Goal: Task Accomplishment & Management: Manage account settings

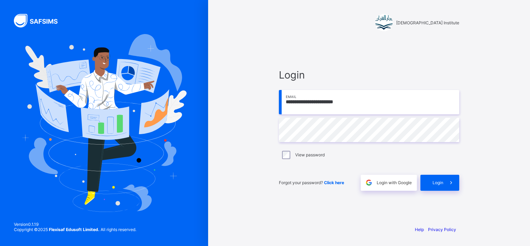
type input "**********"
click at [452, 183] on icon at bounding box center [451, 182] width 7 height 7
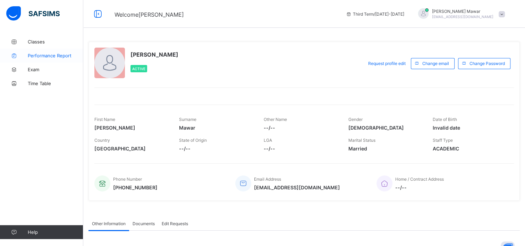
click at [53, 53] on span "Performance Report" at bounding box center [56, 56] width 56 height 6
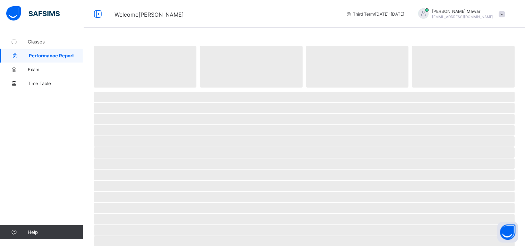
select select "****"
select select "*"
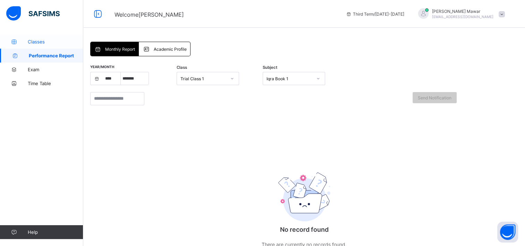
click at [41, 41] on span "Classes" at bounding box center [56, 42] width 56 height 6
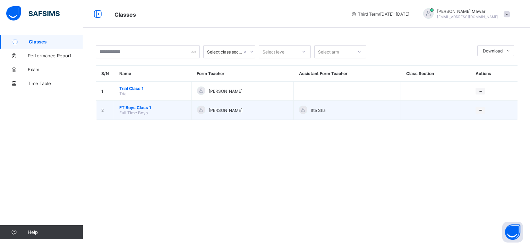
click at [140, 105] on span "FT Boys Class 1" at bounding box center [152, 107] width 67 height 5
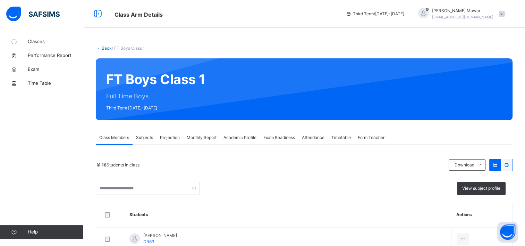
click at [171, 139] on span "Projection" at bounding box center [170, 137] width 20 height 6
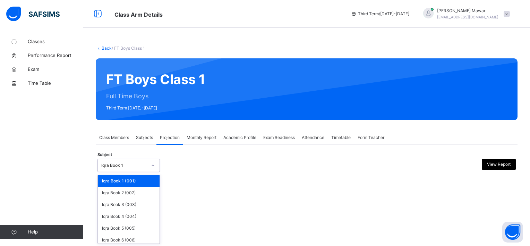
click at [150, 160] on div at bounding box center [153, 165] width 12 height 11
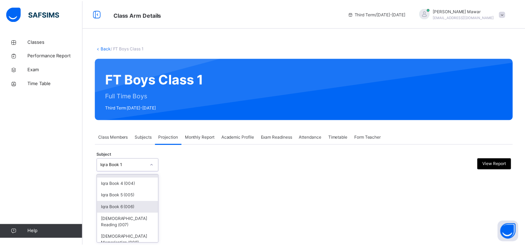
scroll to position [32, 0]
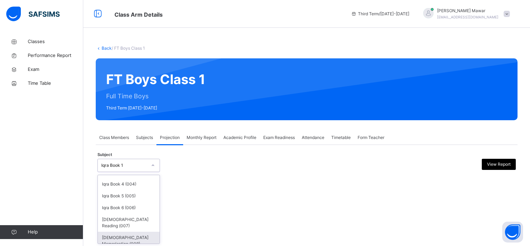
click at [138, 239] on div "[DEMOGRAPHIC_DATA] Memorisation (008)" at bounding box center [129, 240] width 62 height 18
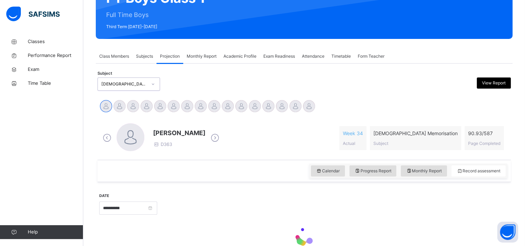
scroll to position [118, 0]
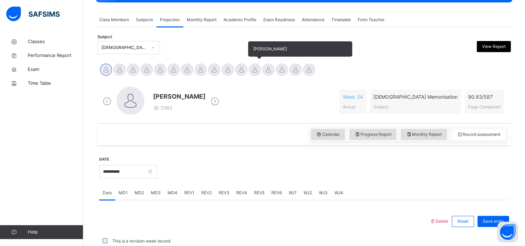
click at [252, 65] on div at bounding box center [255, 70] width 12 height 12
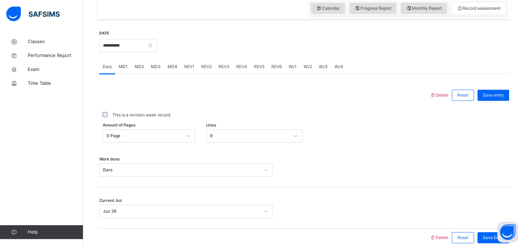
scroll to position [243, 0]
click at [172, 69] on span "MD4" at bounding box center [173, 67] width 10 height 6
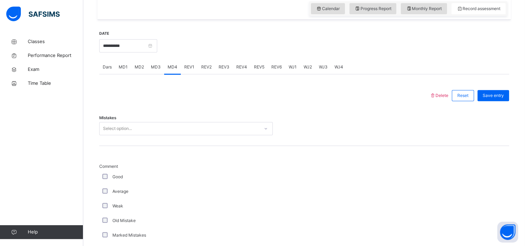
click at [129, 122] on div "Select option..." at bounding box center [186, 128] width 174 height 13
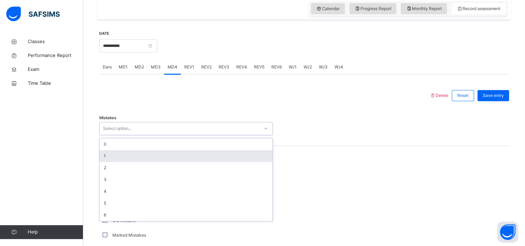
click at [116, 158] on div "1" at bounding box center [186, 156] width 173 height 12
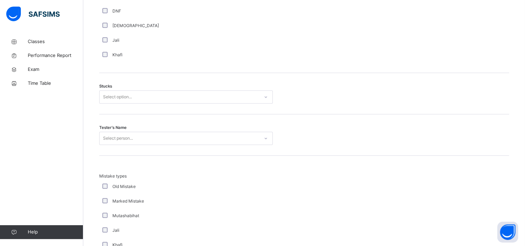
scroll to position [540, 0]
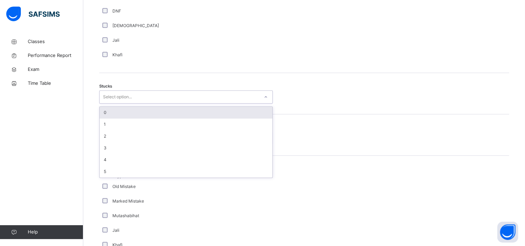
click at [140, 100] on div "Select option..." at bounding box center [180, 97] width 160 height 11
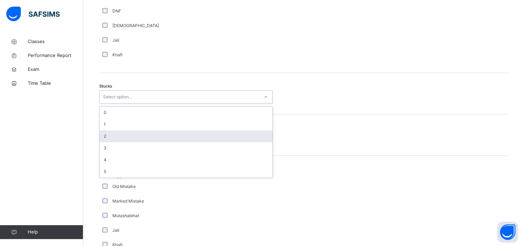
click at [132, 140] on div "2" at bounding box center [186, 136] width 173 height 12
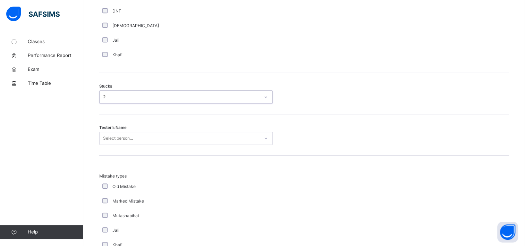
scroll to position [549, 0]
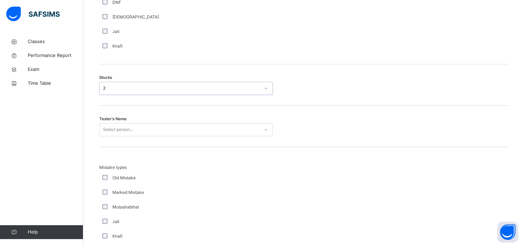
click at [130, 136] on div "Select person..." at bounding box center [186, 129] width 174 height 13
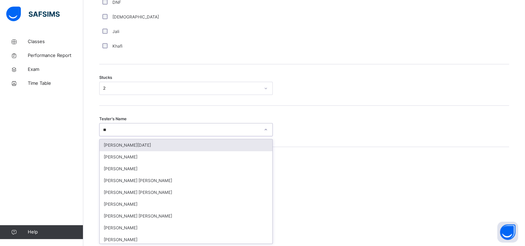
type input "***"
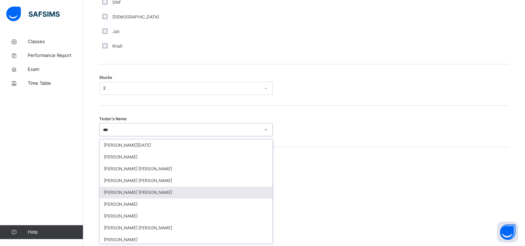
click at [132, 193] on div "[PERSON_NAME] [PERSON_NAME]" at bounding box center [186, 192] width 173 height 12
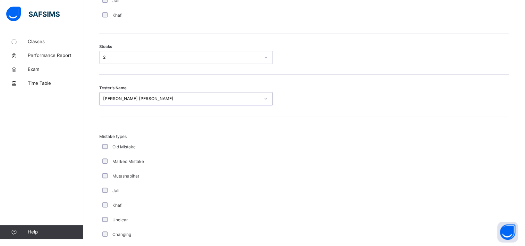
scroll to position [676, 0]
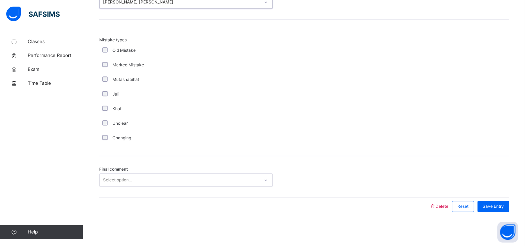
click at [134, 175] on div "Select option..." at bounding box center [180, 180] width 160 height 11
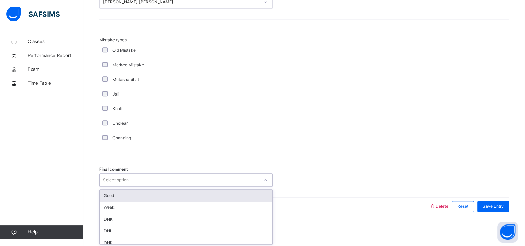
click at [132, 196] on div "Good" at bounding box center [186, 195] width 173 height 12
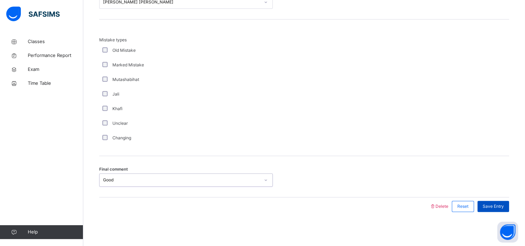
click at [509, 205] on div "Save Entry" at bounding box center [493, 206] width 32 height 11
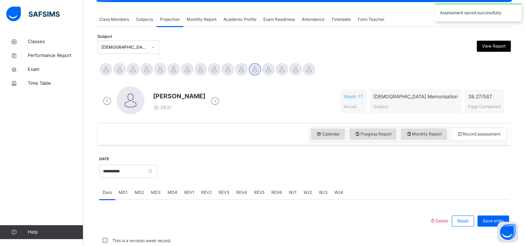
scroll to position [275, 0]
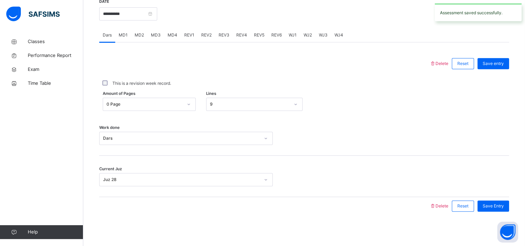
click at [150, 33] on div "MD3" at bounding box center [155, 35] width 17 height 14
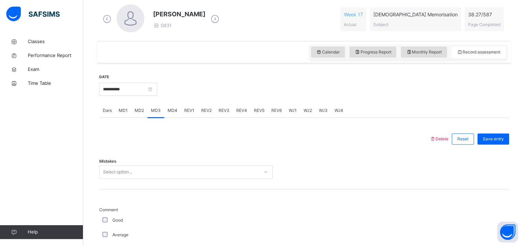
scroll to position [200, 0]
click at [132, 181] on div "Mistakes Select option..." at bounding box center [304, 168] width 410 height 41
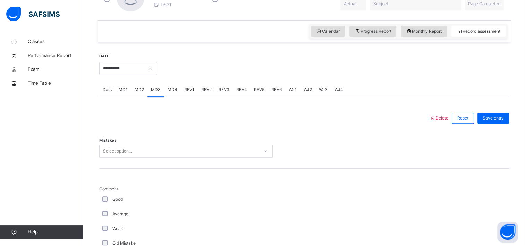
click at [136, 158] on div "Select option..." at bounding box center [186, 150] width 174 height 13
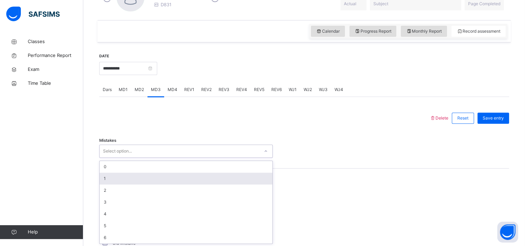
click at [135, 172] on div "1" at bounding box center [186, 178] width 173 height 12
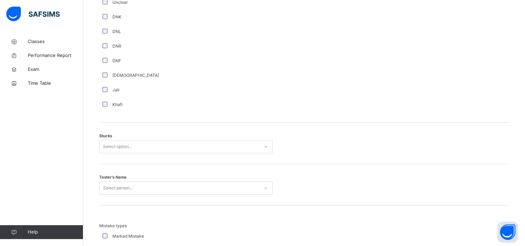
scroll to position [491, 0]
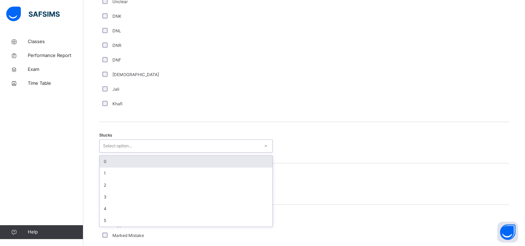
click at [141, 142] on div "Select option..." at bounding box center [180, 146] width 160 height 11
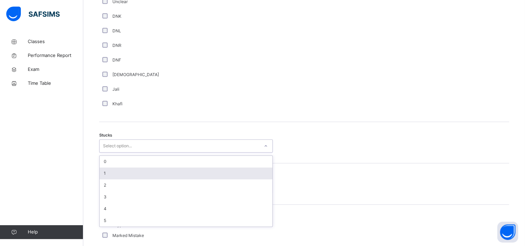
click at [125, 174] on div "1" at bounding box center [186, 173] width 173 height 12
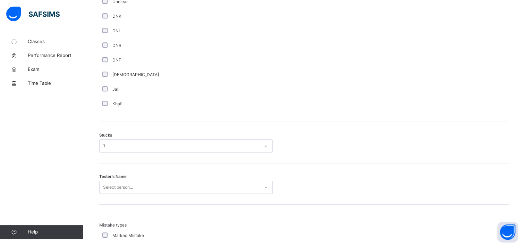
click at [124, 179] on div "Tester's Name Select person..." at bounding box center [304, 183] width 410 height 41
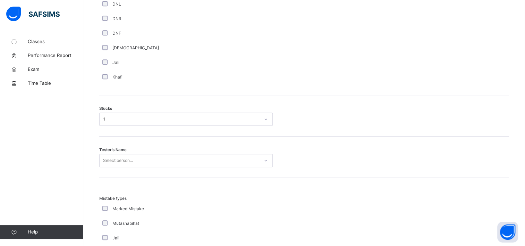
scroll to position [549, 0]
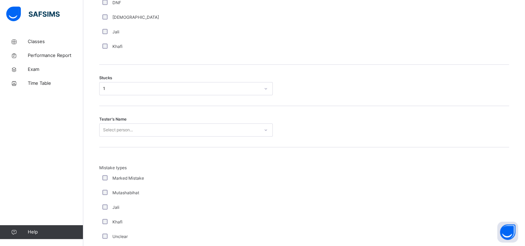
click at [128, 136] on div "Select person..." at bounding box center [186, 129] width 174 height 13
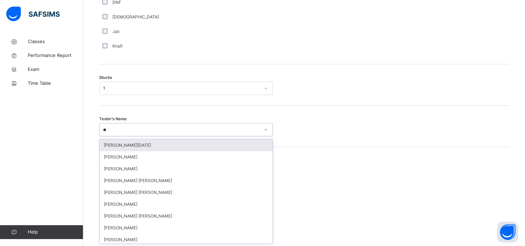
type input "***"
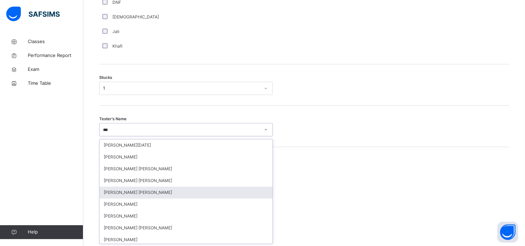
click at [135, 195] on div "[PERSON_NAME] [PERSON_NAME]" at bounding box center [186, 192] width 173 height 12
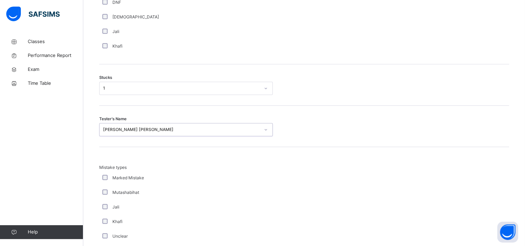
scroll to position [676, 0]
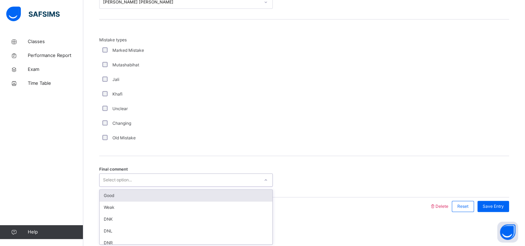
click at [138, 180] on div "Select option..." at bounding box center [180, 180] width 160 height 11
click at [133, 196] on div "Good" at bounding box center [186, 195] width 173 height 12
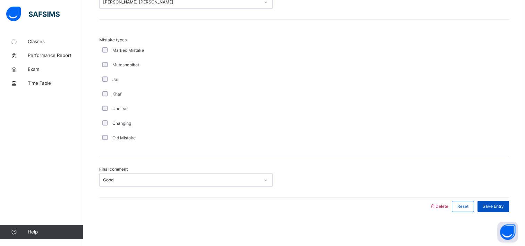
click at [489, 209] on div "Save Entry" at bounding box center [493, 206] width 32 height 11
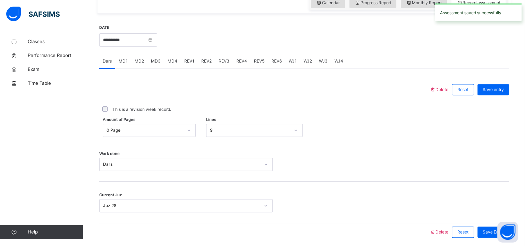
scroll to position [248, 0]
click at [187, 62] on span "REV1" at bounding box center [189, 62] width 10 height 6
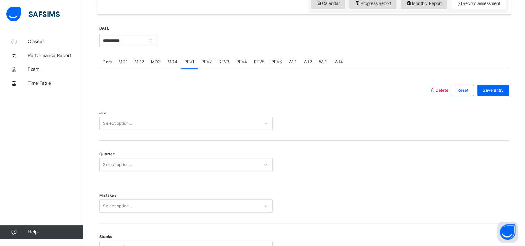
click at [122, 124] on div "Select option..." at bounding box center [117, 123] width 29 height 13
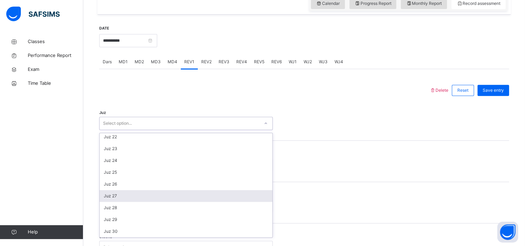
click at [120, 194] on div "Juz 27" at bounding box center [186, 196] width 173 height 12
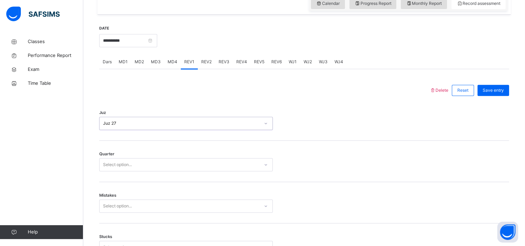
click at [121, 163] on div "Select option..." at bounding box center [117, 164] width 29 height 13
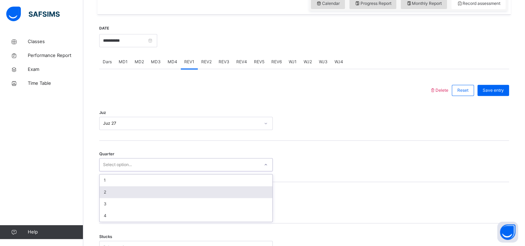
click at [116, 188] on div "2" at bounding box center [186, 192] width 173 height 12
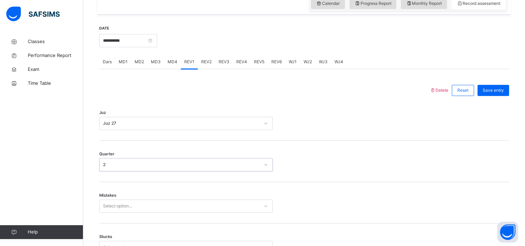
click at [115, 202] on div "Mistakes Select option..." at bounding box center [304, 202] width 410 height 41
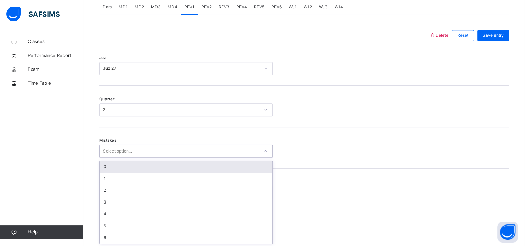
scroll to position [304, 0]
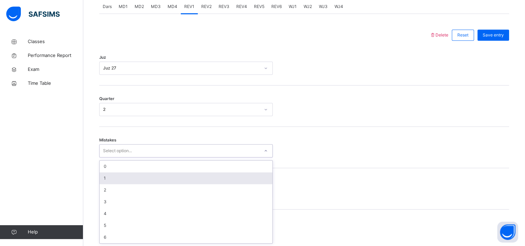
click at [123, 177] on div "1" at bounding box center [186, 178] width 173 height 12
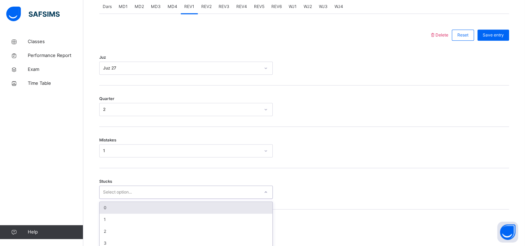
scroll to position [333, 0]
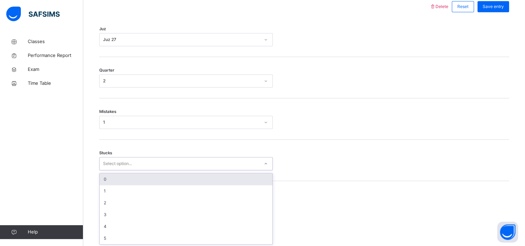
click at [120, 170] on div "option 0 focused, 1 of 6. 6 results available. Use Up and Down to choose option…" at bounding box center [186, 163] width 174 height 13
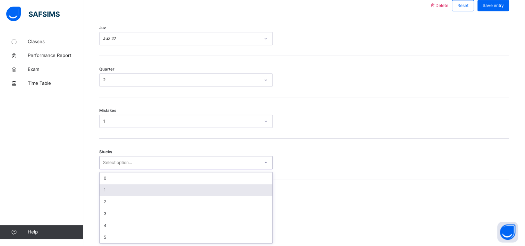
click at [117, 192] on div "1" at bounding box center [186, 190] width 173 height 12
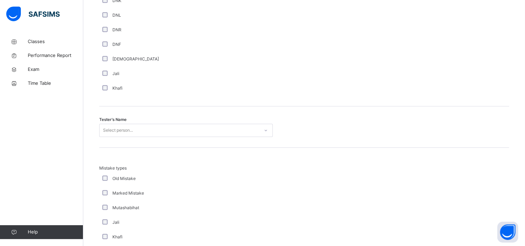
click at [122, 137] on div "Select person..." at bounding box center [186, 130] width 174 height 13
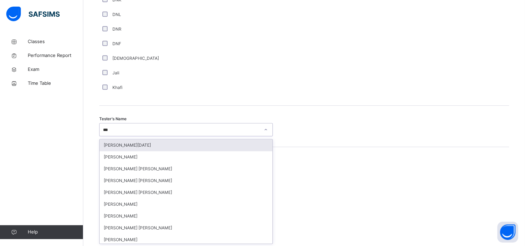
type input "****"
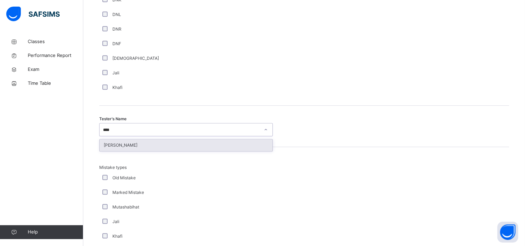
click at [153, 143] on div "[PERSON_NAME]" at bounding box center [186, 145] width 173 height 12
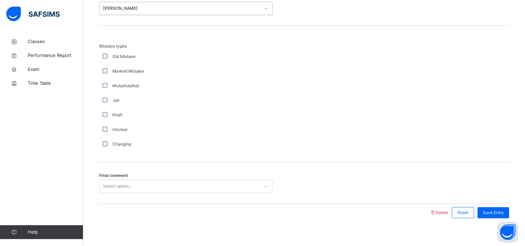
click at [132, 186] on div "Final comment Select option..." at bounding box center [304, 182] width 410 height 41
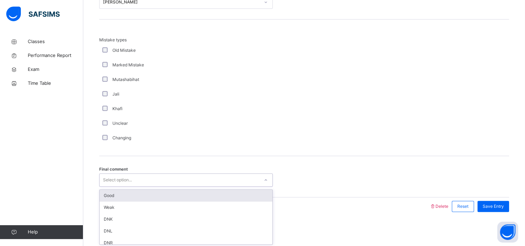
click at [128, 195] on div "Good" at bounding box center [186, 195] width 173 height 12
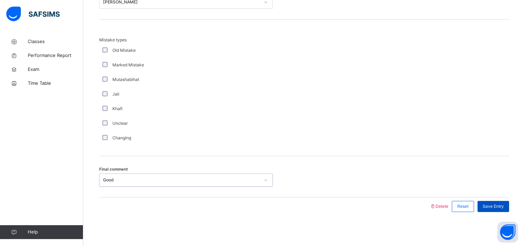
click at [502, 208] on span "Save Entry" at bounding box center [493, 206] width 21 height 6
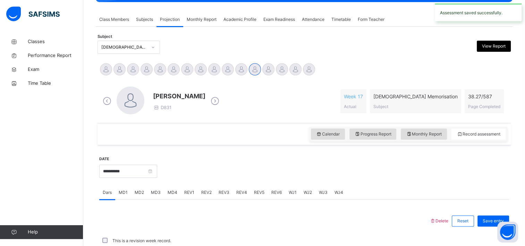
scroll to position [275, 0]
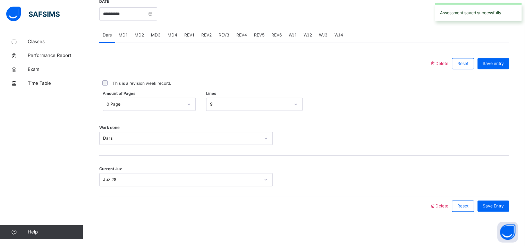
click at [206, 37] on span "REV2" at bounding box center [206, 35] width 10 height 6
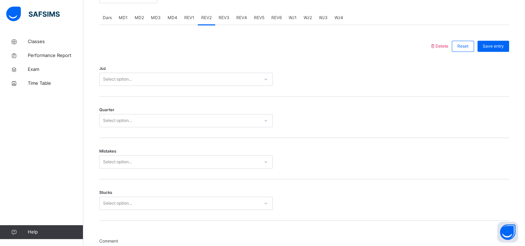
scroll to position [291, 0]
click at [149, 74] on div "Select option..." at bounding box center [186, 80] width 174 height 13
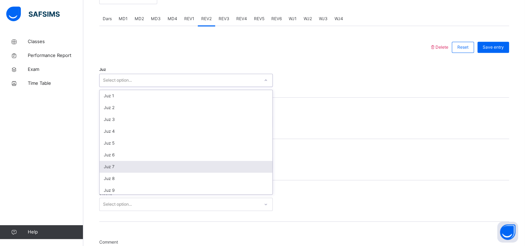
scroll to position [250, 0]
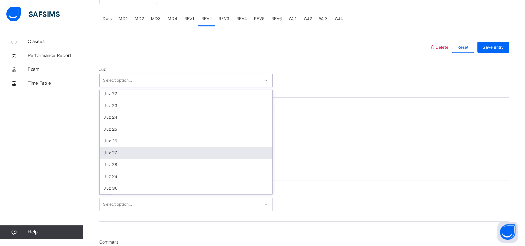
click at [130, 155] on div "Juz 27" at bounding box center [186, 153] width 173 height 12
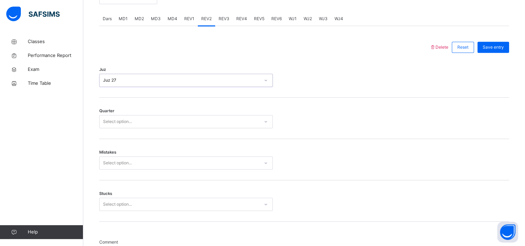
click at [139, 122] on div "Select option..." at bounding box center [180, 121] width 160 height 11
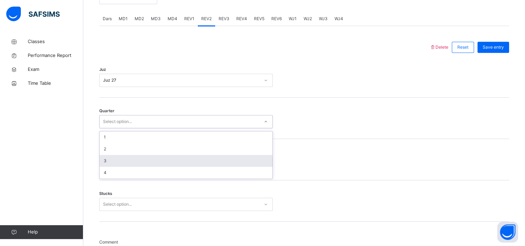
click at [124, 160] on div "3" at bounding box center [186, 161] width 173 height 12
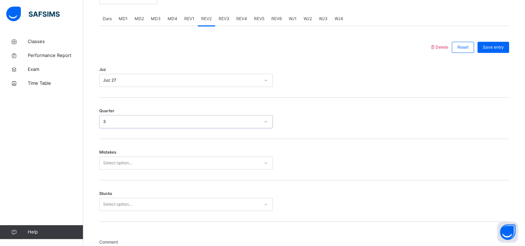
click at [122, 166] on div "Select option..." at bounding box center [186, 162] width 174 height 13
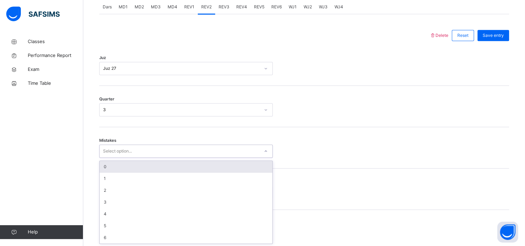
scroll to position [304, 0]
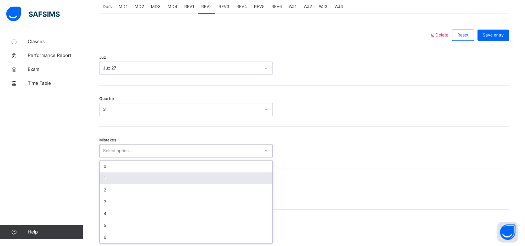
click at [120, 173] on div "1" at bounding box center [186, 178] width 173 height 12
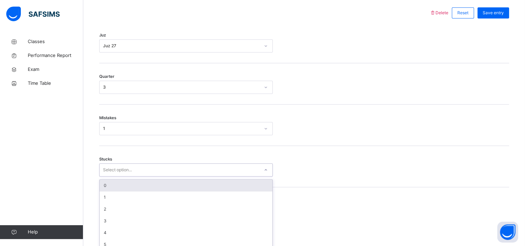
click at [118, 176] on div "option 0 focused, 1 of 6. 6 results available. Use Up and Down to choose option…" at bounding box center [186, 169] width 174 height 13
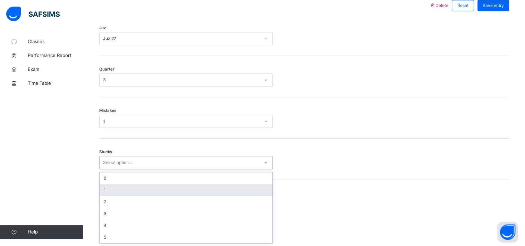
click at [118, 191] on div "1" at bounding box center [186, 190] width 173 height 12
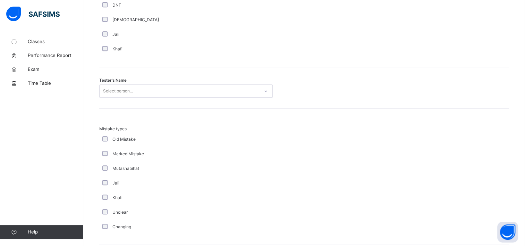
scroll to position [675, 0]
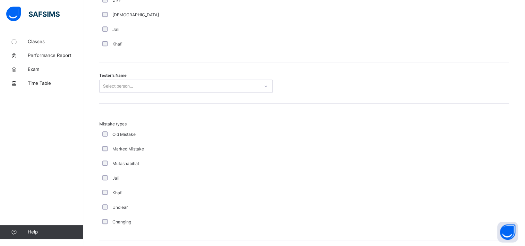
click at [124, 84] on div "Select person..." at bounding box center [118, 85] width 30 height 13
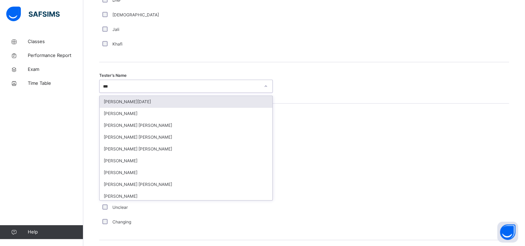
type input "****"
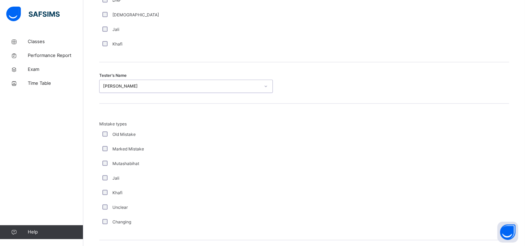
scroll to position [759, 0]
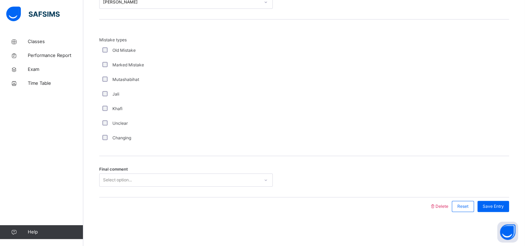
click at [111, 188] on div "Final comment Select option..." at bounding box center [304, 176] width 410 height 41
click at [114, 174] on div "Select option..." at bounding box center [117, 179] width 29 height 13
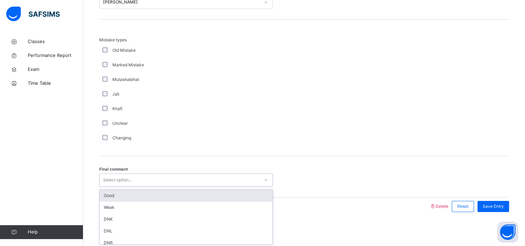
click at [125, 192] on div "Good" at bounding box center [186, 195] width 173 height 12
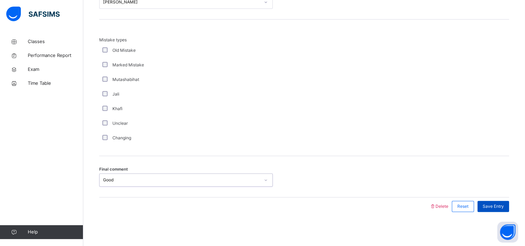
click at [504, 206] on span "Save Entry" at bounding box center [493, 206] width 21 height 6
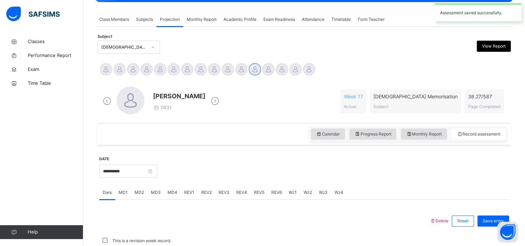
scroll to position [275, 0]
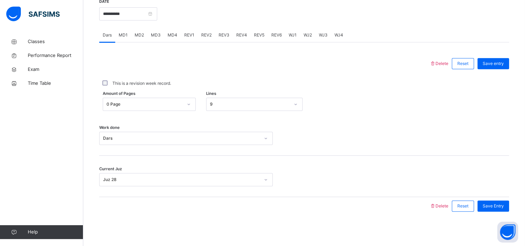
click at [222, 34] on span "REV3" at bounding box center [224, 35] width 11 height 6
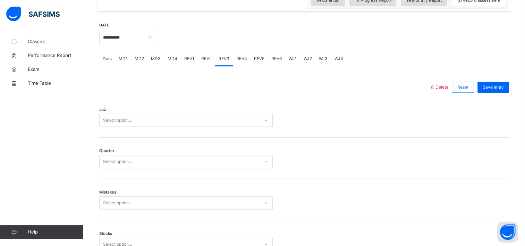
scroll to position [268, 0]
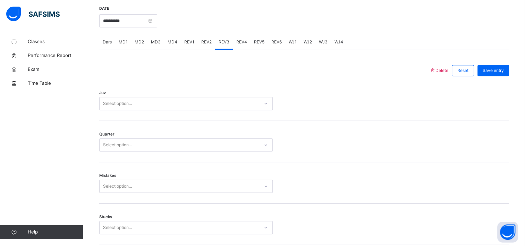
click at [140, 104] on div "Select option..." at bounding box center [180, 103] width 160 height 11
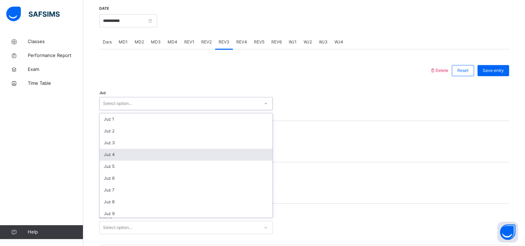
scroll to position [250, 0]
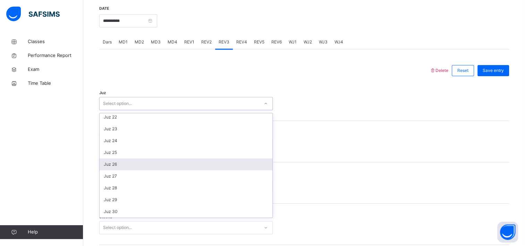
click at [123, 160] on div "Juz 26" at bounding box center [186, 164] width 173 height 12
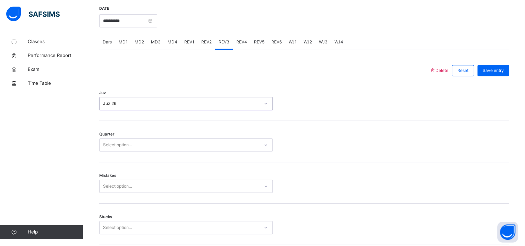
click at [126, 143] on div "Select option..." at bounding box center [117, 144] width 29 height 13
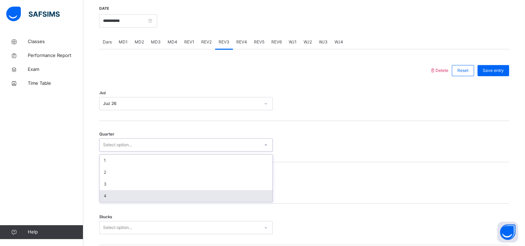
click at [121, 197] on div "4" at bounding box center [186, 196] width 173 height 12
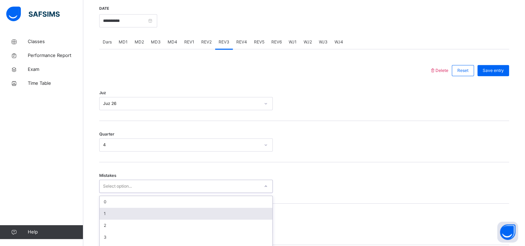
scroll to position [304, 0]
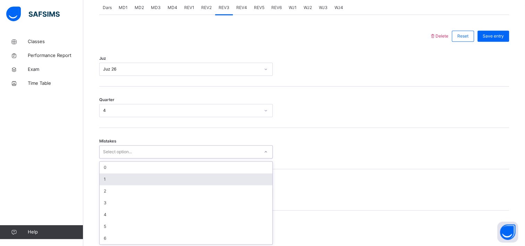
click at [126, 158] on div "option 1 focused, 2 of 7. 7 results available. Use Up and Down to choose option…" at bounding box center [186, 151] width 174 height 13
click at [128, 175] on div "1" at bounding box center [186, 178] width 173 height 12
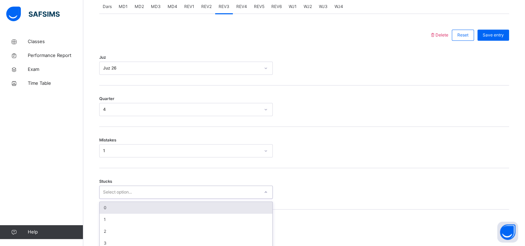
scroll to position [333, 0]
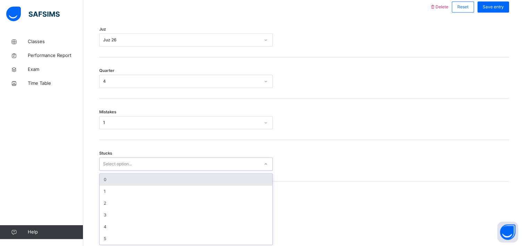
click at [123, 170] on div "option 0 focused, 1 of 6. 6 results available. Use Up and Down to choose option…" at bounding box center [186, 163] width 174 height 13
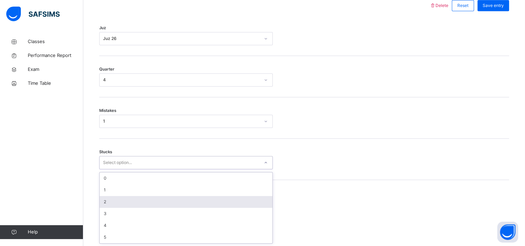
click at [119, 200] on div "2" at bounding box center [186, 202] width 173 height 12
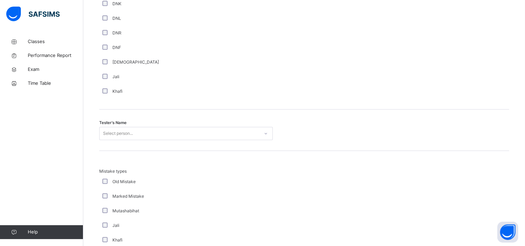
scroll to position [759, 0]
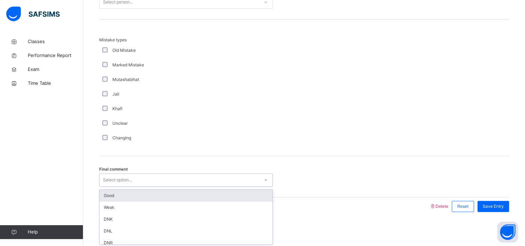
click at [116, 175] on div "Select option..." at bounding box center [117, 179] width 29 height 13
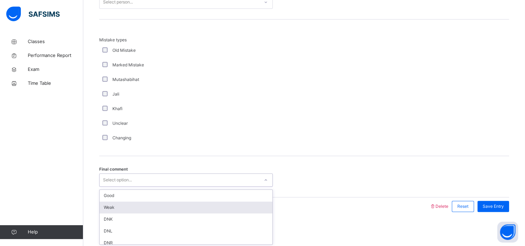
click at [113, 203] on div "Weak" at bounding box center [186, 207] width 173 height 12
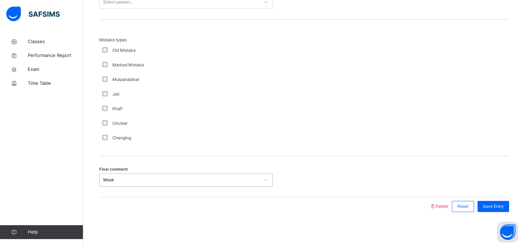
click at [122, 187] on div "Final comment option Weak, selected. 0 results available. Select is focused ,ty…" at bounding box center [304, 176] width 410 height 41
click at [127, 179] on div "Weak" at bounding box center [181, 180] width 157 height 6
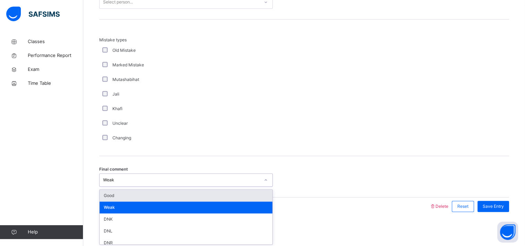
click at [124, 192] on div "Good" at bounding box center [186, 195] width 173 height 12
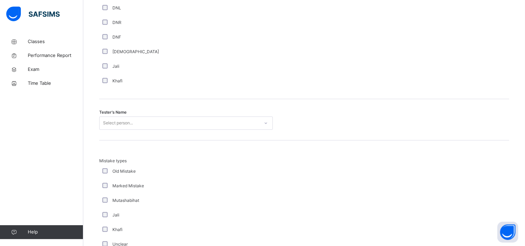
scroll to position [637, 0]
click at [142, 122] on div "Select person..." at bounding box center [180, 123] width 160 height 11
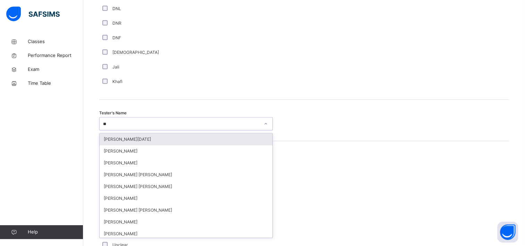
type input "***"
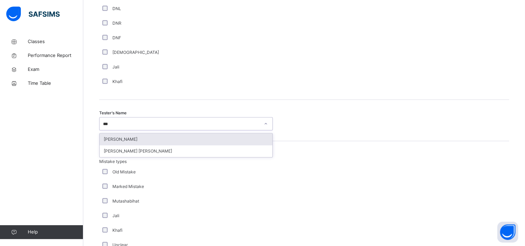
click at [142, 137] on div "[PERSON_NAME]" at bounding box center [186, 139] width 173 height 12
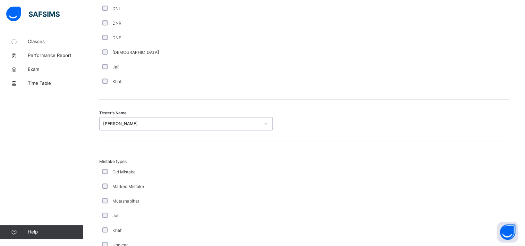
scroll to position [759, 0]
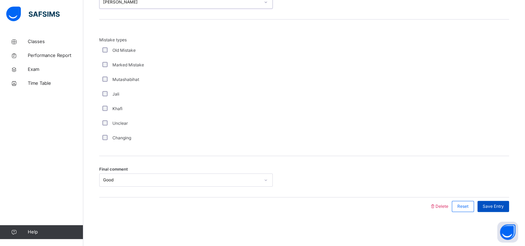
click at [498, 208] on div "Save Entry" at bounding box center [493, 206] width 32 height 11
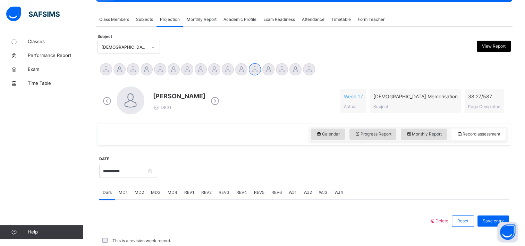
scroll to position [275, 0]
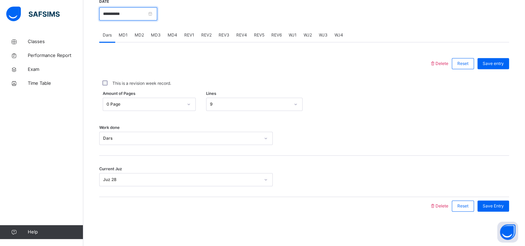
click at [105, 12] on input "**********" at bounding box center [128, 13] width 58 height 13
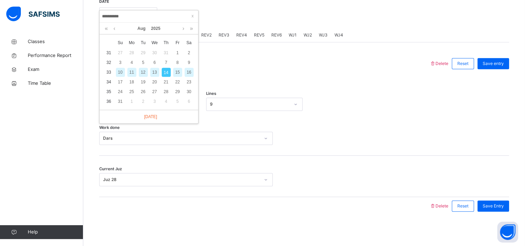
click at [156, 70] on div "13" at bounding box center [154, 72] width 9 height 9
type input "**********"
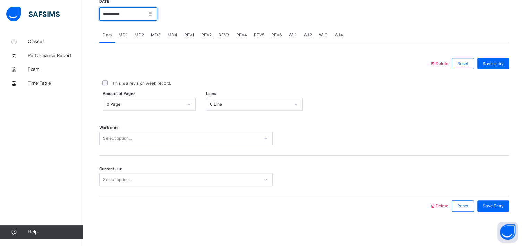
click at [106, 15] on input "**********" at bounding box center [128, 13] width 58 height 13
click at [223, 70] on div at bounding box center [264, 63] width 323 height 18
click at [169, 99] on div "0 Page" at bounding box center [142, 104] width 79 height 11
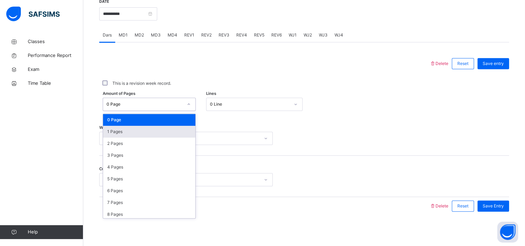
click at [155, 128] on div "1 Pages" at bounding box center [149, 132] width 92 height 12
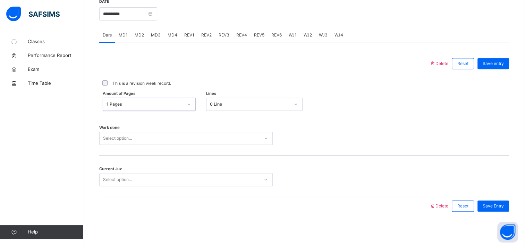
click at [151, 142] on div "Select option..." at bounding box center [180, 138] width 160 height 11
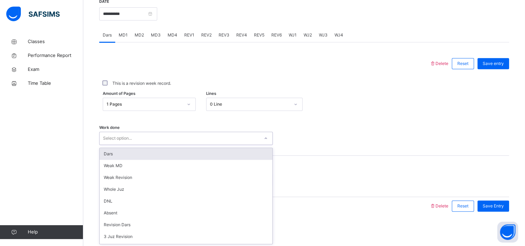
click at [146, 153] on div "Dars" at bounding box center [186, 154] width 173 height 12
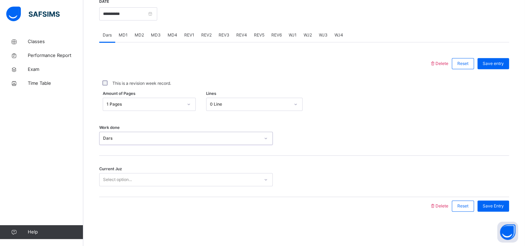
click at [136, 174] on div "Select option..." at bounding box center [186, 179] width 174 height 13
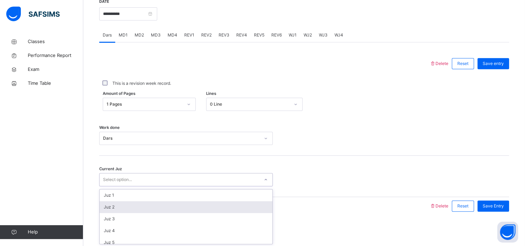
scroll to position [299, 0]
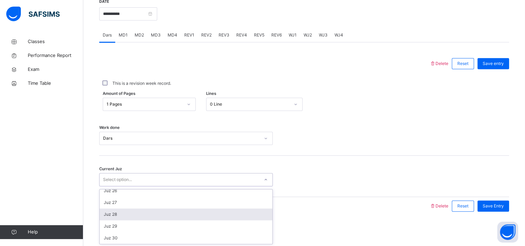
click at [127, 217] on div "Juz 28" at bounding box center [186, 214] width 173 height 12
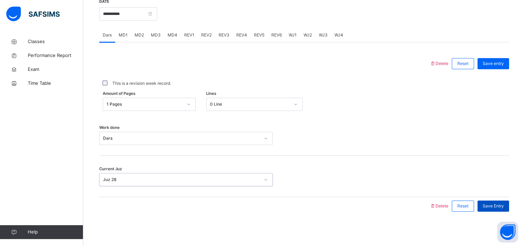
click at [509, 204] on div "Save Entry" at bounding box center [493, 205] width 32 height 11
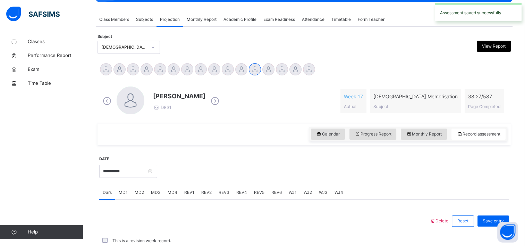
scroll to position [275, 0]
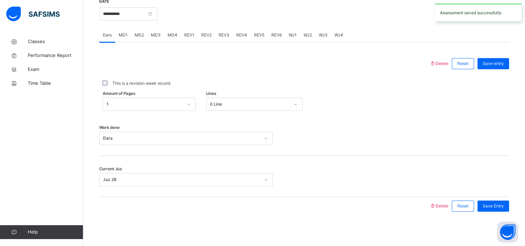
click at [173, 33] on span "MD4" at bounding box center [173, 35] width 10 height 6
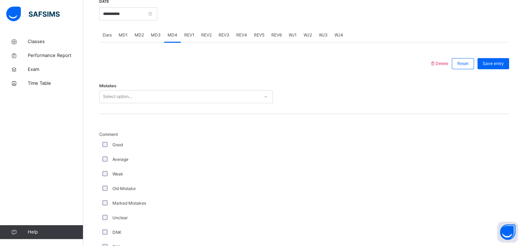
click at [139, 95] on div "Select option..." at bounding box center [180, 96] width 160 height 11
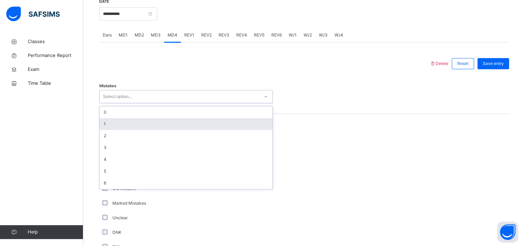
click at [131, 121] on div "1" at bounding box center [186, 124] width 173 height 12
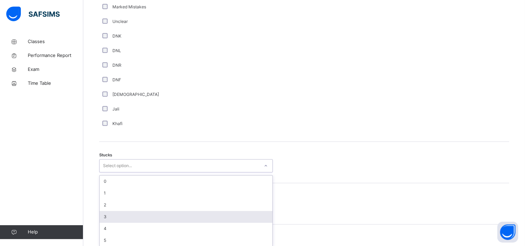
click at [115, 172] on div "option 3 focused, 4 of 6. 6 results available. Use Up and Down to choose option…" at bounding box center [186, 165] width 174 height 13
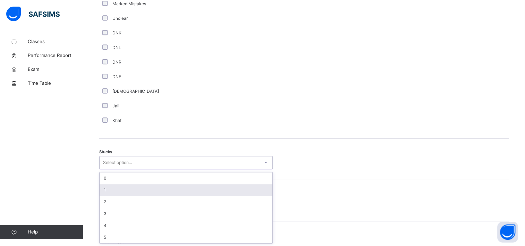
click at [126, 192] on div "1" at bounding box center [186, 190] width 173 height 12
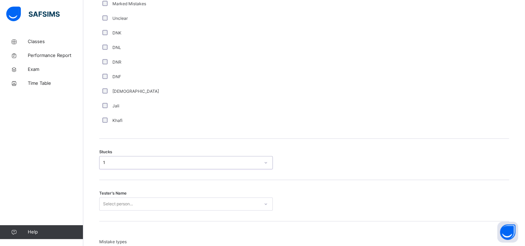
scroll to position [578, 0]
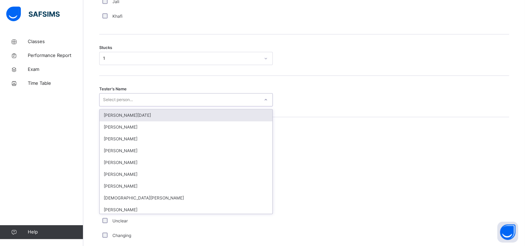
click at [133, 101] on div "Select person..." at bounding box center [118, 99] width 30 height 13
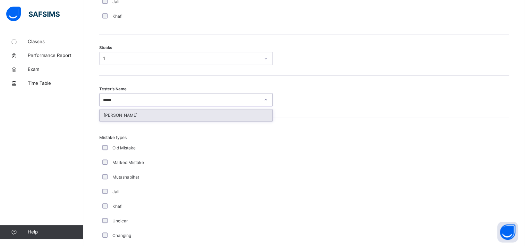
type input "******"
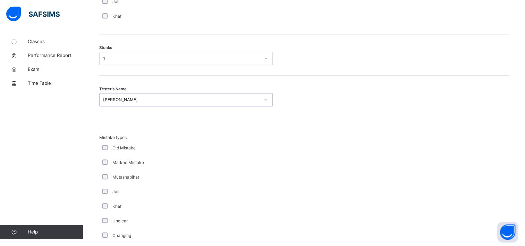
scroll to position [676, 0]
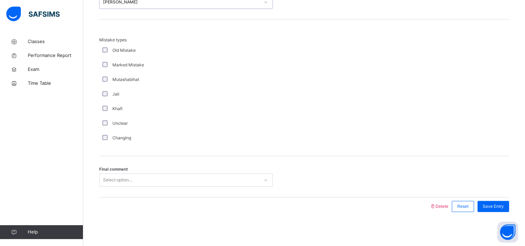
click at [117, 169] on span "Final comment" at bounding box center [113, 169] width 28 height 6
click at [117, 174] on div "Select option..." at bounding box center [186, 179] width 174 height 13
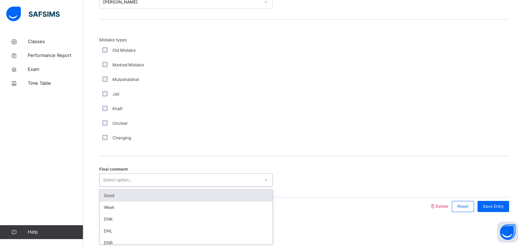
click at [117, 193] on div "Good" at bounding box center [186, 195] width 173 height 12
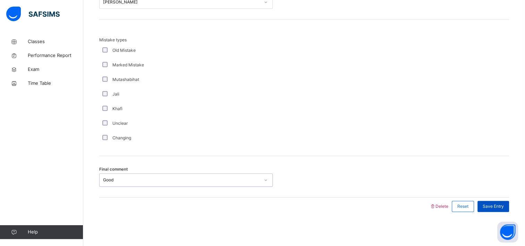
click at [495, 204] on span "Save Entry" at bounding box center [493, 206] width 21 height 6
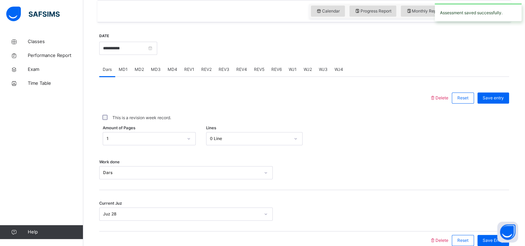
scroll to position [240, 0]
click at [125, 72] on span "MD1" at bounding box center [123, 70] width 9 height 6
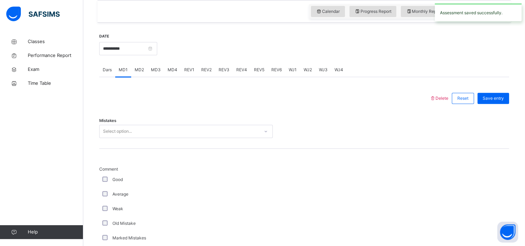
scroll to position [255, 0]
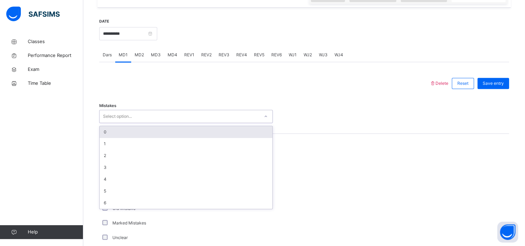
click at [128, 118] on div "Select option..." at bounding box center [117, 116] width 29 height 13
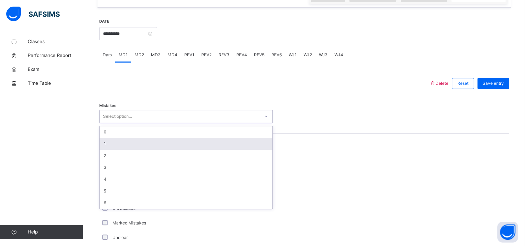
click at [124, 139] on div "1" at bounding box center [186, 144] width 173 height 12
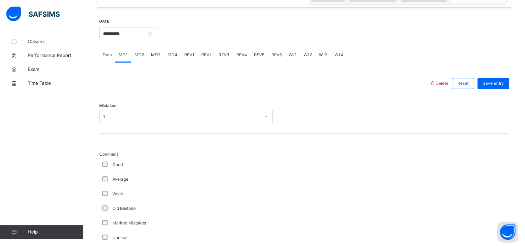
click at [107, 167] on div "Good" at bounding box center [186, 164] width 170 height 6
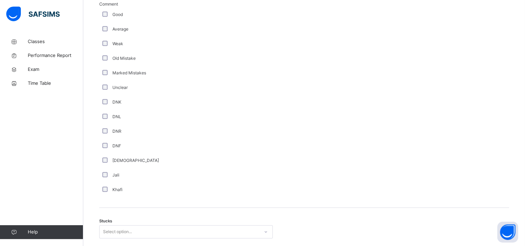
click at [105, 231] on div "Select option..." at bounding box center [186, 231] width 174 height 13
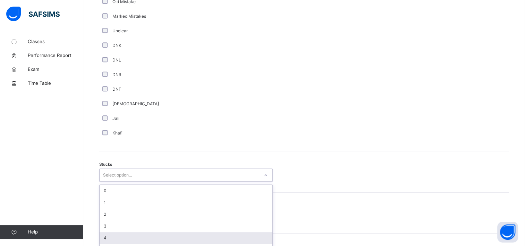
scroll to position [474, 0]
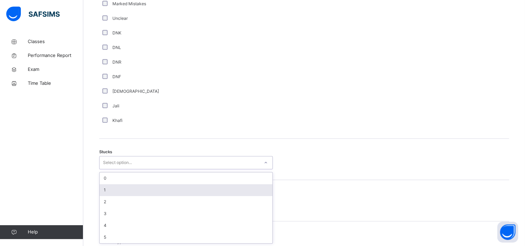
click at [132, 191] on div "1" at bounding box center [186, 190] width 173 height 12
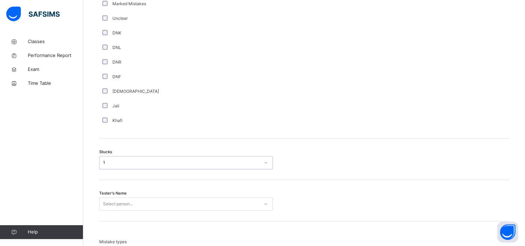
scroll to position [612, 0]
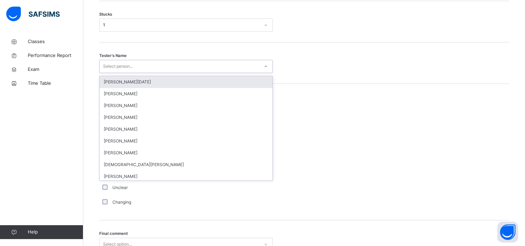
click at [142, 65] on div "Select person..." at bounding box center [180, 66] width 160 height 11
type input "***"
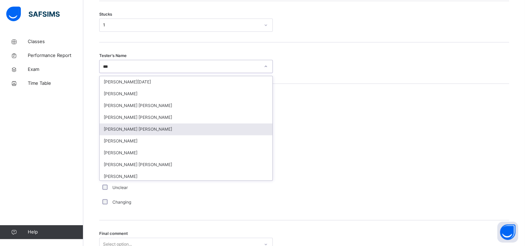
click at [135, 132] on div "[PERSON_NAME] [PERSON_NAME]" at bounding box center [186, 129] width 173 height 12
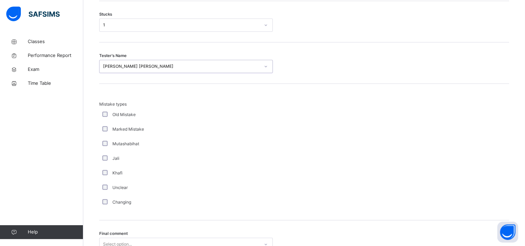
scroll to position [676, 0]
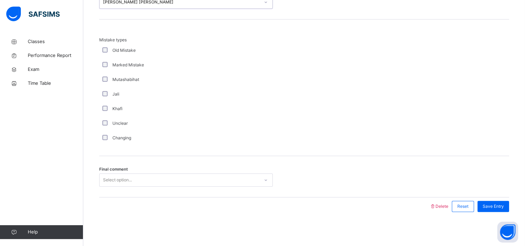
click at [123, 183] on div "Select option..." at bounding box center [117, 179] width 29 height 13
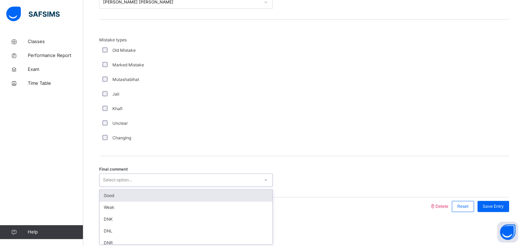
click at [128, 196] on div "Good" at bounding box center [186, 195] width 173 height 12
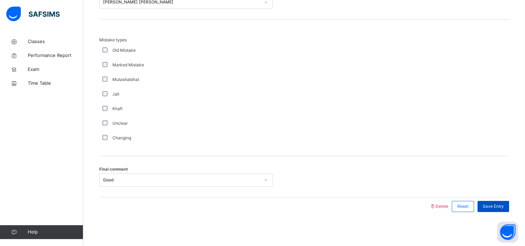
click at [504, 207] on span "Save Entry" at bounding box center [493, 206] width 21 height 6
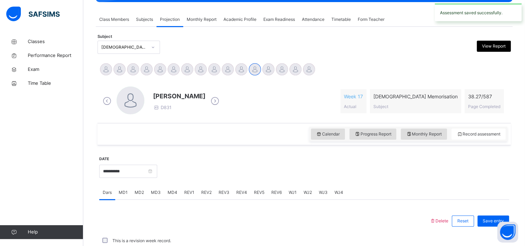
scroll to position [275, 0]
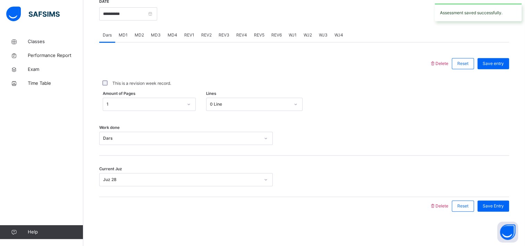
click at [186, 32] on span "REV1" at bounding box center [189, 35] width 10 height 6
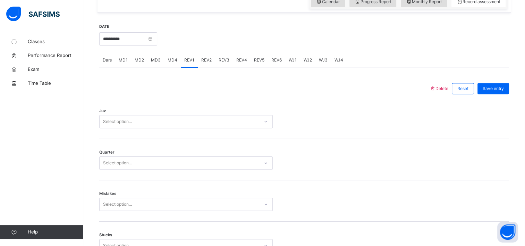
scroll to position [254, 0]
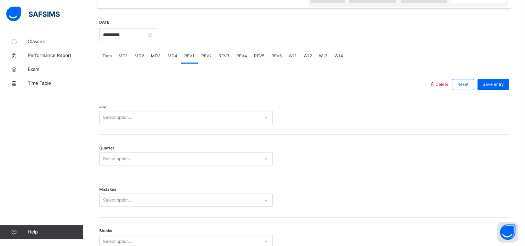
click at [153, 115] on div "Select option..." at bounding box center [180, 117] width 160 height 11
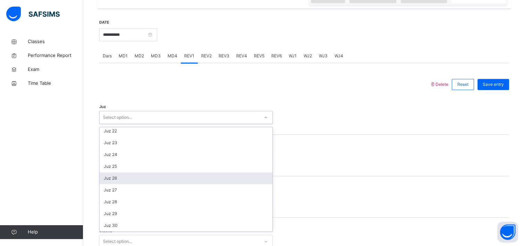
click at [129, 180] on div "Juz 26" at bounding box center [186, 178] width 173 height 12
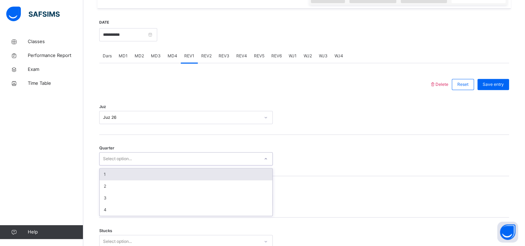
click at [130, 160] on div "Select option..." at bounding box center [117, 158] width 29 height 13
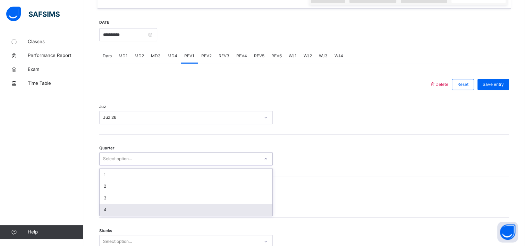
click at [120, 215] on div "Mistakes Select option..." at bounding box center [304, 196] width 410 height 41
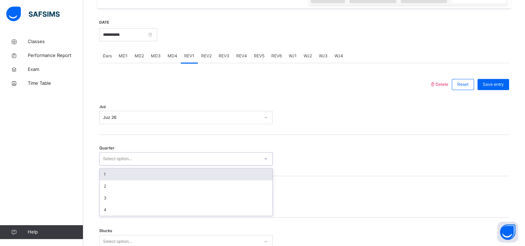
click at [130, 161] on div "Select option..." at bounding box center [117, 158] width 29 height 13
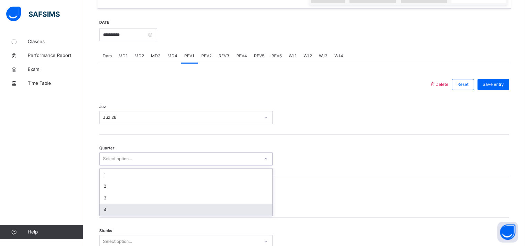
click at [119, 206] on div "4" at bounding box center [186, 210] width 173 height 12
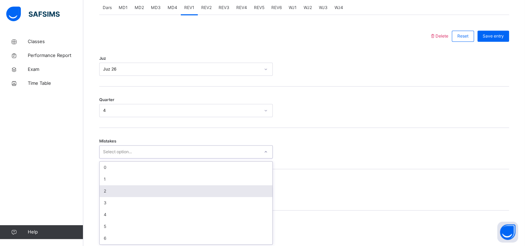
click at [125, 158] on div "option 2 focused, 3 of 7. 7 results available. Use Up and Down to choose option…" at bounding box center [186, 151] width 174 height 13
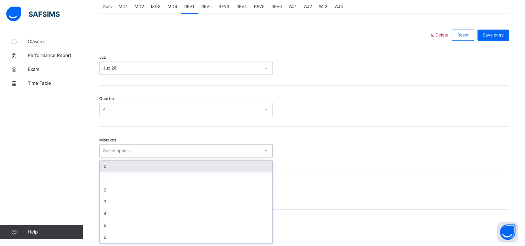
click at [138, 162] on div "0" at bounding box center [186, 166] width 173 height 12
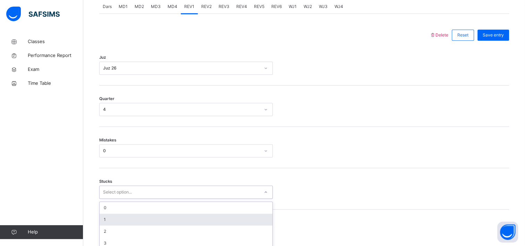
scroll to position [333, 0]
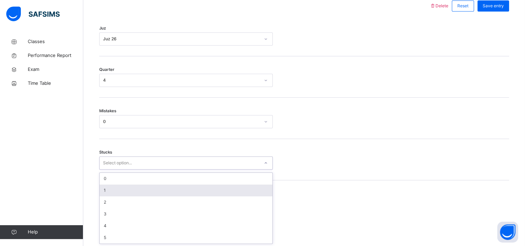
click at [127, 169] on div "option 1 focused, 2 of 6. 6 results available. Use Up and Down to choose option…" at bounding box center [186, 162] width 174 height 13
click at [126, 191] on div "1" at bounding box center [186, 190] width 173 height 12
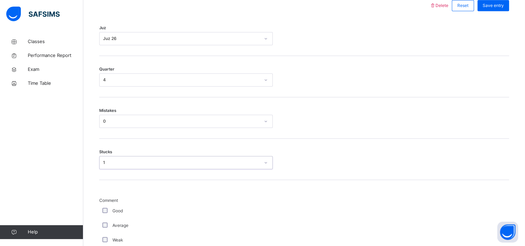
scroll to position [411, 0]
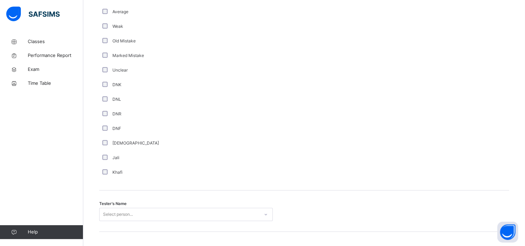
click at [112, 211] on div "Select person..." at bounding box center [186, 214] width 174 height 13
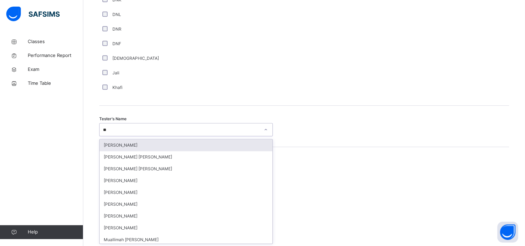
type input "***"
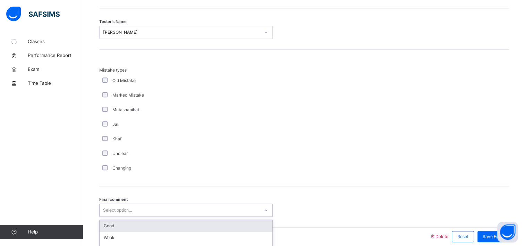
scroll to position [759, 0]
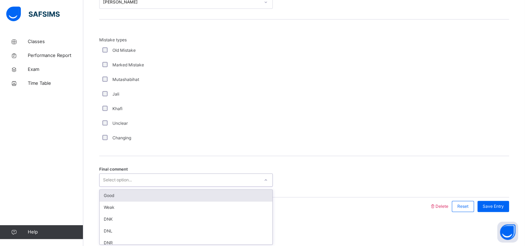
click at [110, 186] on div "option Good focused, 1 of 6. 6 results available. Use Up and Down to choose opt…" at bounding box center [186, 179] width 174 height 13
click at [121, 195] on div "Good" at bounding box center [186, 195] width 173 height 12
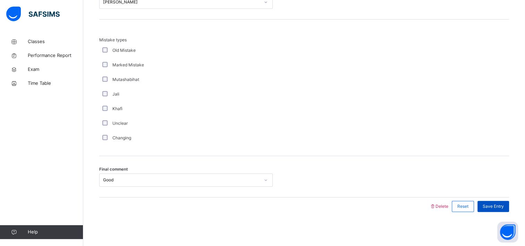
click at [488, 205] on span "Save Entry" at bounding box center [493, 206] width 21 height 6
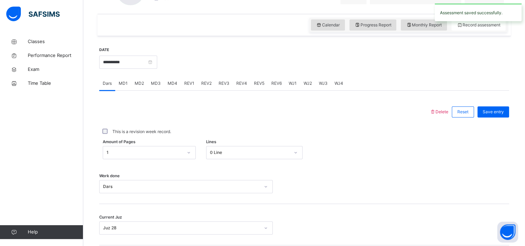
scroll to position [227, 0]
click at [204, 83] on span "REV2" at bounding box center [206, 84] width 10 height 6
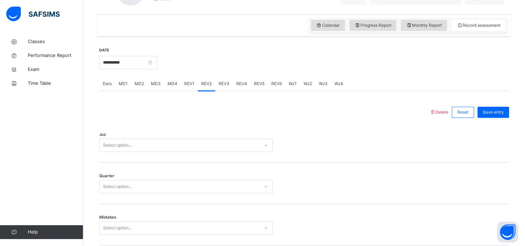
click at [137, 146] on div "Select option..." at bounding box center [180, 145] width 160 height 11
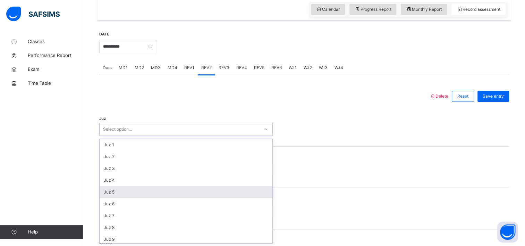
scroll to position [250, 0]
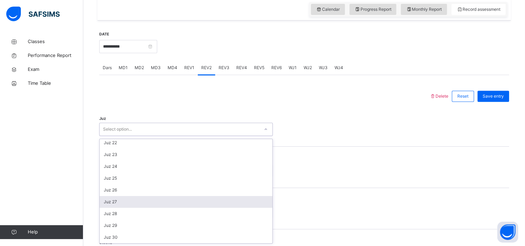
click at [126, 200] on div "Juz 27" at bounding box center [186, 202] width 173 height 12
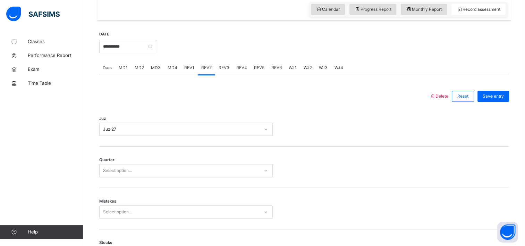
click at [132, 177] on div "Quarter Select option..." at bounding box center [304, 166] width 410 height 41
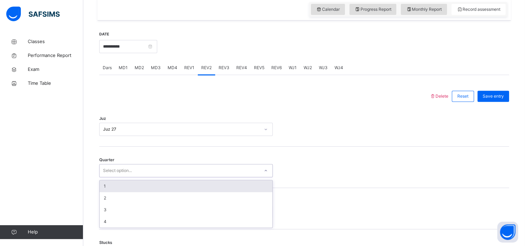
click at [136, 168] on div "Select option..." at bounding box center [180, 170] width 160 height 11
click at [132, 182] on div "1" at bounding box center [186, 186] width 173 height 12
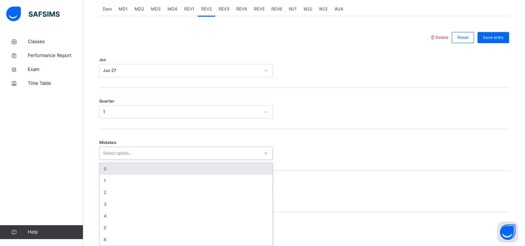
click at [119, 160] on div "option 0 focused, 1 of 7. 7 results available. Use Up and Down to choose option…" at bounding box center [186, 152] width 174 height 13
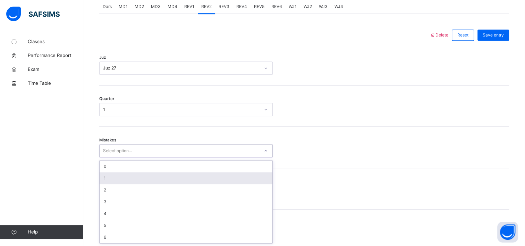
click at [131, 175] on div "1" at bounding box center [186, 178] width 173 height 12
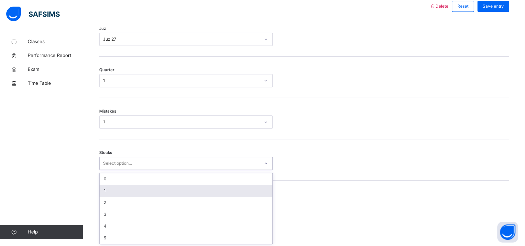
scroll to position [333, 0]
click at [124, 169] on div "option 1 focused, 2 of 6. 6 results available. Use Up and Down to choose option…" at bounding box center [186, 162] width 174 height 13
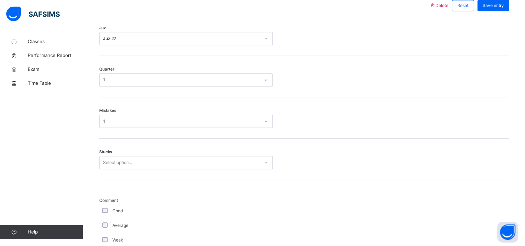
click at [130, 129] on div "Mistakes 1" at bounding box center [304, 117] width 410 height 41
click at [133, 126] on div "1" at bounding box center [186, 121] width 174 height 13
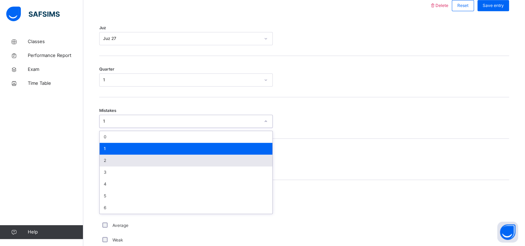
drag, startPoint x: 119, startPoint y: 166, endPoint x: 123, endPoint y: 161, distance: 6.0
click at [123, 161] on div "0 1 2 3 4 5 6" at bounding box center [186, 172] width 173 height 83
click at [123, 161] on div "2" at bounding box center [186, 160] width 173 height 12
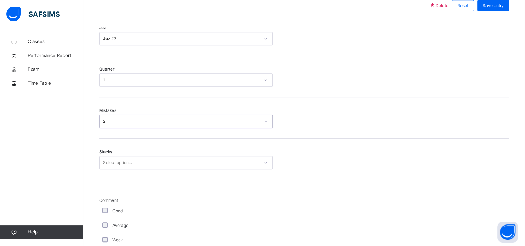
click at [123, 161] on div "Select option..." at bounding box center [117, 162] width 29 height 13
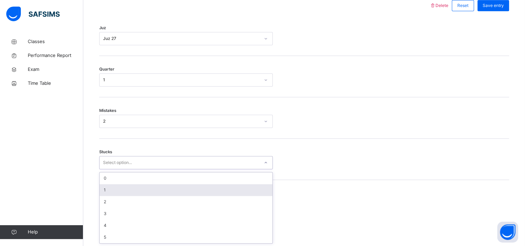
click at [120, 192] on div "1" at bounding box center [186, 190] width 173 height 12
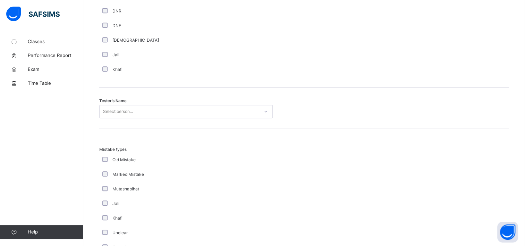
scroll to position [665, 0]
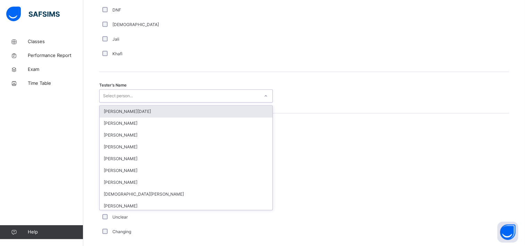
click at [120, 98] on div "Select person..." at bounding box center [118, 95] width 30 height 13
type input "***"
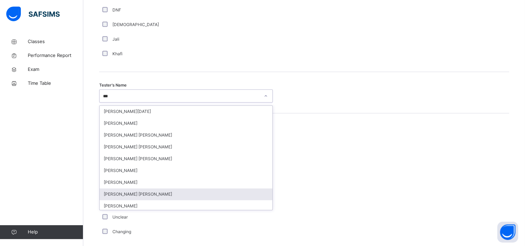
click at [128, 194] on div "[PERSON_NAME] [PERSON_NAME]" at bounding box center [186, 194] width 173 height 12
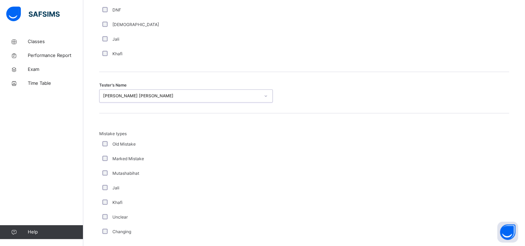
scroll to position [759, 0]
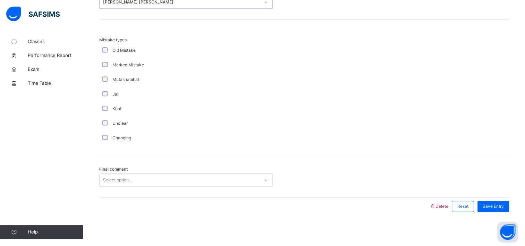
click at [125, 173] on div "Select option..." at bounding box center [186, 179] width 174 height 13
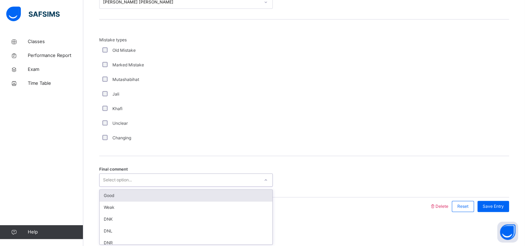
click at [126, 194] on div "Good" at bounding box center [186, 195] width 173 height 12
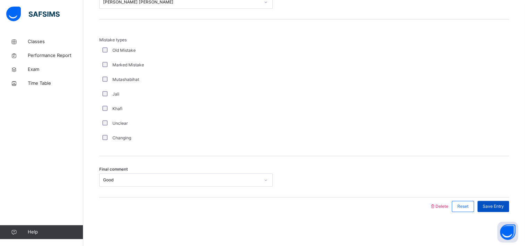
click at [500, 206] on span "Save Entry" at bounding box center [493, 206] width 21 height 6
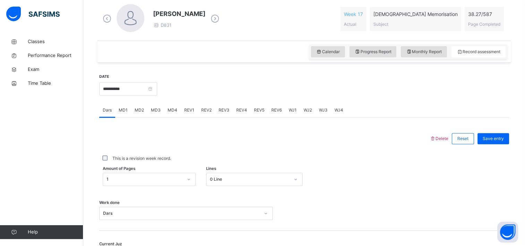
scroll to position [199, 0]
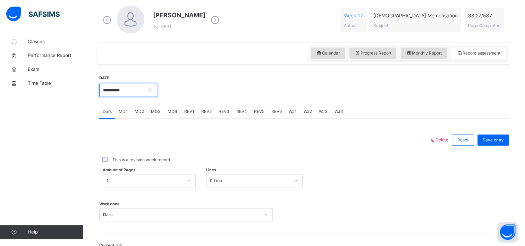
click at [105, 91] on input "**********" at bounding box center [128, 90] width 58 height 13
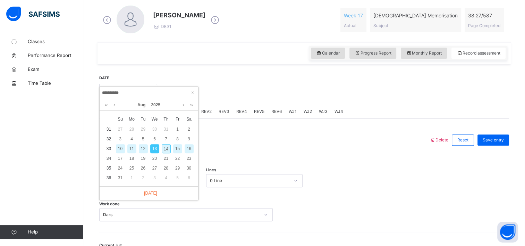
click at [144, 150] on div "12" at bounding box center [143, 148] width 9 height 9
type input "**********"
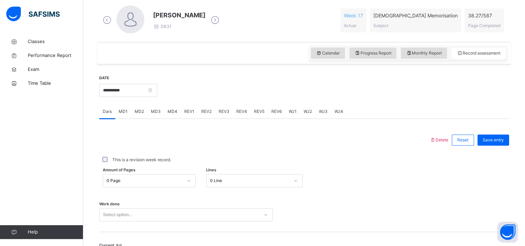
click at [157, 176] on div "0 Page" at bounding box center [149, 180] width 93 height 13
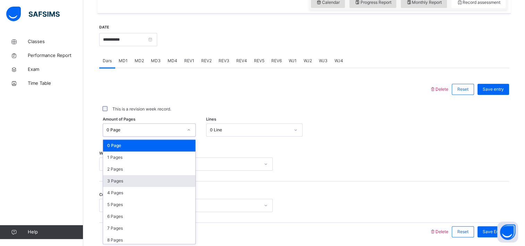
scroll to position [250, 0]
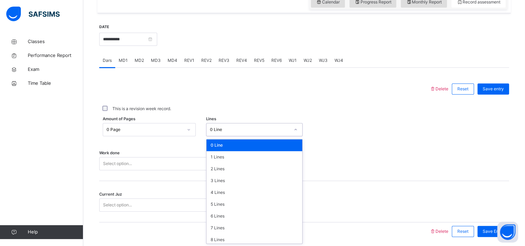
click at [232, 131] on div "0 Line" at bounding box center [250, 129] width 80 height 6
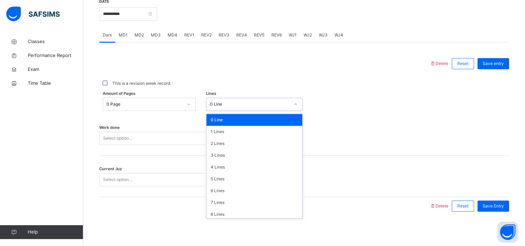
click at [146, 145] on div "Select option..." at bounding box center [186, 138] width 174 height 13
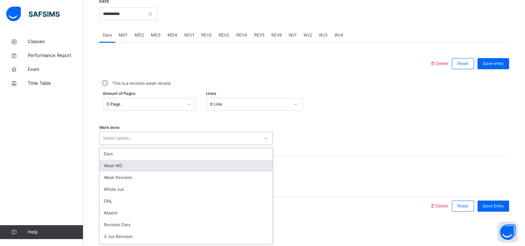
click at [145, 164] on div "Weak MD" at bounding box center [186, 166] width 173 height 12
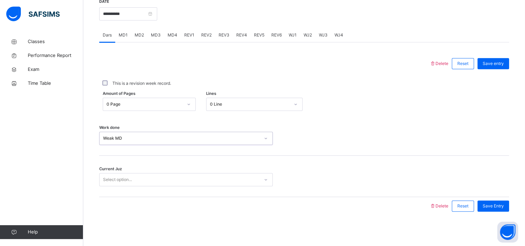
click at [136, 183] on div "Select option..." at bounding box center [180, 179] width 160 height 11
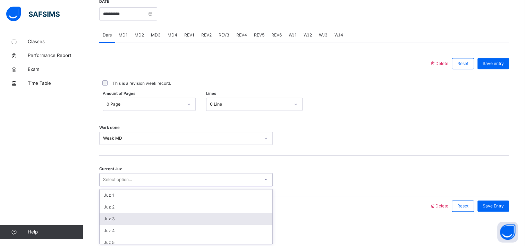
scroll to position [299, 0]
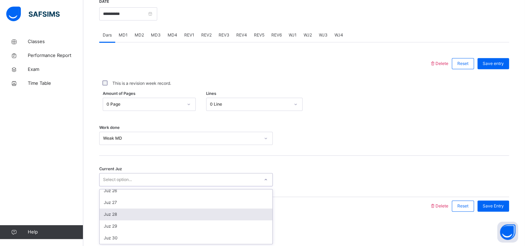
click at [135, 215] on div "Juz 28" at bounding box center [186, 214] width 173 height 12
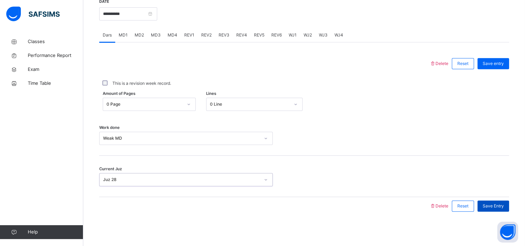
click at [489, 203] on span "Save Entry" at bounding box center [493, 206] width 21 height 6
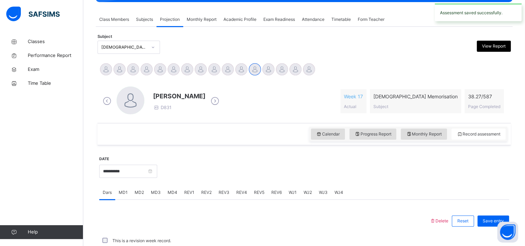
scroll to position [275, 0]
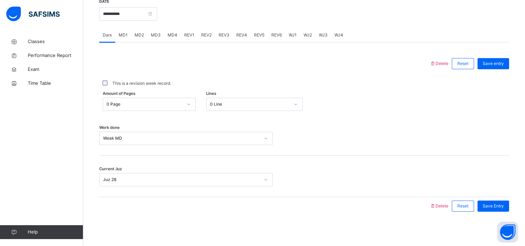
click at [173, 33] on span "MD4" at bounding box center [173, 35] width 10 height 6
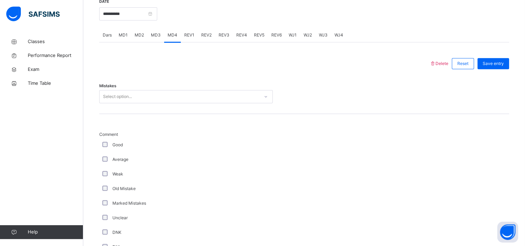
click at [136, 102] on div "Select option..." at bounding box center [186, 96] width 174 height 13
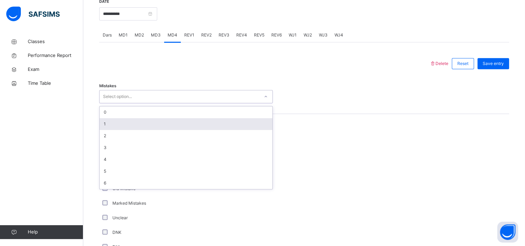
click at [129, 124] on div "1" at bounding box center [186, 124] width 173 height 12
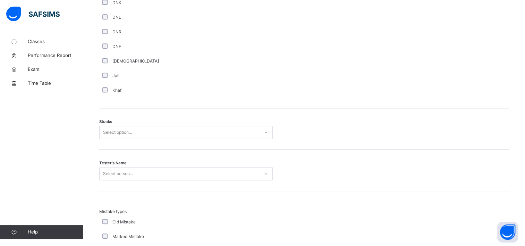
scroll to position [504, 0]
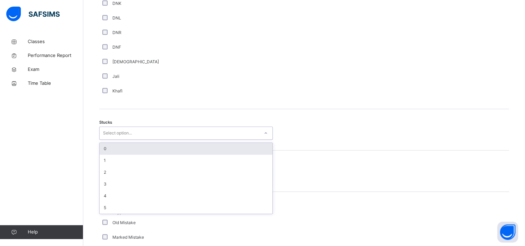
click at [119, 133] on div "Select option..." at bounding box center [117, 132] width 29 height 13
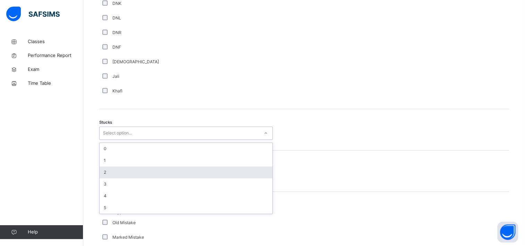
click at [108, 169] on div "2" at bounding box center [186, 172] width 173 height 12
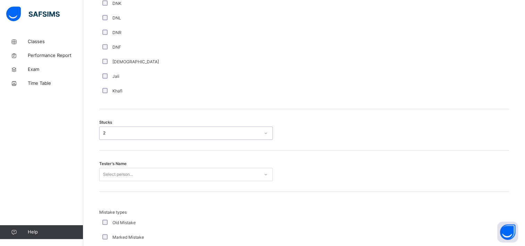
click at [108, 169] on div "Select person..." at bounding box center [118, 174] width 30 height 13
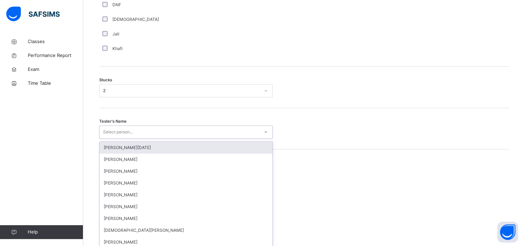
scroll to position [549, 0]
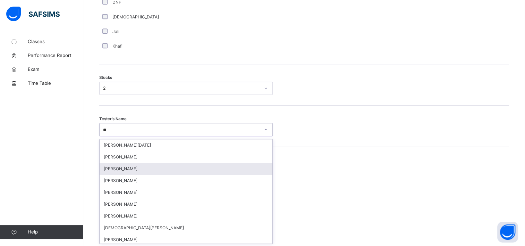
type input "***"
click at [144, 168] on div "[PERSON_NAME] [PERSON_NAME]" at bounding box center [186, 169] width 173 height 12
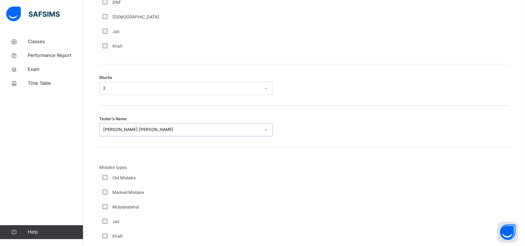
scroll to position [676, 0]
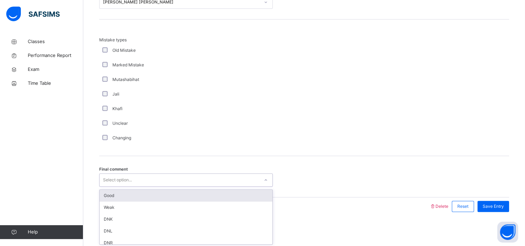
click at [112, 183] on div "Select option..." at bounding box center [117, 179] width 29 height 13
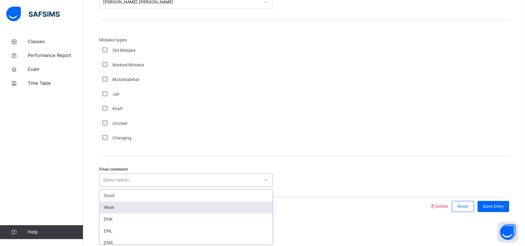
click at [111, 207] on div "Weak" at bounding box center [186, 207] width 173 height 12
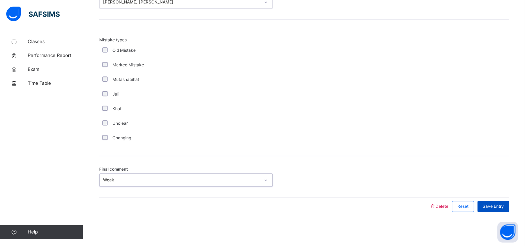
click at [500, 205] on span "Save Entry" at bounding box center [493, 206] width 21 height 6
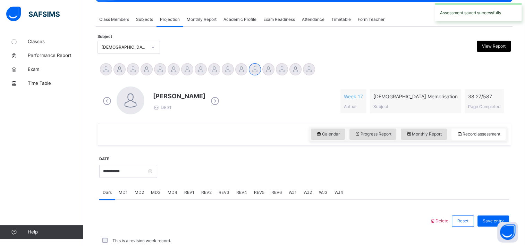
scroll to position [275, 0]
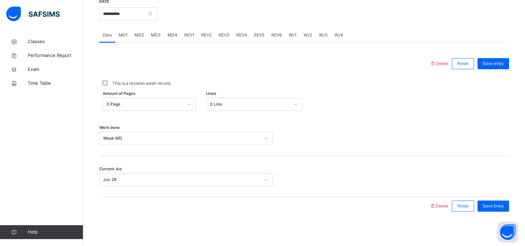
click at [135, 35] on span "MD2" at bounding box center [139, 35] width 9 height 6
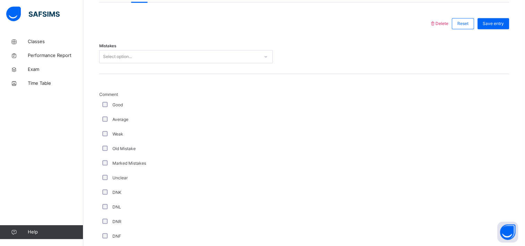
scroll to position [314, 0]
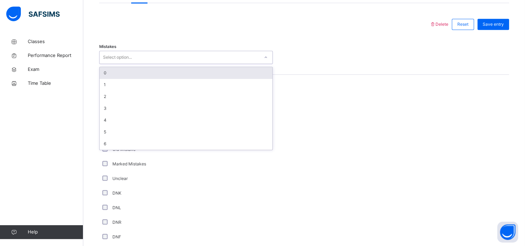
click at [127, 55] on div "Select option..." at bounding box center [117, 57] width 29 height 13
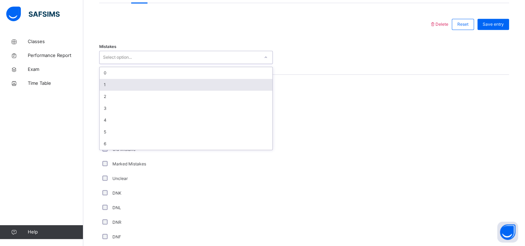
click at [120, 86] on div "1" at bounding box center [186, 85] width 173 height 12
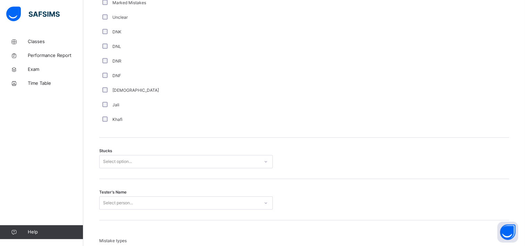
scroll to position [476, 0]
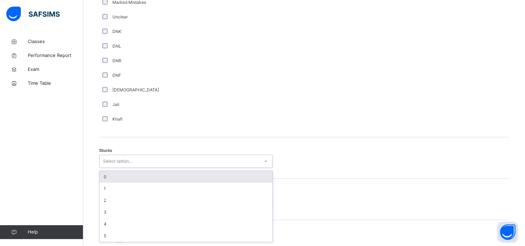
click at [129, 162] on div "Select option..." at bounding box center [117, 160] width 29 height 13
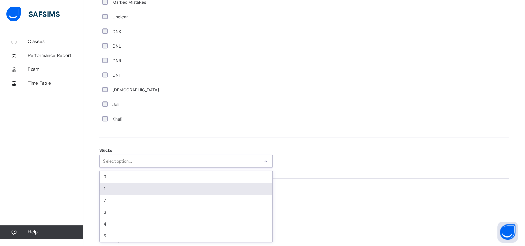
click at [121, 187] on div "1" at bounding box center [186, 189] width 173 height 12
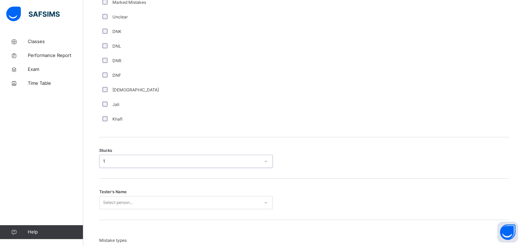
click at [118, 200] on div "Select person..." at bounding box center [186, 202] width 174 height 13
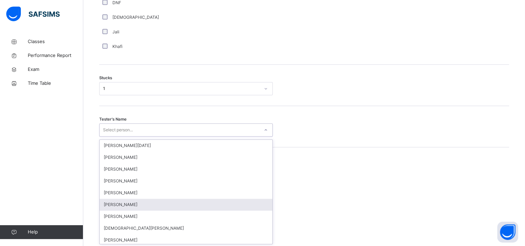
scroll to position [549, 0]
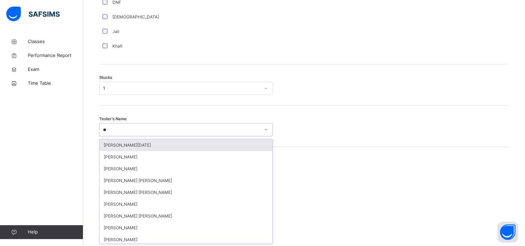
type input "***"
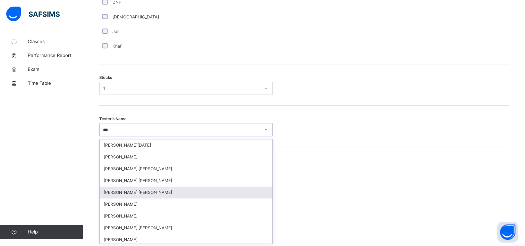
click at [135, 192] on div "[PERSON_NAME] [PERSON_NAME]" at bounding box center [186, 192] width 173 height 12
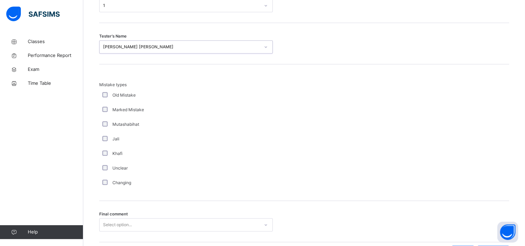
click at [119, 218] on div "Select option..." at bounding box center [186, 224] width 174 height 13
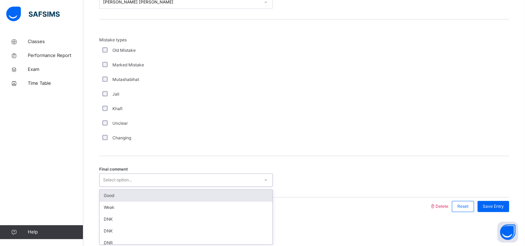
click at [126, 195] on div "Good" at bounding box center [186, 195] width 173 height 12
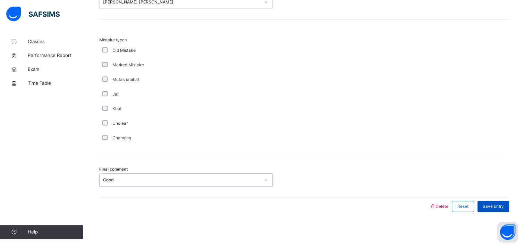
click at [498, 203] on span "Save Entry" at bounding box center [493, 206] width 21 height 6
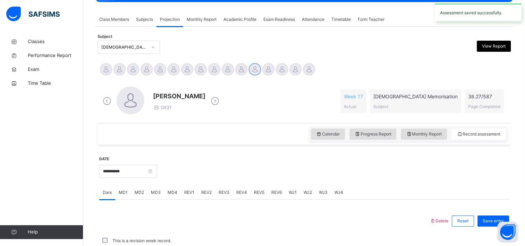
scroll to position [275, 0]
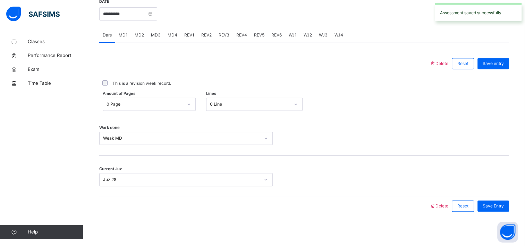
click at [192, 35] on span "REV1" at bounding box center [189, 35] width 10 height 6
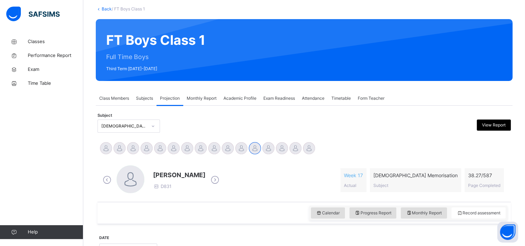
scroll to position [0, 0]
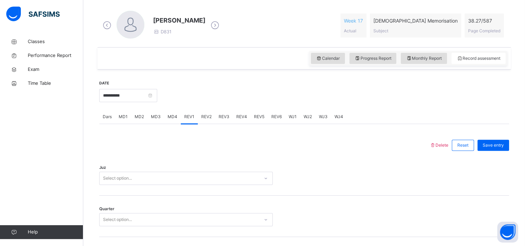
click at [132, 180] on div "Select option..." at bounding box center [186, 177] width 174 height 13
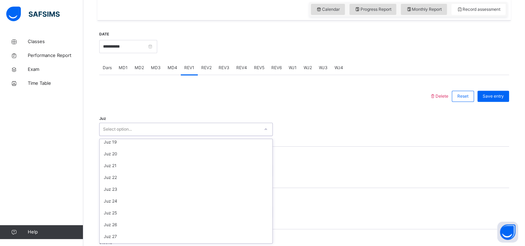
scroll to position [250, 0]
click at [126, 204] on div "Juz 27" at bounding box center [186, 202] width 173 height 12
click at [137, 174] on div "Select option..." at bounding box center [180, 170] width 160 height 11
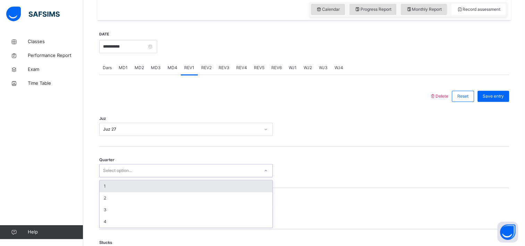
click at [134, 182] on div "1" at bounding box center [186, 186] width 173 height 12
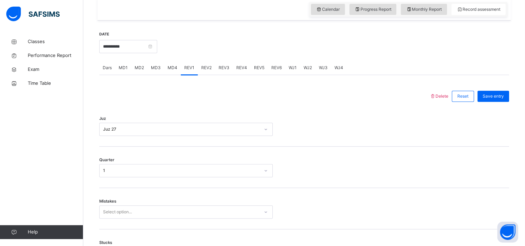
click at [125, 203] on div "Mistakes Select option..." at bounding box center [304, 208] width 410 height 41
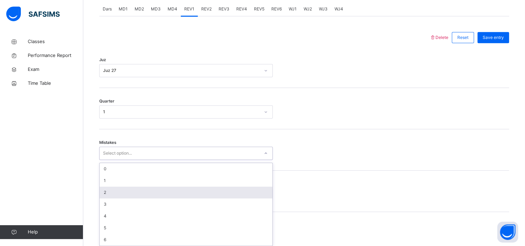
click at [124, 160] on div "option 2 focused, 3 of 7. 7 results available. Use Up and Down to choose option…" at bounding box center [186, 152] width 174 height 13
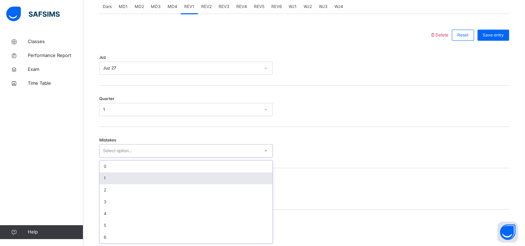
click at [130, 172] on div "1" at bounding box center [186, 178] width 173 height 12
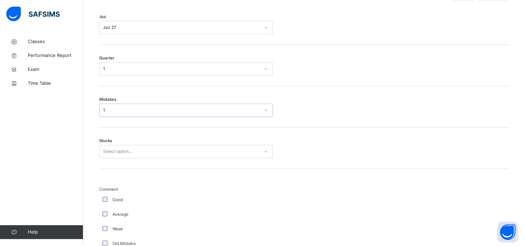
scroll to position [345, 0]
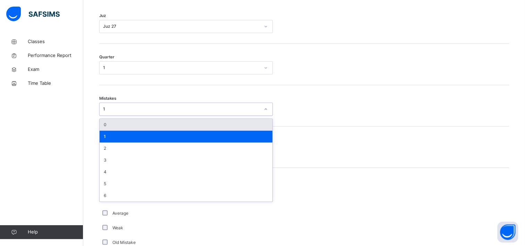
click at [136, 107] on div "1" at bounding box center [181, 109] width 157 height 6
click at [132, 126] on div "0" at bounding box center [186, 125] width 173 height 12
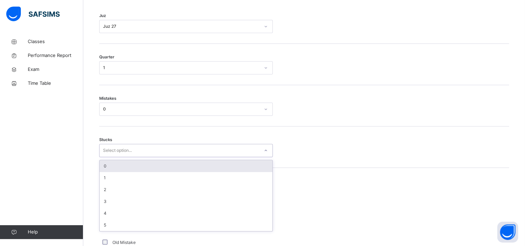
click at [125, 152] on div "Select option..." at bounding box center [117, 150] width 29 height 13
click at [121, 164] on div "0" at bounding box center [186, 166] width 173 height 12
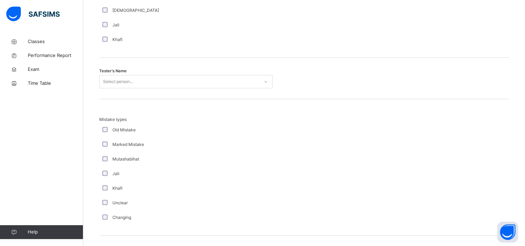
scroll to position [759, 0]
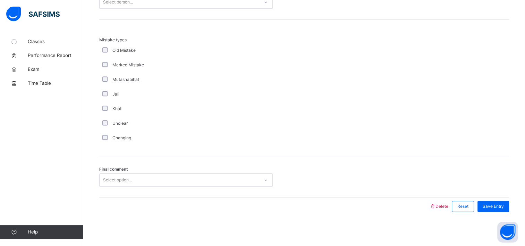
click at [123, 179] on div "Select option..." at bounding box center [117, 179] width 29 height 13
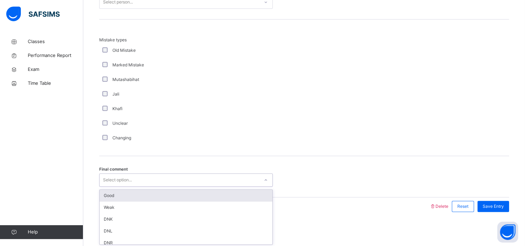
click at [120, 194] on div "Good" at bounding box center [186, 195] width 173 height 12
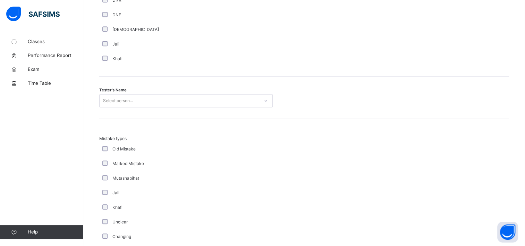
scroll to position [658, 0]
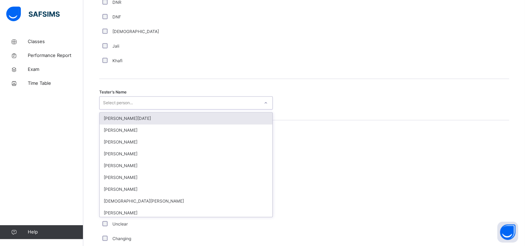
click at [137, 101] on div "Select person..." at bounding box center [180, 103] width 160 height 11
type input "****"
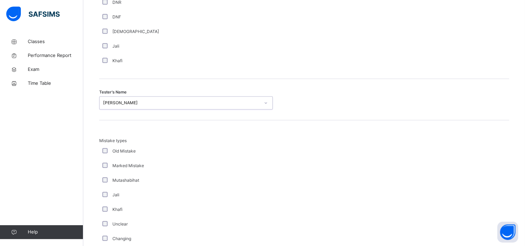
scroll to position [759, 0]
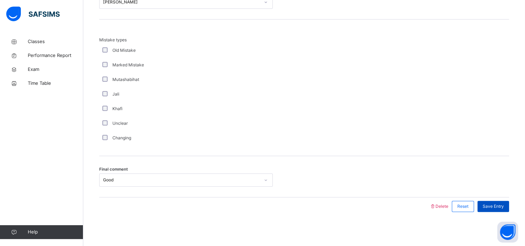
click at [509, 201] on div "Save Entry" at bounding box center [493, 206] width 32 height 11
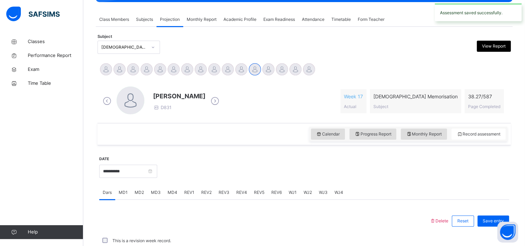
scroll to position [275, 0]
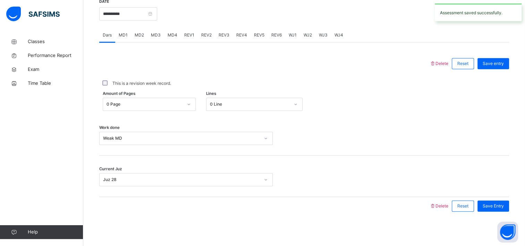
click at [205, 38] on div "REV2" at bounding box center [206, 35] width 17 height 14
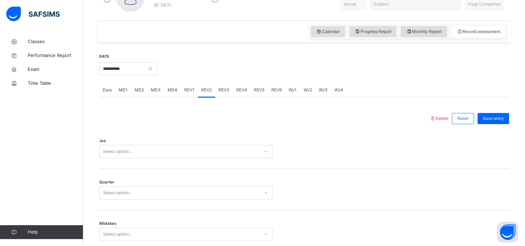
click at [143, 152] on div "Select option..." at bounding box center [186, 151] width 174 height 13
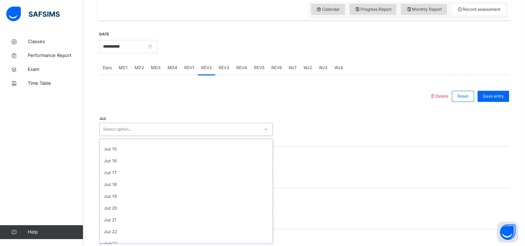
scroll to position [250, 0]
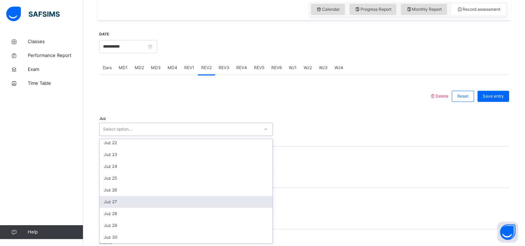
click at [139, 201] on div "Juz 27" at bounding box center [186, 202] width 173 height 12
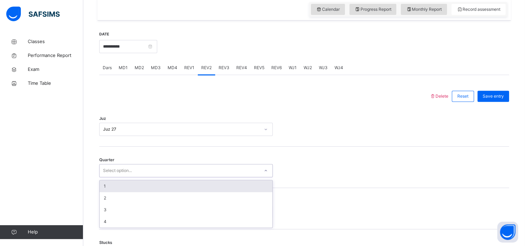
click at [142, 172] on div "Select option..." at bounding box center [180, 170] width 160 height 11
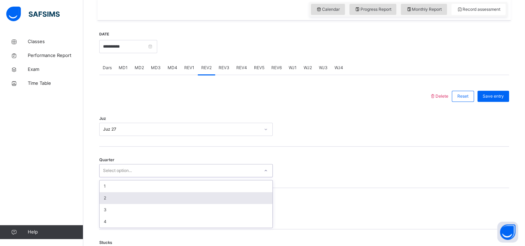
click at [136, 200] on div "2" at bounding box center [186, 198] width 173 height 12
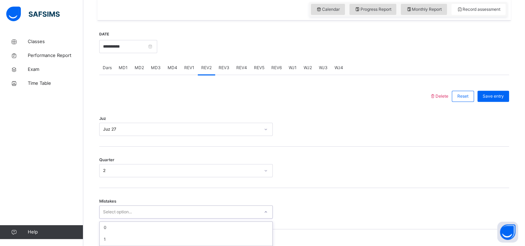
scroll to position [304, 0]
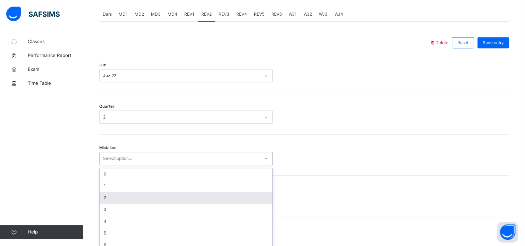
click at [131, 165] on div "option 2 focused, 3 of 7. 7 results available. Use Up and Down to choose option…" at bounding box center [186, 158] width 174 height 13
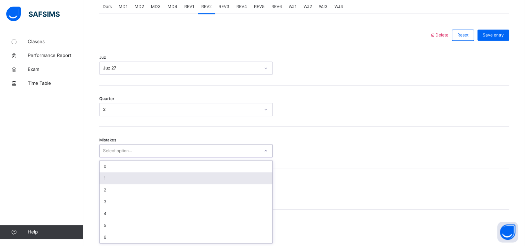
click at [134, 176] on div "1" at bounding box center [186, 178] width 173 height 12
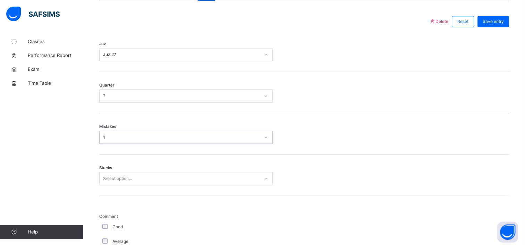
click at [129, 185] on div "Select option..." at bounding box center [186, 178] width 174 height 13
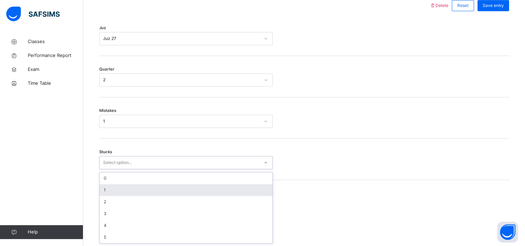
click at [129, 190] on div "1" at bounding box center [186, 190] width 173 height 12
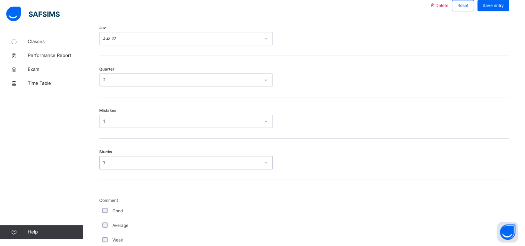
click at [106, 213] on div "Good" at bounding box center [186, 211] width 170 height 6
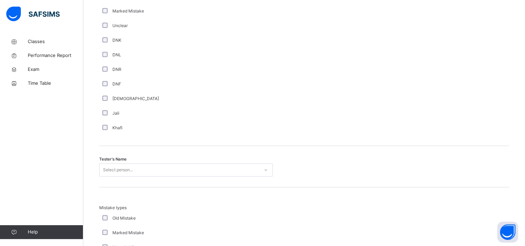
click at [125, 166] on div "Select person..." at bounding box center [186, 169] width 174 height 13
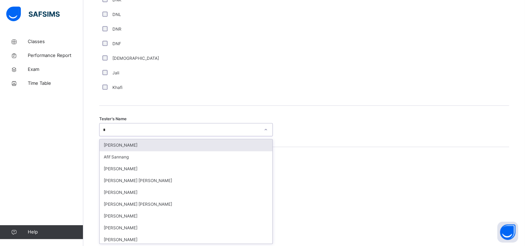
type input "**"
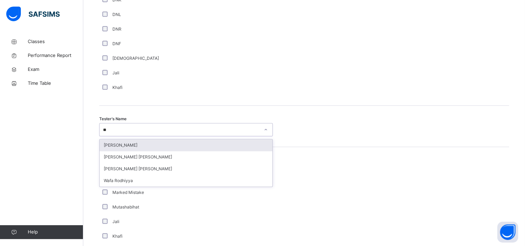
click at [156, 145] on div "[PERSON_NAME]" at bounding box center [186, 145] width 173 height 12
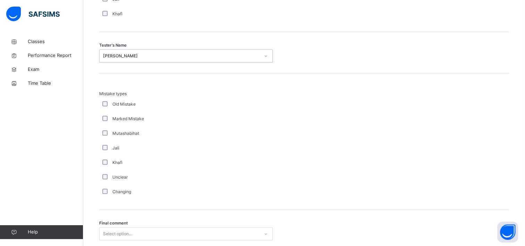
scroll to position [759, 0]
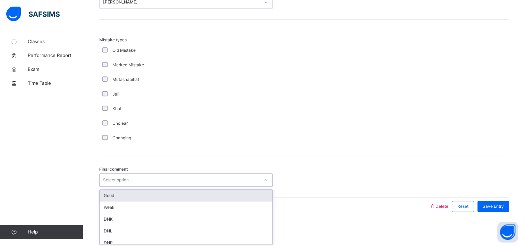
click at [135, 177] on div "Select option..." at bounding box center [180, 180] width 160 height 11
click at [129, 198] on div "Good" at bounding box center [186, 195] width 173 height 12
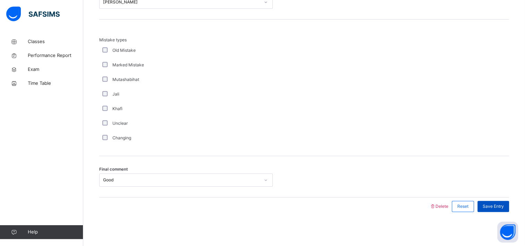
click at [491, 203] on span "Save Entry" at bounding box center [493, 206] width 21 height 6
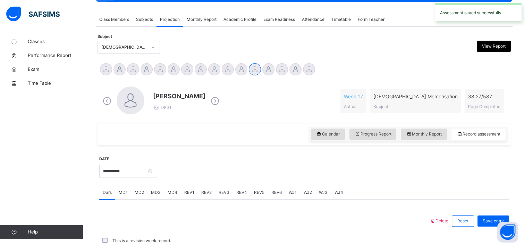
scroll to position [275, 0]
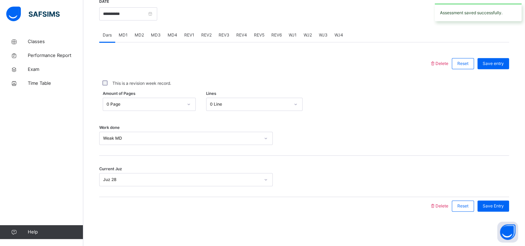
click at [224, 35] on span "REV3" at bounding box center [224, 35] width 11 height 6
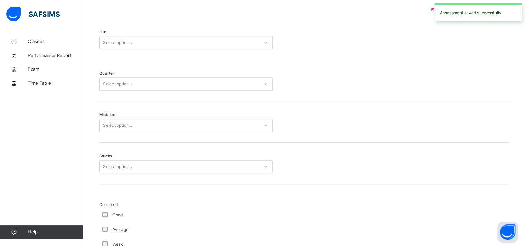
scroll to position [264, 0]
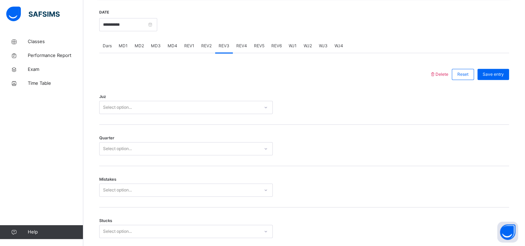
click at [132, 110] on div "Select option..." at bounding box center [117, 107] width 29 height 13
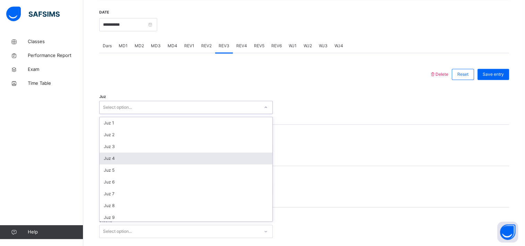
scroll to position [250, 0]
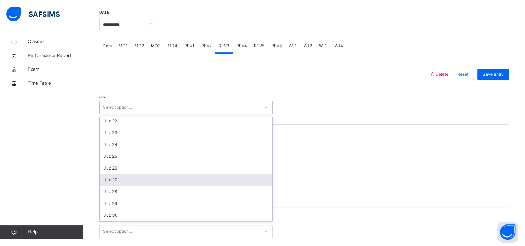
click at [122, 175] on div "Juz 27" at bounding box center [186, 180] width 173 height 12
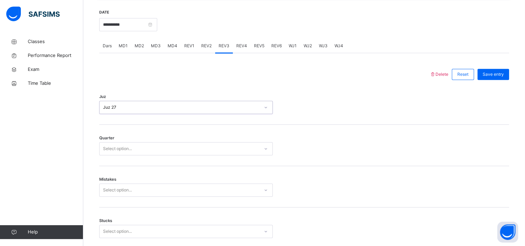
click at [126, 149] on div "Select option..." at bounding box center [117, 148] width 29 height 13
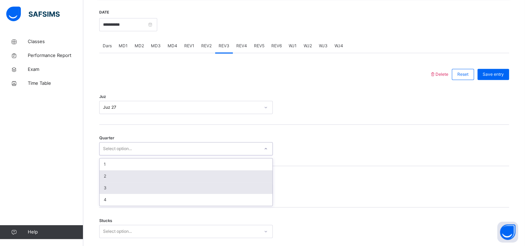
click at [121, 186] on div "3" at bounding box center [186, 188] width 173 height 12
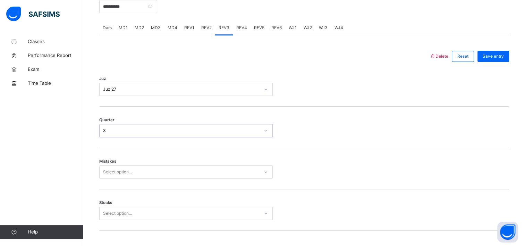
click at [122, 178] on div "Select option..." at bounding box center [186, 171] width 174 height 13
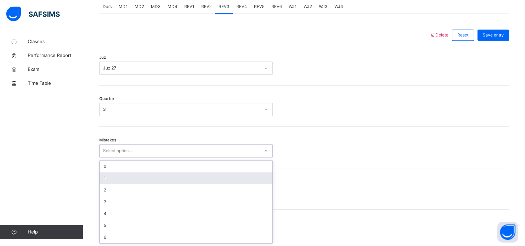
click at [129, 179] on div "1" at bounding box center [186, 178] width 173 height 12
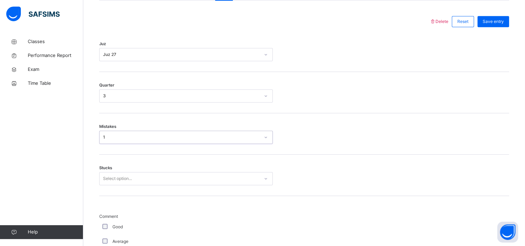
click at [125, 185] on div "Select option..." at bounding box center [186, 178] width 174 height 13
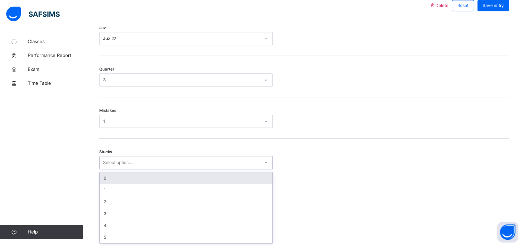
click at [125, 182] on div "0" at bounding box center [186, 178] width 173 height 12
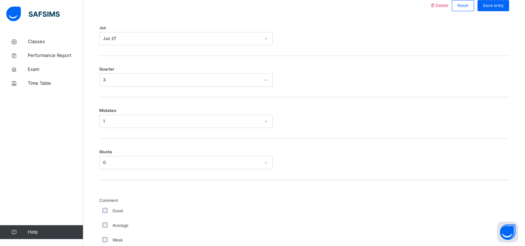
click at [103, 213] on div "Good" at bounding box center [186, 211] width 170 height 6
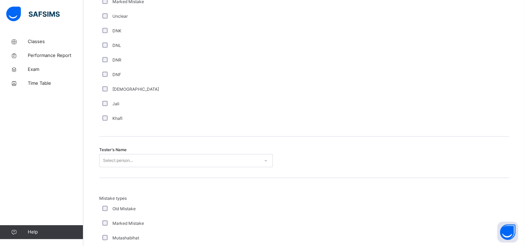
click at [113, 157] on div "Select person..." at bounding box center [186, 160] width 174 height 13
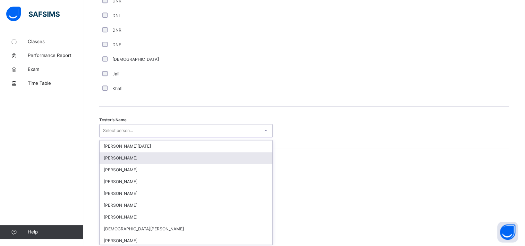
scroll to position [631, 0]
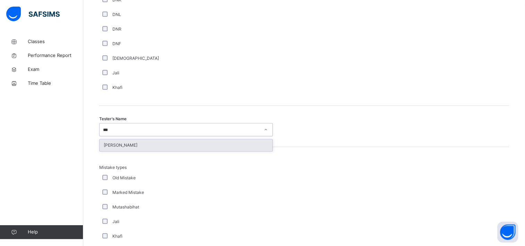
type input "****"
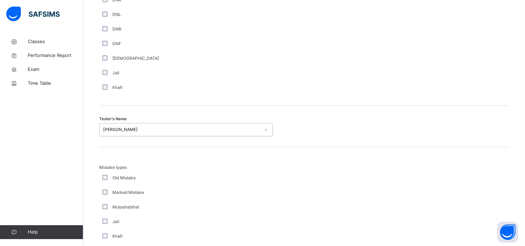
scroll to position [759, 0]
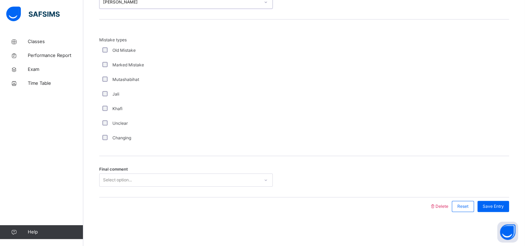
click at [113, 176] on div "Select option..." at bounding box center [117, 179] width 29 height 13
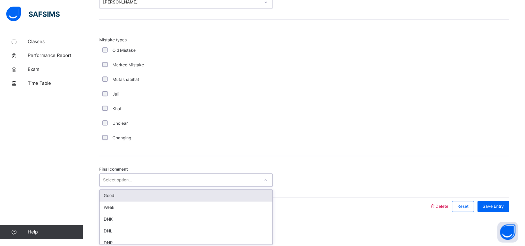
click at [116, 193] on div "Good" at bounding box center [186, 195] width 173 height 12
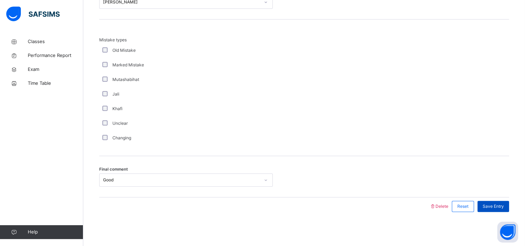
click at [496, 204] on span "Save Entry" at bounding box center [493, 206] width 21 height 6
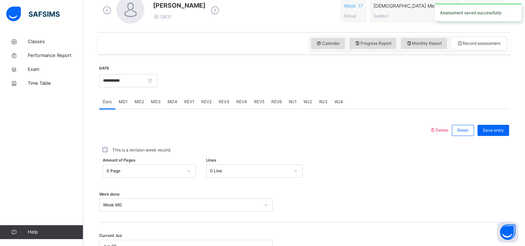
scroll to position [214, 0]
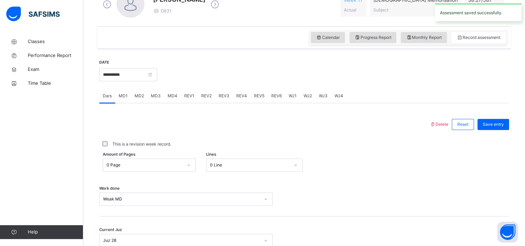
click at [236, 93] on span "REV4" at bounding box center [241, 96] width 11 height 6
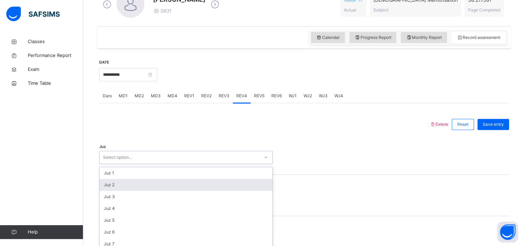
click at [104, 159] on div "option Juz 2 focused, 2 of 30. 30 results available. Use Up and Down to choose …" at bounding box center [186, 157] width 174 height 13
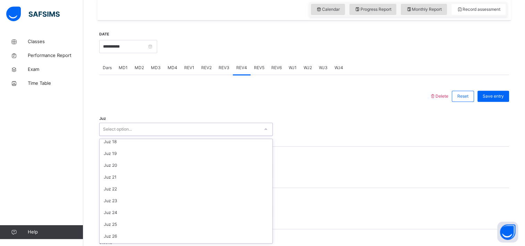
scroll to position [250, 0]
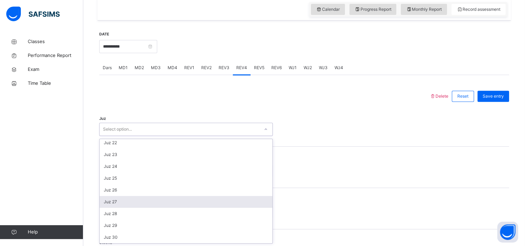
click at [130, 204] on div "Juz 27" at bounding box center [186, 202] width 173 height 12
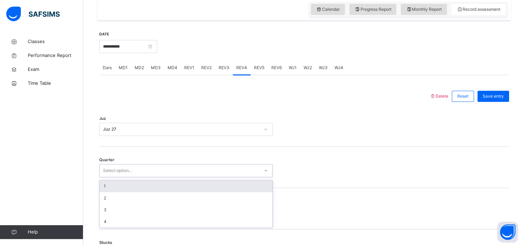
click at [136, 174] on div "Select option..." at bounding box center [180, 170] width 160 height 11
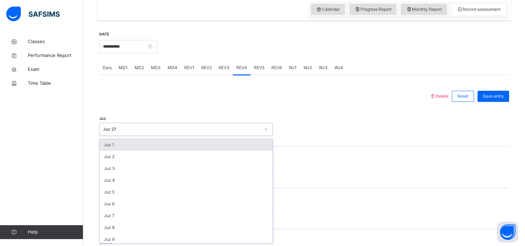
click at [149, 130] on div "Juz 27" at bounding box center [181, 129] width 157 height 6
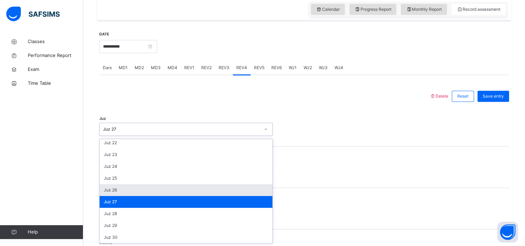
click at [137, 194] on div "Juz 26" at bounding box center [186, 190] width 173 height 12
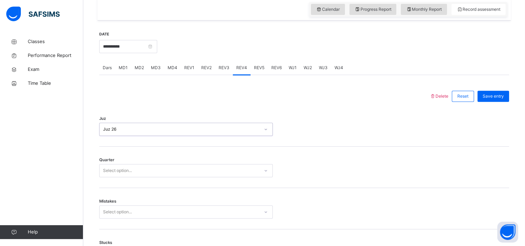
click at [135, 174] on div "Select option..." at bounding box center [180, 170] width 160 height 11
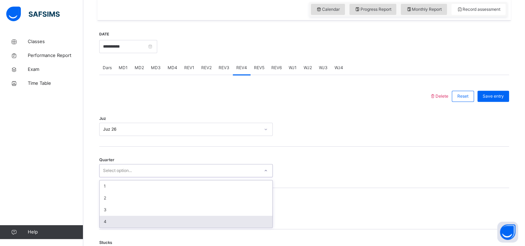
click at [122, 223] on div "4" at bounding box center [186, 221] width 173 height 12
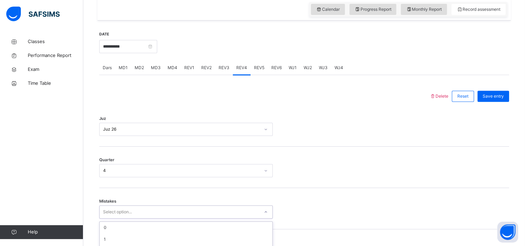
click at [124, 212] on div "option 4 focused, 5 of 7. 7 results available. Use Up and Down to choose option…" at bounding box center [186, 211] width 174 height 13
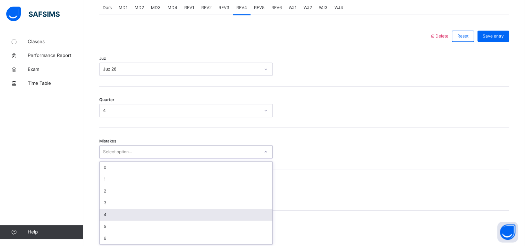
scroll to position [304, 0]
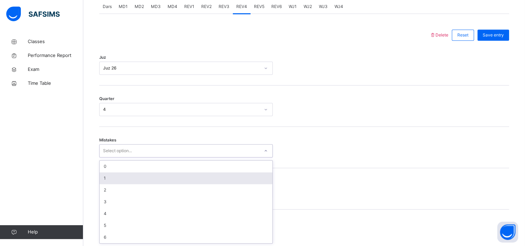
click at [125, 180] on div "1" at bounding box center [186, 178] width 173 height 12
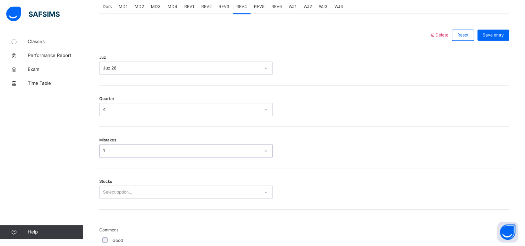
scroll to position [333, 0]
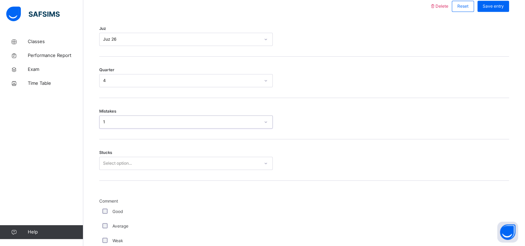
click at [121, 170] on div "Select option..." at bounding box center [186, 163] width 174 height 13
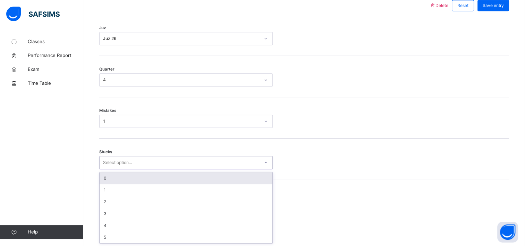
click at [124, 182] on div "0" at bounding box center [186, 178] width 173 height 12
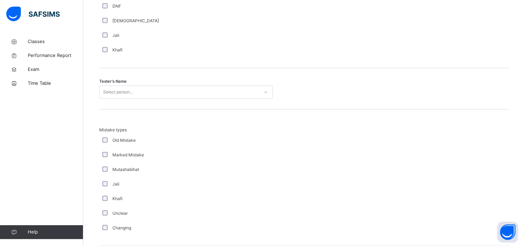
scroll to position [759, 0]
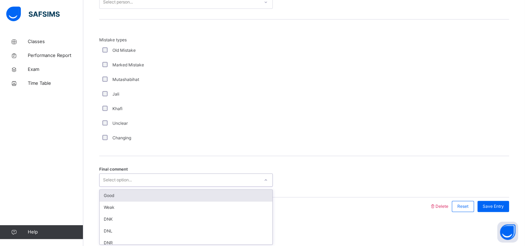
click at [117, 174] on div "Select option..." at bounding box center [117, 179] width 29 height 13
click at [113, 193] on div "Good" at bounding box center [186, 195] width 173 height 12
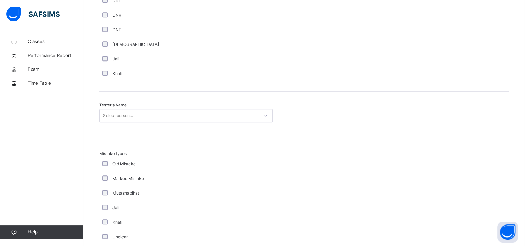
scroll to position [643, 0]
click at [142, 115] on div "Select person..." at bounding box center [180, 117] width 160 height 11
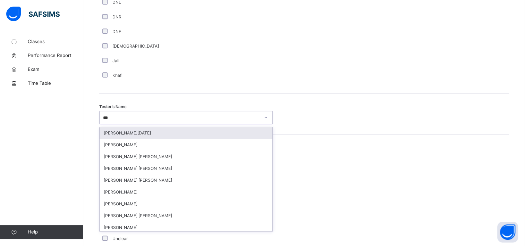
type input "****"
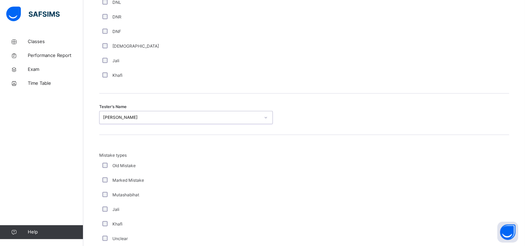
scroll to position [759, 0]
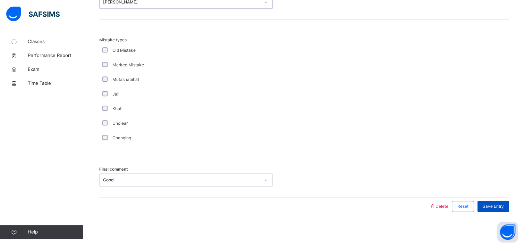
click at [495, 207] on span "Save Entry" at bounding box center [493, 206] width 21 height 6
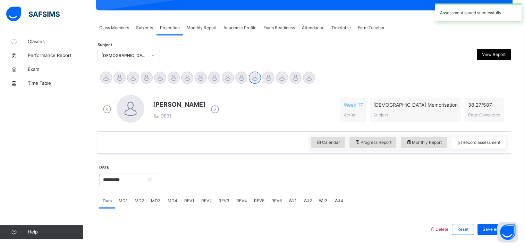
scroll to position [110, 0]
click at [106, 181] on input "**********" at bounding box center [128, 179] width 58 height 13
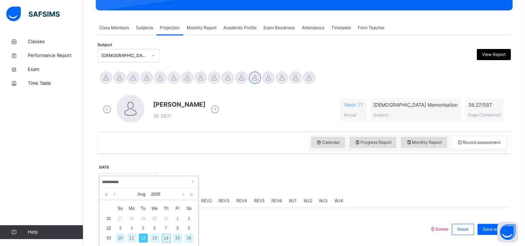
click at [129, 236] on div "11" at bounding box center [131, 237] width 9 height 9
type input "**********"
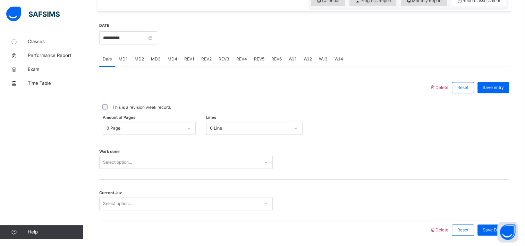
scroll to position [275, 0]
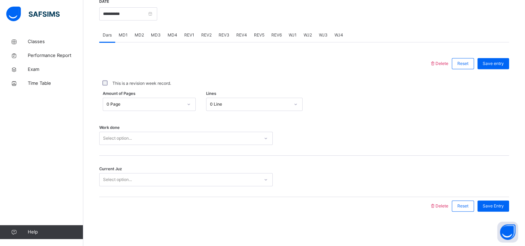
click at [237, 105] on div "0 Line" at bounding box center [250, 104] width 80 height 6
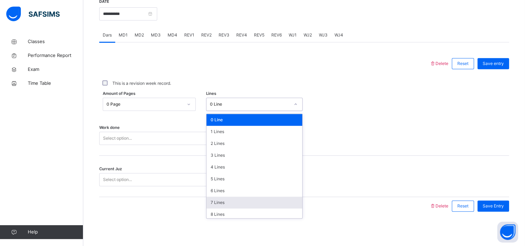
scroll to position [85, 0]
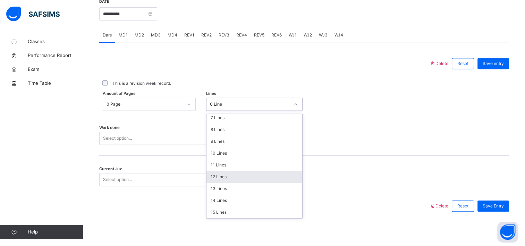
click at [226, 175] on div "12 Lines" at bounding box center [254, 177] width 96 height 12
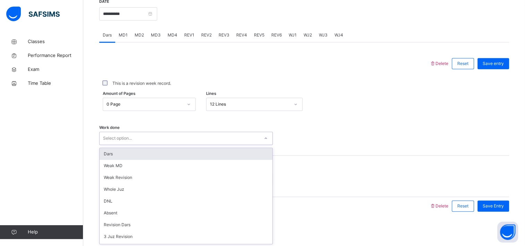
click at [132, 137] on div "Select option..." at bounding box center [117, 138] width 29 height 13
click at [128, 152] on div "Dars" at bounding box center [186, 154] width 173 height 12
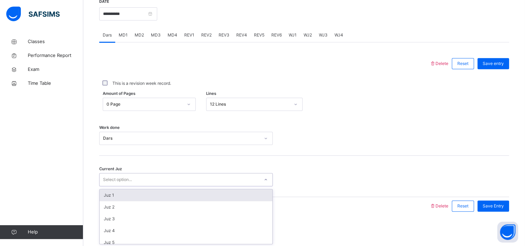
click at [121, 179] on div "Select option..." at bounding box center [117, 179] width 29 height 13
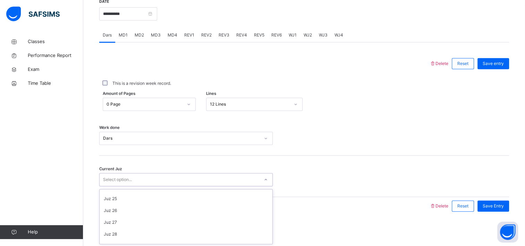
scroll to position [299, 0]
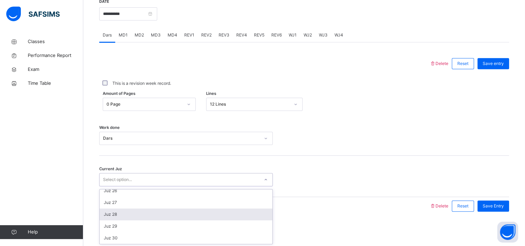
click at [128, 217] on div "Juz 28" at bounding box center [186, 214] width 173 height 12
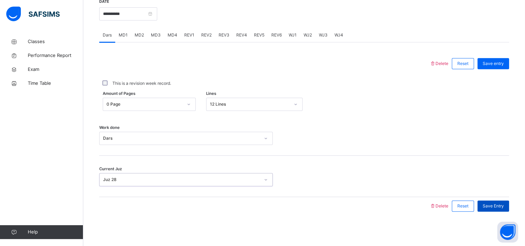
click at [509, 204] on div "Save Entry" at bounding box center [493, 205] width 32 height 11
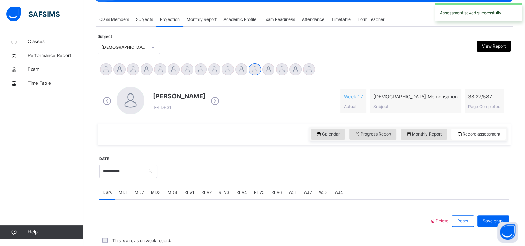
scroll to position [275, 0]
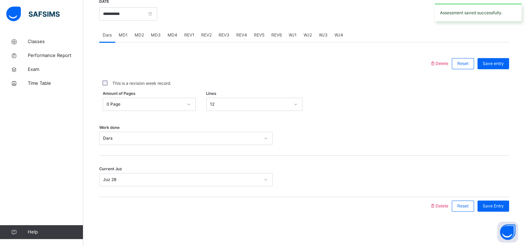
click at [169, 34] on span "MD4" at bounding box center [173, 35] width 10 height 6
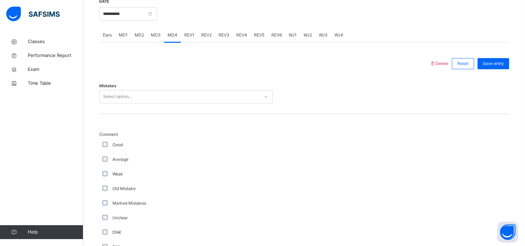
click at [115, 99] on div "Select option..." at bounding box center [117, 96] width 29 height 13
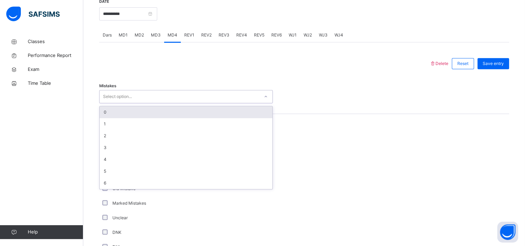
click at [113, 109] on div "0" at bounding box center [186, 112] width 173 height 12
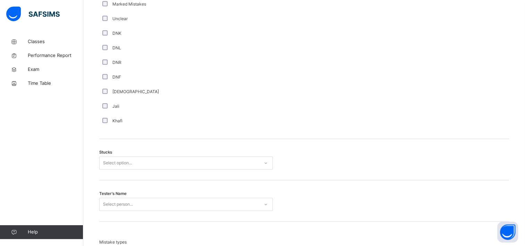
click at [112, 169] on div "Select option..." at bounding box center [186, 162] width 174 height 13
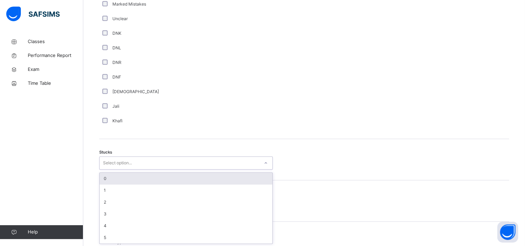
scroll to position [474, 0]
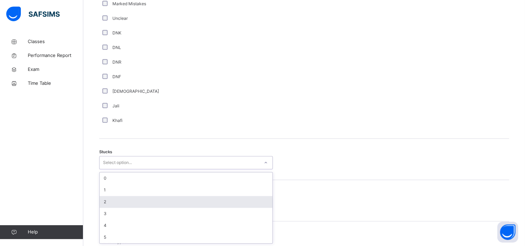
click at [112, 197] on div "2" at bounding box center [186, 202] width 173 height 12
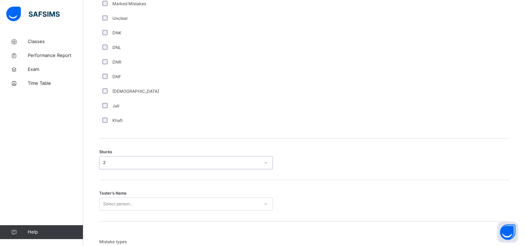
scroll to position [549, 0]
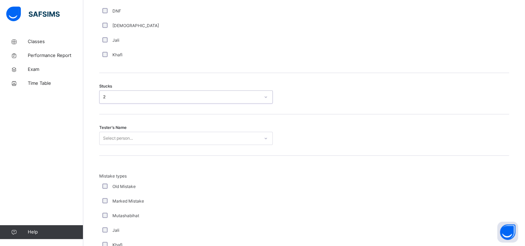
click at [114, 145] on div "Select person..." at bounding box center [186, 138] width 174 height 13
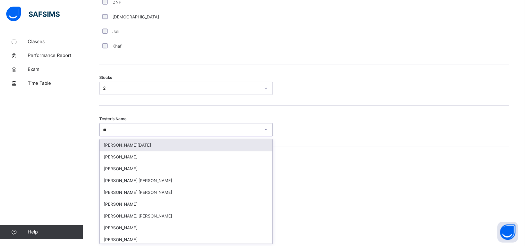
type input "***"
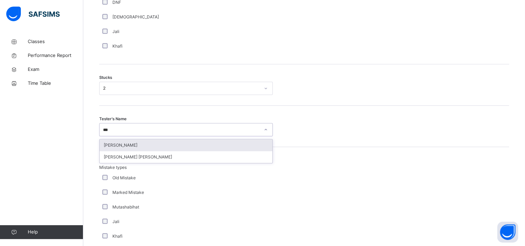
click at [141, 142] on div "[PERSON_NAME]" at bounding box center [186, 145] width 173 height 12
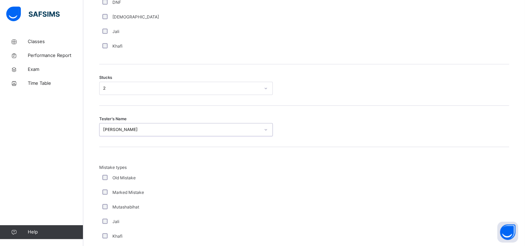
scroll to position [676, 0]
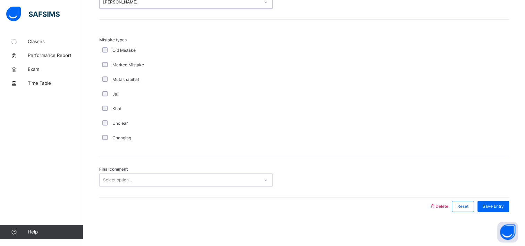
click at [117, 180] on div "Select option..." at bounding box center [117, 179] width 29 height 13
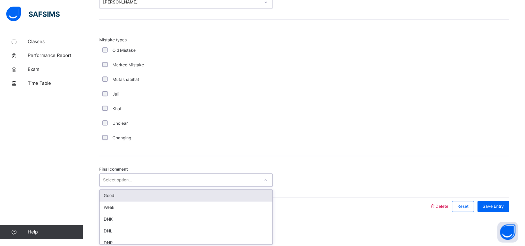
click at [117, 194] on div "Good" at bounding box center [186, 195] width 173 height 12
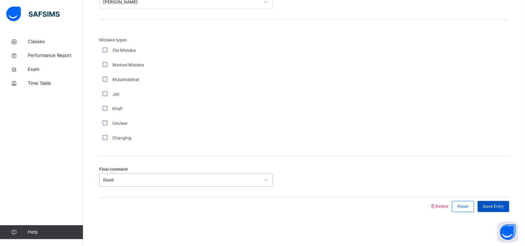
click at [496, 204] on span "Save Entry" at bounding box center [493, 206] width 21 height 6
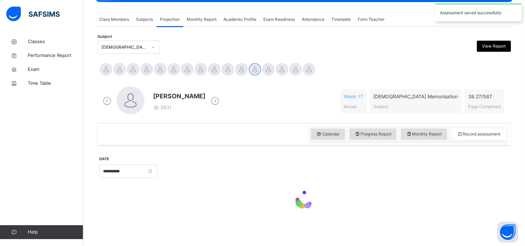
scroll to position [275, 0]
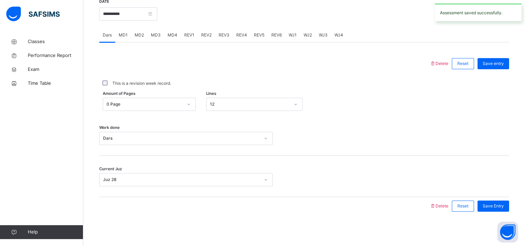
click at [158, 36] on span "MD3" at bounding box center [156, 35] width 10 height 6
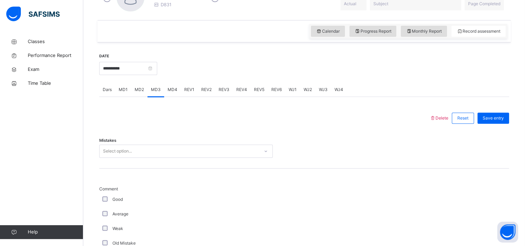
click at [130, 153] on div "Select option..." at bounding box center [117, 150] width 29 height 13
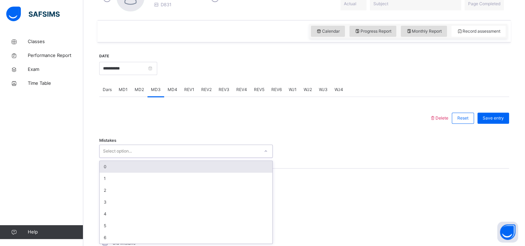
scroll to position [221, 0]
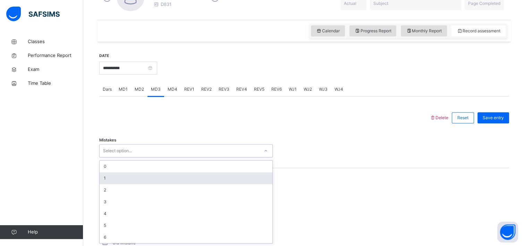
click at [124, 179] on div "1" at bounding box center [186, 178] width 173 height 12
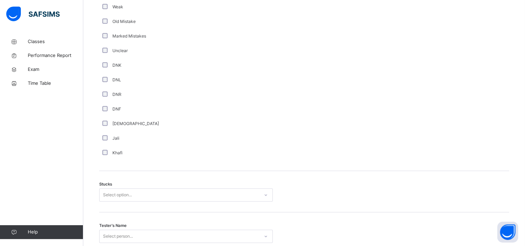
scroll to position [489, 0]
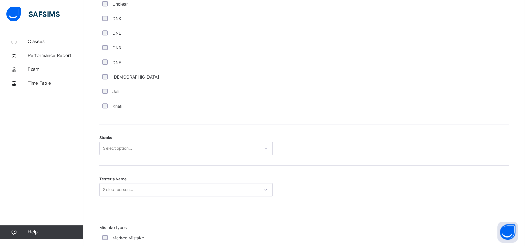
click at [139, 146] on div "Select option..." at bounding box center [180, 148] width 160 height 11
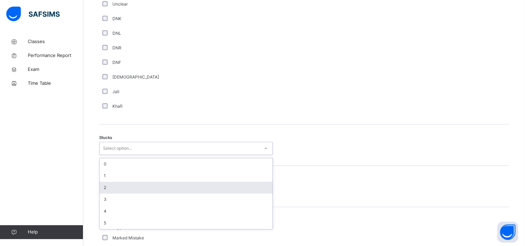
click at [125, 185] on div "2" at bounding box center [186, 187] width 173 height 12
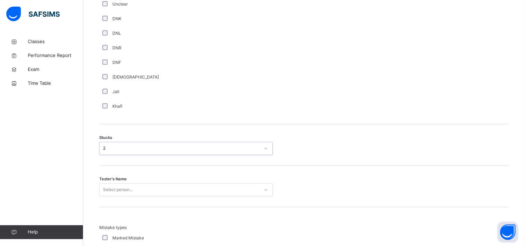
click at [125, 185] on div "Select person..." at bounding box center [186, 189] width 174 height 13
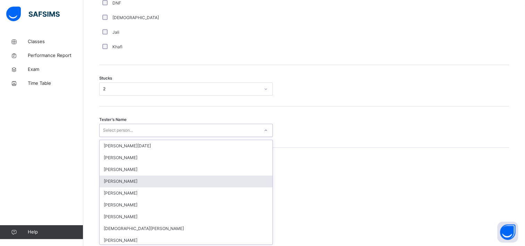
scroll to position [549, 0]
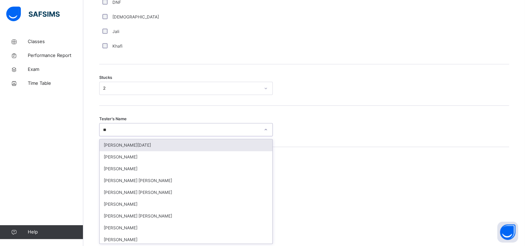
type input "***"
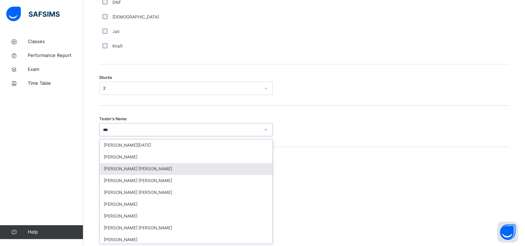
click at [131, 168] on div "[PERSON_NAME] [PERSON_NAME]" at bounding box center [186, 169] width 173 height 12
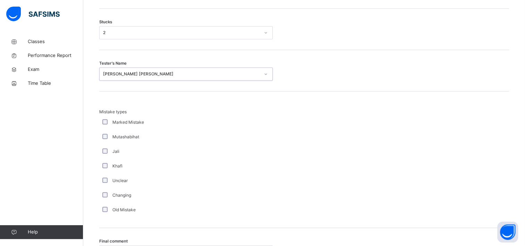
scroll to position [676, 0]
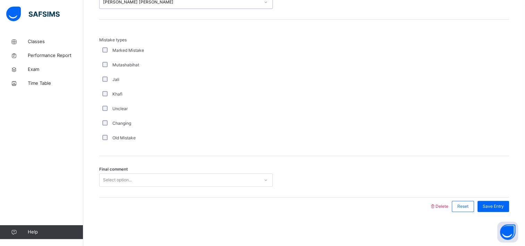
click at [129, 186] on div "Final comment Select option..." at bounding box center [304, 176] width 410 height 41
click at [139, 180] on div "Select option..." at bounding box center [180, 180] width 160 height 11
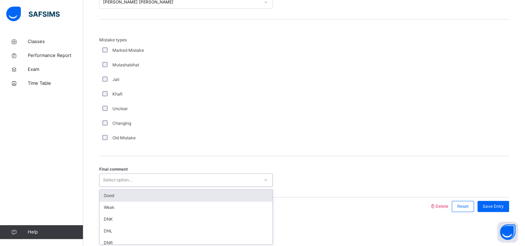
click at [139, 192] on div "Good" at bounding box center [186, 195] width 173 height 12
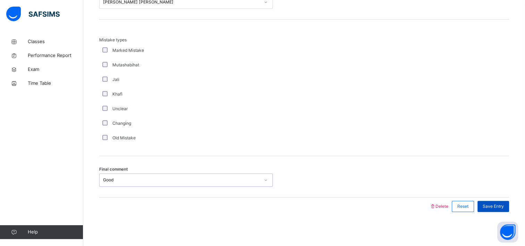
click at [501, 201] on div "Save Entry" at bounding box center [493, 206] width 32 height 11
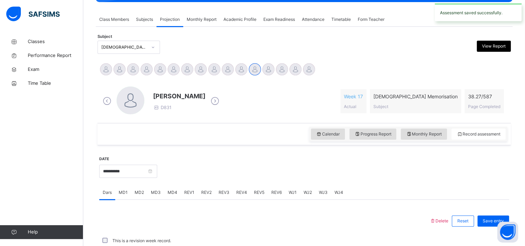
scroll to position [275, 0]
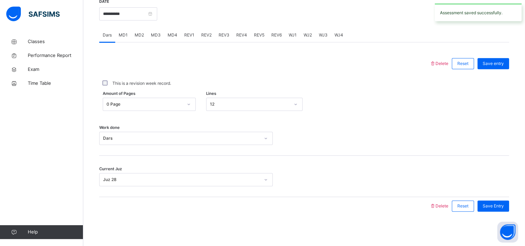
click at [186, 35] on span "REV1" at bounding box center [189, 35] width 10 height 6
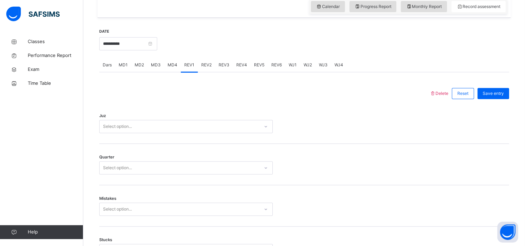
scroll to position [266, 0]
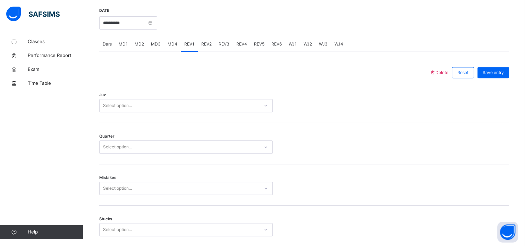
click at [158, 102] on div "Select option..." at bounding box center [180, 105] width 160 height 11
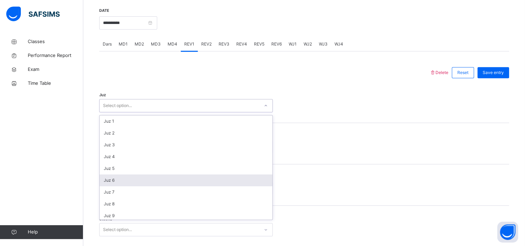
scroll to position [250, 0]
click at [136, 179] on div "Juz 27" at bounding box center [186, 178] width 173 height 12
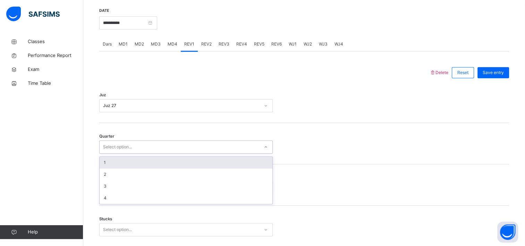
click at [144, 143] on div "Select option..." at bounding box center [180, 147] width 160 height 11
click at [136, 165] on div "1" at bounding box center [186, 163] width 173 height 12
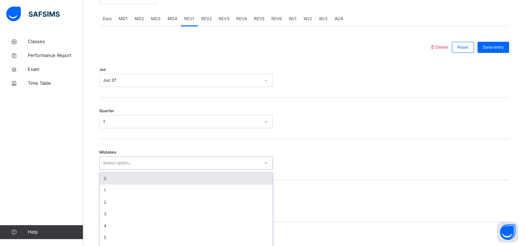
scroll to position [304, 0]
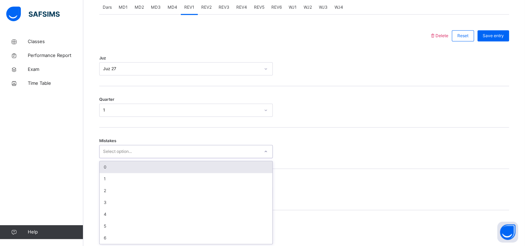
click at [129, 158] on div "option 0 focused, 1 of 7. 7 results available. Use Up and Down to choose option…" at bounding box center [186, 151] width 174 height 13
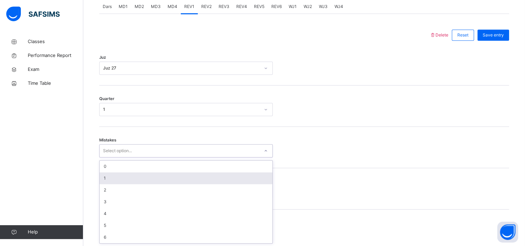
click at [130, 175] on div "1" at bounding box center [186, 178] width 173 height 12
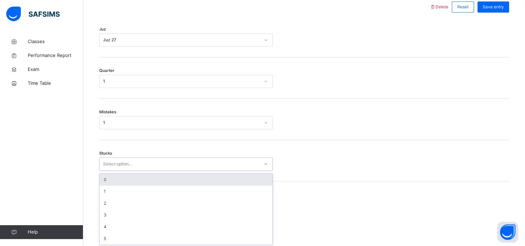
click at [126, 170] on div "option 0 focused, 1 of 6. 6 results available. Use Up and Down to choose option…" at bounding box center [186, 163] width 174 height 13
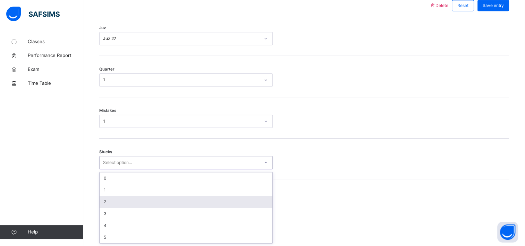
click at [124, 198] on div "2" at bounding box center [186, 202] width 173 height 12
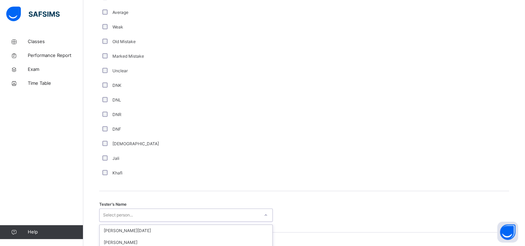
scroll to position [631, 0]
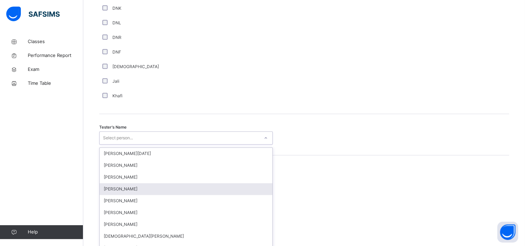
click at [118, 144] on div "option [PERSON_NAME] focused, 4 of 88. 88 results available. Use Up and Down to…" at bounding box center [186, 137] width 174 height 13
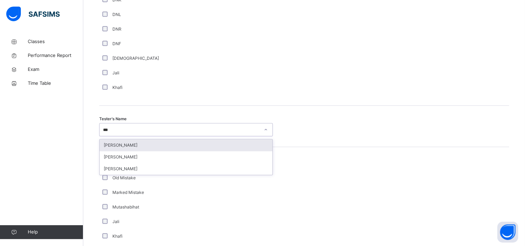
type input "****"
click at [162, 142] on div "[PERSON_NAME]" at bounding box center [186, 145] width 173 height 12
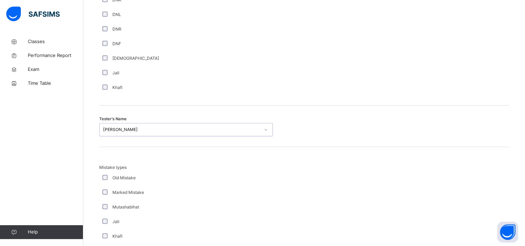
scroll to position [759, 0]
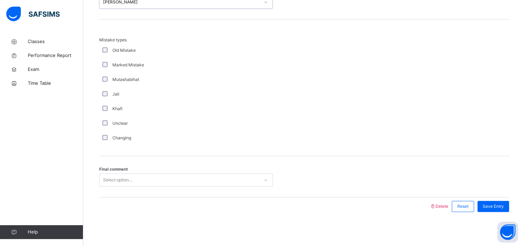
click at [135, 178] on div "Select option..." at bounding box center [180, 180] width 160 height 11
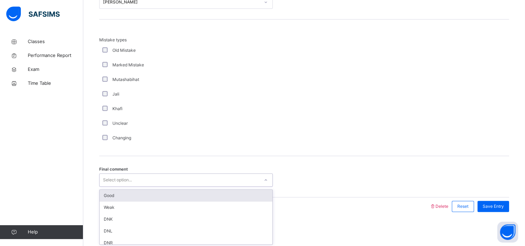
click at [130, 196] on div "Good" at bounding box center [186, 195] width 173 height 12
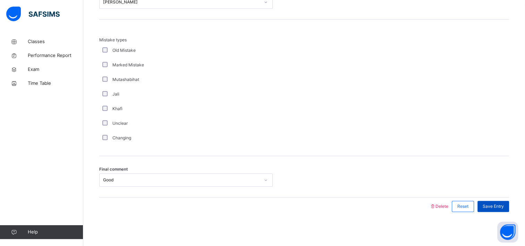
click at [499, 206] on span "Save Entry" at bounding box center [493, 206] width 21 height 6
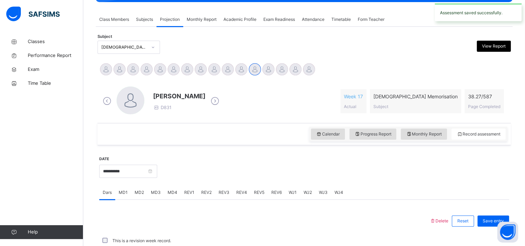
scroll to position [275, 0]
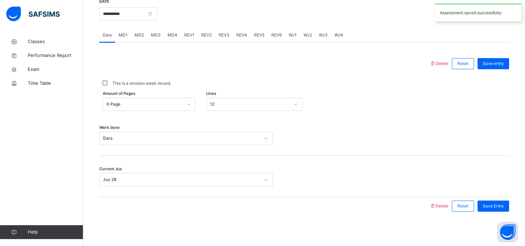
click at [201, 37] on span "REV2" at bounding box center [206, 35] width 10 height 6
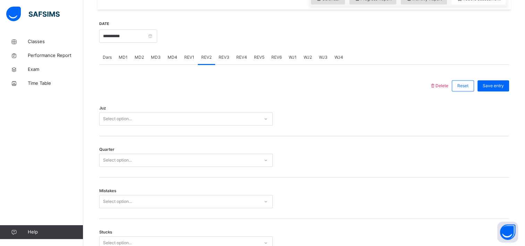
scroll to position [256, 0]
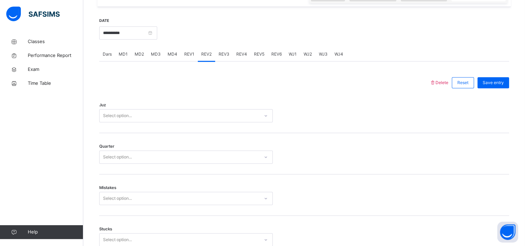
click at [125, 104] on div "Juz Select option..." at bounding box center [304, 112] width 410 height 41
click at [125, 116] on div "Select option..." at bounding box center [117, 115] width 29 height 13
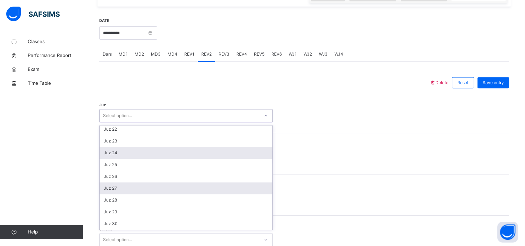
scroll to position [250, 0]
click at [122, 192] on div "Juz 27" at bounding box center [186, 189] width 173 height 12
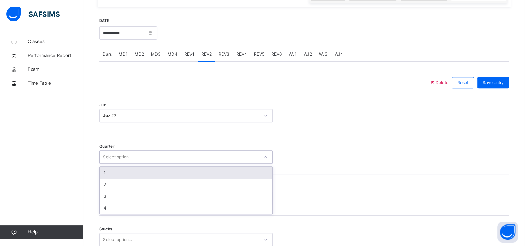
click at [125, 161] on div "Select option..." at bounding box center [117, 156] width 29 height 13
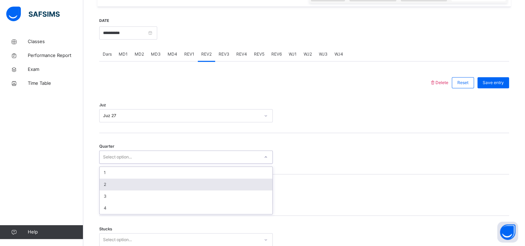
click at [122, 180] on div "2" at bounding box center [186, 184] width 173 height 12
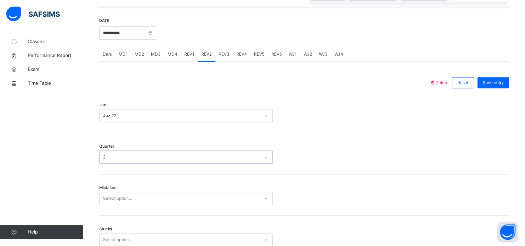
click at [121, 200] on div "Select option..." at bounding box center [186, 198] width 174 height 13
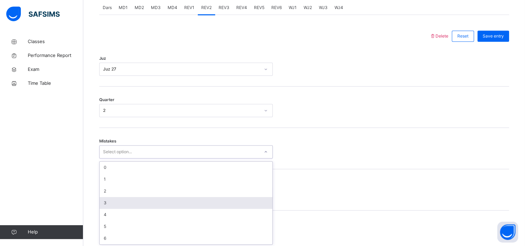
scroll to position [304, 0]
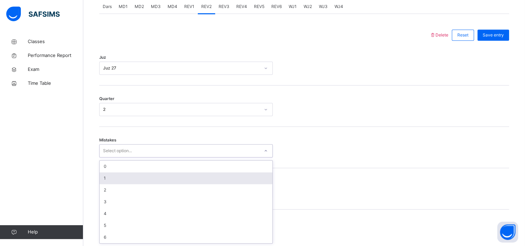
click at [125, 178] on div "1" at bounding box center [186, 178] width 173 height 12
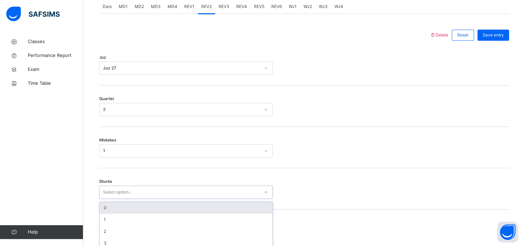
scroll to position [333, 0]
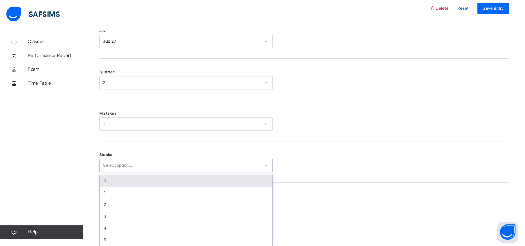
click at [119, 172] on div "option 0 focused, 1 of 6. 6 results available. Use Up and Down to choose option…" at bounding box center [186, 165] width 174 height 13
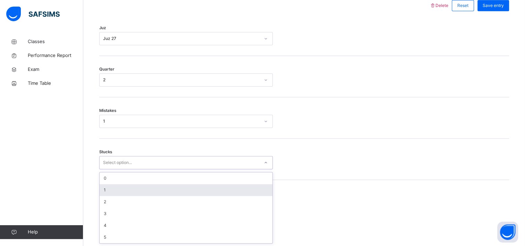
click at [119, 189] on div "1" at bounding box center [186, 190] width 173 height 12
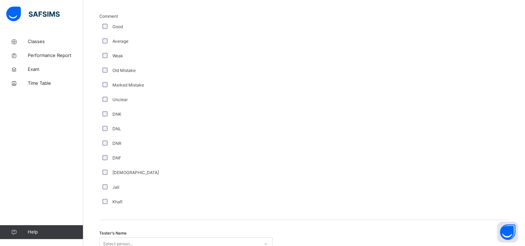
scroll to position [517, 0]
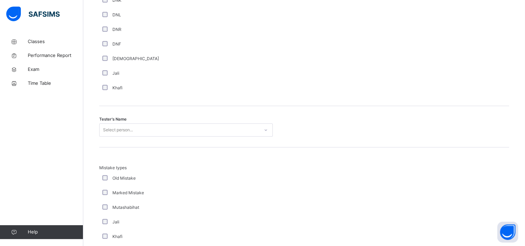
click at [139, 136] on div "Select person..." at bounding box center [186, 129] width 174 height 13
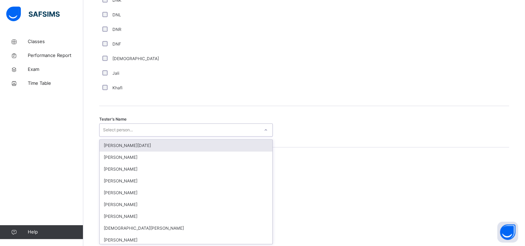
scroll to position [631, 0]
type input "****"
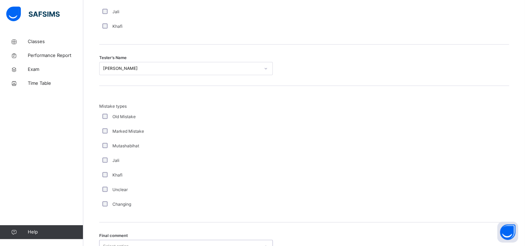
scroll to position [759, 0]
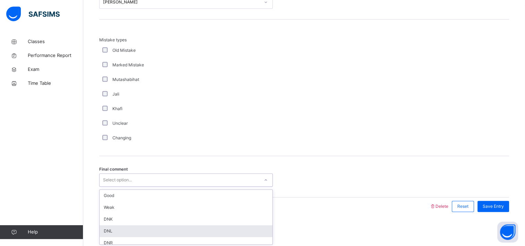
click at [112, 186] on div "option DNL focused, 4 of 6. 6 results available. Use Up and Down to choose opti…" at bounding box center [186, 179] width 174 height 13
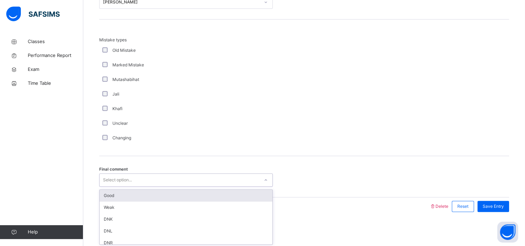
drag, startPoint x: 136, startPoint y: 200, endPoint x: 139, endPoint y: 197, distance: 4.4
click at [139, 197] on div "Good Weak DNK DNL DNR DNF" at bounding box center [186, 216] width 173 height 54
click at [139, 197] on div "Good" at bounding box center [186, 195] width 173 height 12
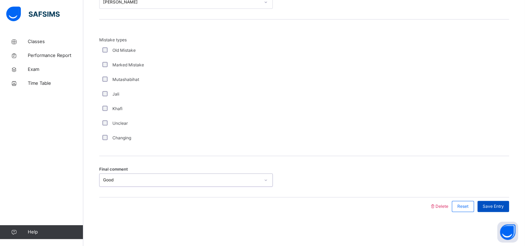
click at [503, 208] on span "Save Entry" at bounding box center [493, 206] width 21 height 6
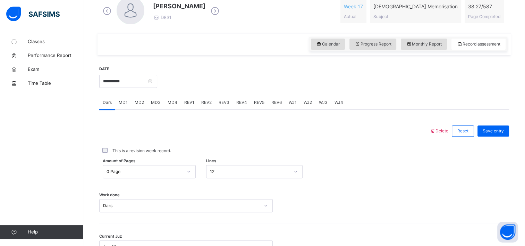
scroll to position [176, 0]
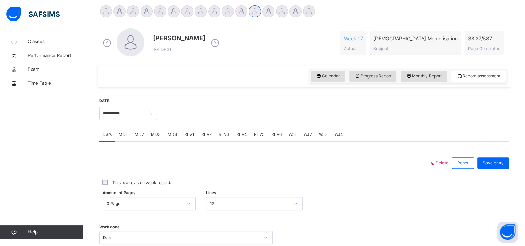
click at [223, 135] on span "REV3" at bounding box center [224, 134] width 11 height 6
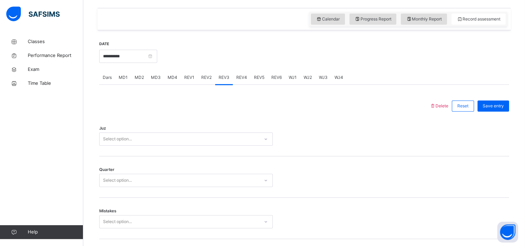
click at [150, 145] on div "Select option..." at bounding box center [186, 138] width 174 height 13
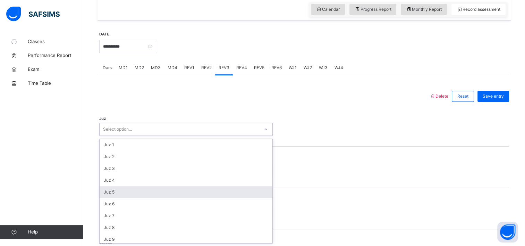
scroll to position [250, 0]
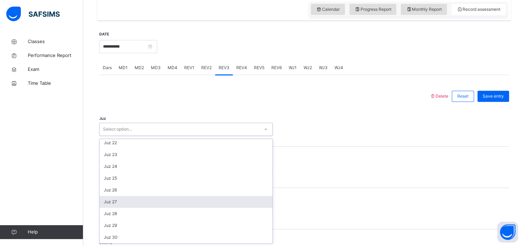
click at [146, 203] on div "Juz 27" at bounding box center [186, 202] width 173 height 12
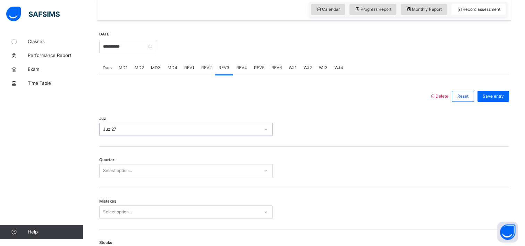
click at [143, 172] on div "Select option..." at bounding box center [180, 170] width 160 height 11
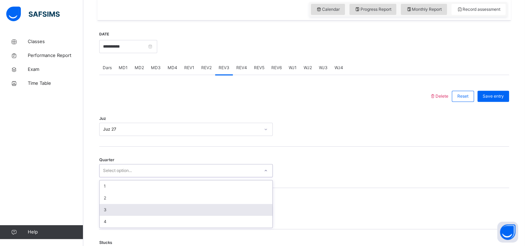
click at [135, 211] on div "3" at bounding box center [186, 210] width 173 height 12
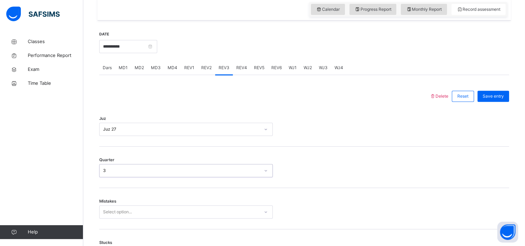
click at [134, 214] on div "Select option..." at bounding box center [186, 211] width 174 height 13
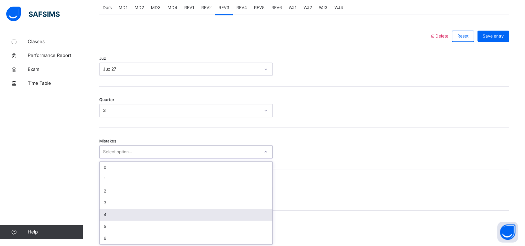
scroll to position [304, 0]
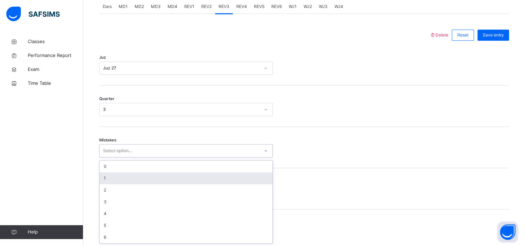
click at [139, 175] on div "1" at bounding box center [186, 178] width 173 height 12
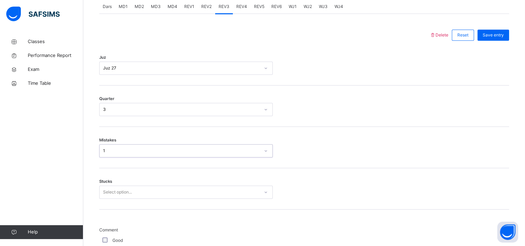
click at [125, 194] on div "Select option..." at bounding box center [186, 191] width 174 height 13
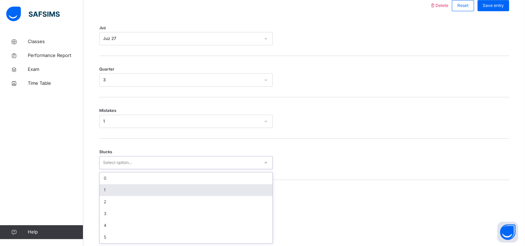
click at [125, 194] on div "1" at bounding box center [186, 190] width 173 height 12
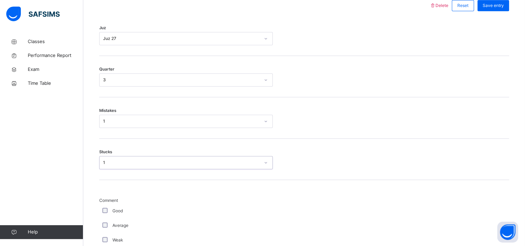
scroll to position [339, 0]
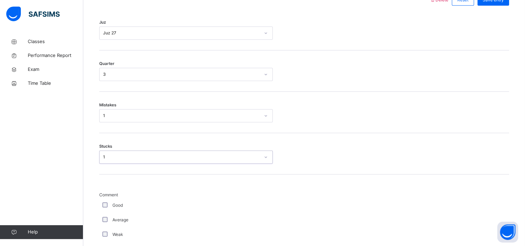
click at [103, 200] on div "Good" at bounding box center [186, 205] width 174 height 15
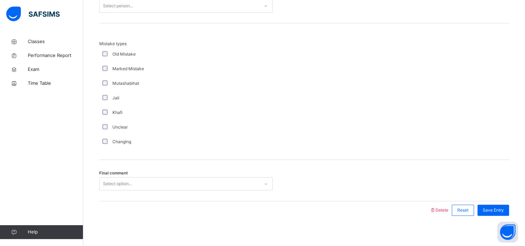
scroll to position [667, 0]
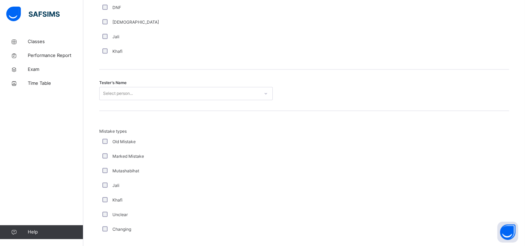
click at [133, 95] on div "Select person..." at bounding box center [118, 93] width 30 height 13
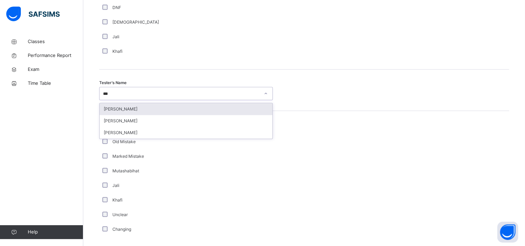
type input "****"
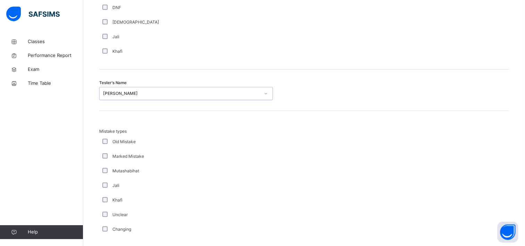
scroll to position [759, 0]
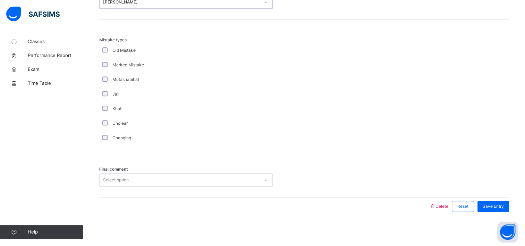
click at [132, 183] on div "Select option..." at bounding box center [117, 179] width 29 height 13
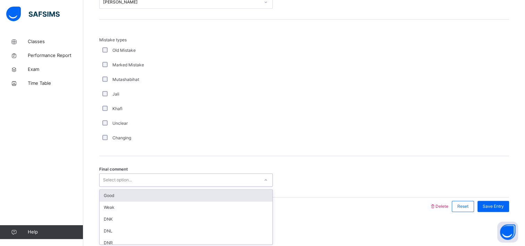
click at [132, 195] on div "Good" at bounding box center [186, 195] width 173 height 12
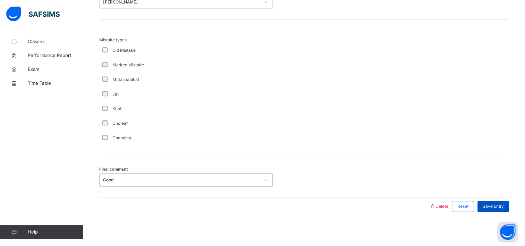
click at [491, 210] on div "Save Entry" at bounding box center [493, 206] width 32 height 11
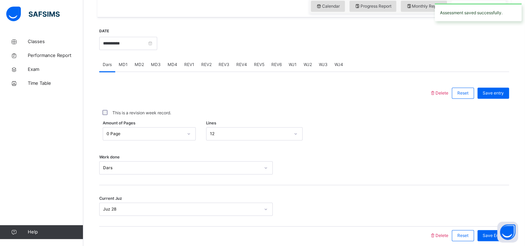
scroll to position [246, 0]
click at [240, 65] on span "REV4" at bounding box center [241, 64] width 11 height 6
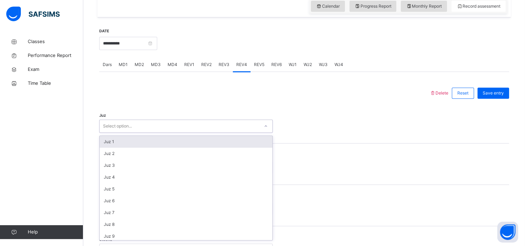
click at [114, 128] on div "Select option..." at bounding box center [117, 125] width 29 height 13
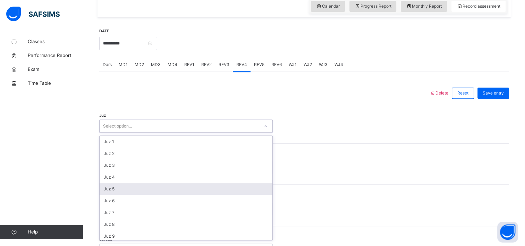
scroll to position [250, 0]
click at [118, 186] on div "Juz 26" at bounding box center [186, 187] width 173 height 12
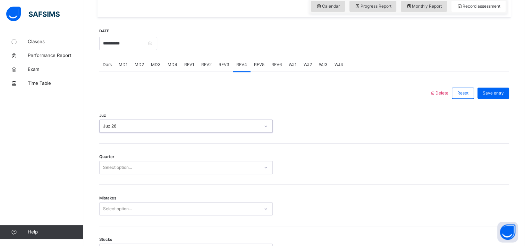
click at [122, 167] on div "Select option..." at bounding box center [117, 167] width 29 height 13
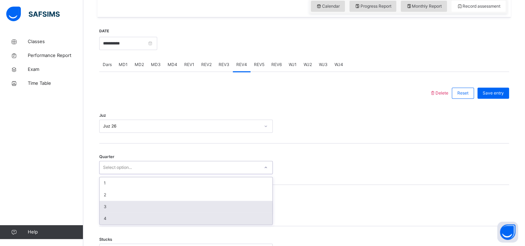
click at [118, 218] on div "4" at bounding box center [186, 218] width 173 height 12
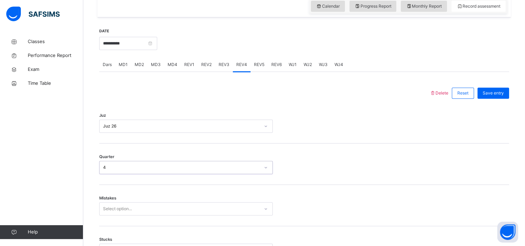
click at [136, 204] on div "Select option..." at bounding box center [186, 208] width 174 height 13
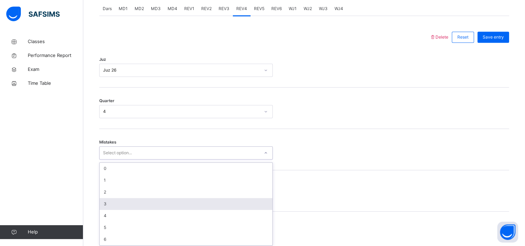
scroll to position [304, 0]
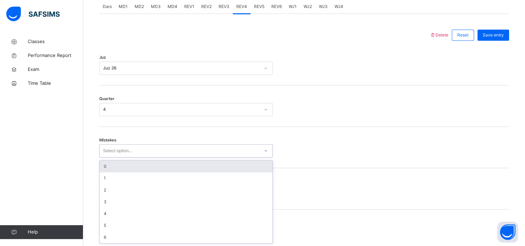
click at [143, 170] on div "0" at bounding box center [186, 166] width 173 height 12
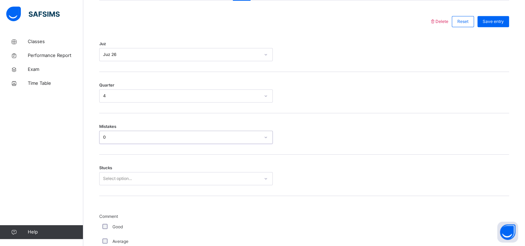
click at [134, 185] on div "Select option..." at bounding box center [186, 178] width 174 height 13
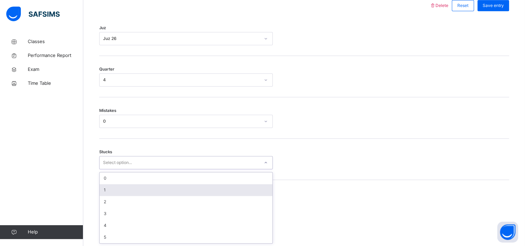
click at [134, 186] on div "1" at bounding box center [186, 190] width 173 height 12
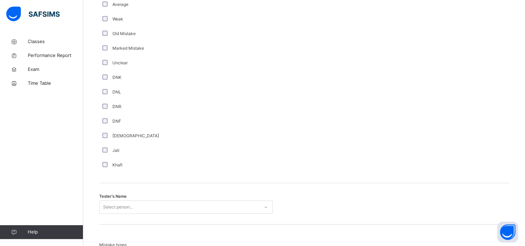
scroll to position [635, 0]
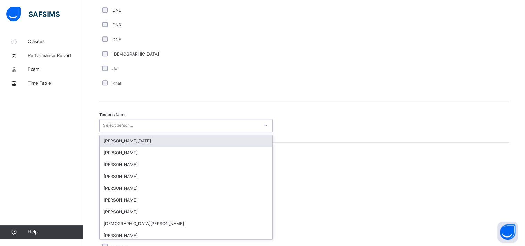
click at [160, 125] on div "Select person..." at bounding box center [180, 125] width 160 height 11
type input "***"
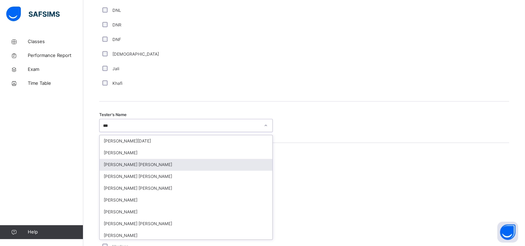
click at [148, 161] on div "[PERSON_NAME] [PERSON_NAME]" at bounding box center [186, 165] width 173 height 12
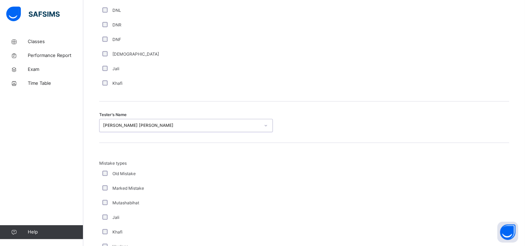
scroll to position [759, 0]
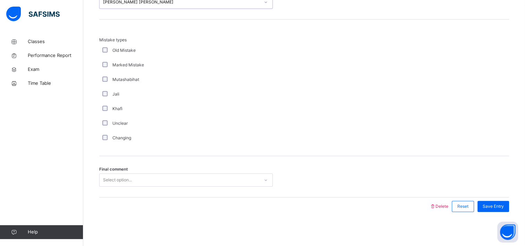
click at [139, 175] on div "Select option..." at bounding box center [180, 180] width 160 height 11
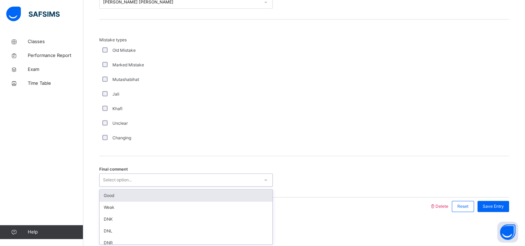
click at [138, 197] on div "Good" at bounding box center [186, 195] width 173 height 12
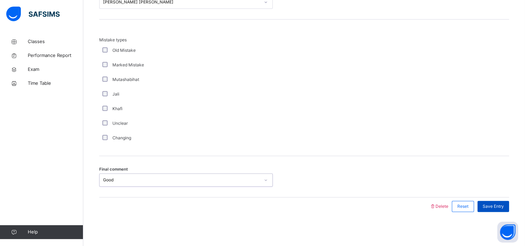
click at [509, 201] on div "Save Entry" at bounding box center [493, 206] width 32 height 11
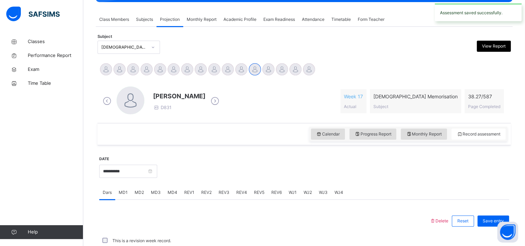
scroll to position [275, 0]
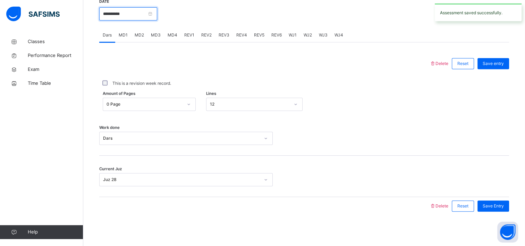
click at [104, 13] on input "**********" at bounding box center [128, 13] width 58 height 13
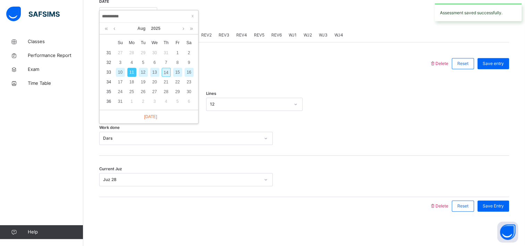
click at [119, 73] on div "10" at bounding box center [120, 72] width 9 height 9
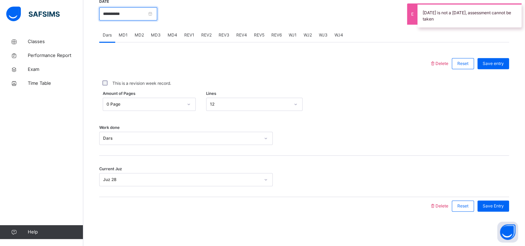
click at [105, 14] on input "**********" at bounding box center [128, 13] width 58 height 13
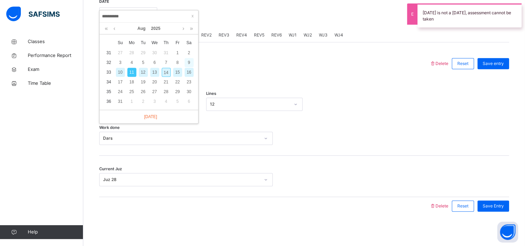
click at [192, 63] on div "9" at bounding box center [189, 62] width 9 height 9
type input "**********"
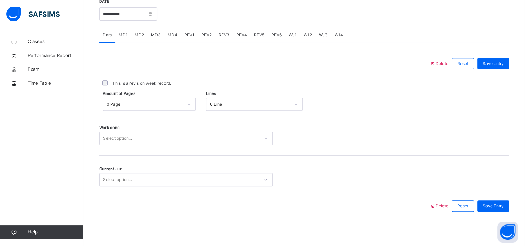
click at [237, 110] on div "0 Line" at bounding box center [254, 104] width 96 height 13
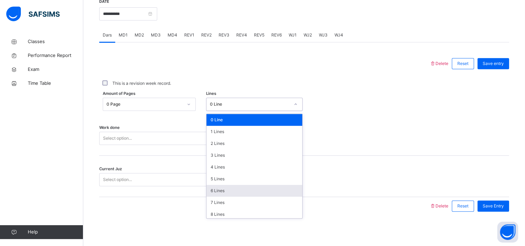
scroll to position [85, 0]
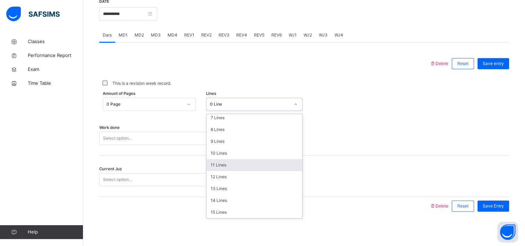
click at [235, 168] on div "11 Lines" at bounding box center [254, 165] width 96 height 12
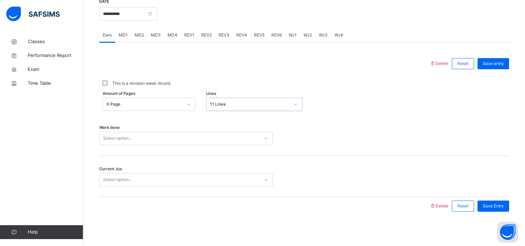
click at [141, 142] on div "Select option..." at bounding box center [180, 138] width 160 height 11
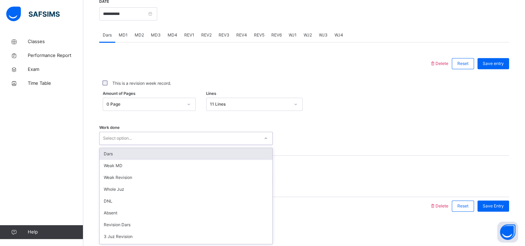
click at [139, 156] on div "Dars" at bounding box center [186, 154] width 173 height 12
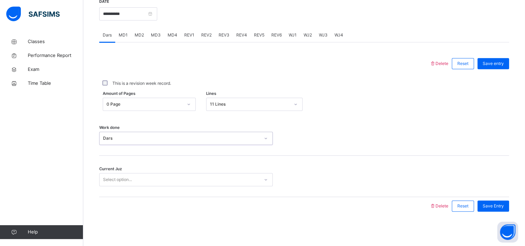
click at [128, 179] on div "Select option..." at bounding box center [117, 179] width 29 height 13
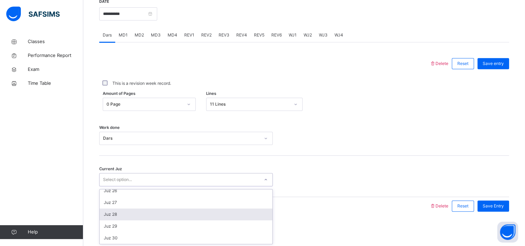
drag, startPoint x: 124, startPoint y: 221, endPoint x: 128, endPoint y: 217, distance: 5.2
click at [128, 217] on div "Juz 1 Juz 2 Juz 3 Juz 4 Juz 5 Juz 6 Juz 7 Juz 8 Juz 9 Juz 10 Juz 11 Juz 12 Juz …" at bounding box center [186, 216] width 173 height 54
click at [128, 217] on div "Juz 28" at bounding box center [186, 214] width 173 height 12
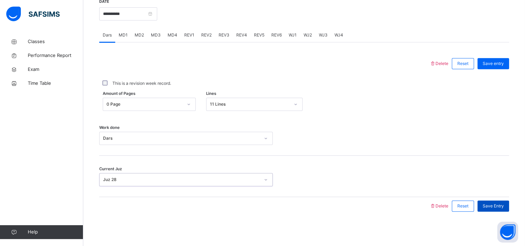
click at [490, 200] on div "Save Entry" at bounding box center [493, 205] width 32 height 11
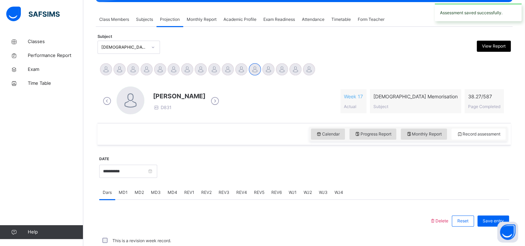
scroll to position [275, 0]
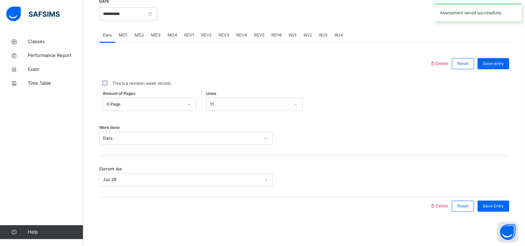
click at [169, 33] on span "MD4" at bounding box center [173, 35] width 10 height 6
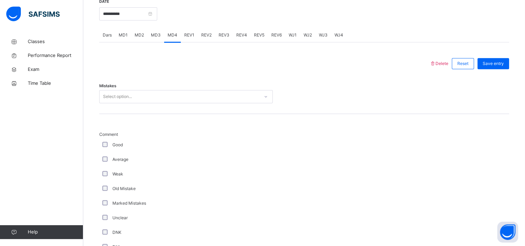
click at [157, 99] on div "Select option..." at bounding box center [180, 96] width 160 height 11
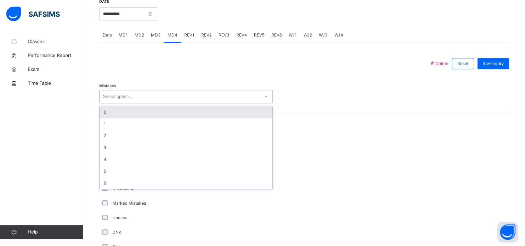
click at [150, 117] on div "0" at bounding box center [186, 112] width 173 height 12
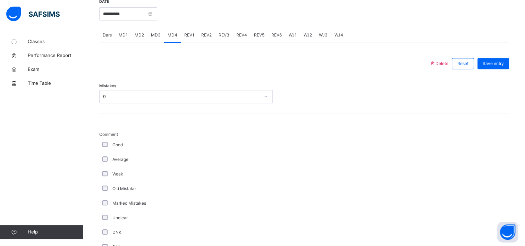
click at [101, 147] on div "Good" at bounding box center [186, 144] width 174 height 15
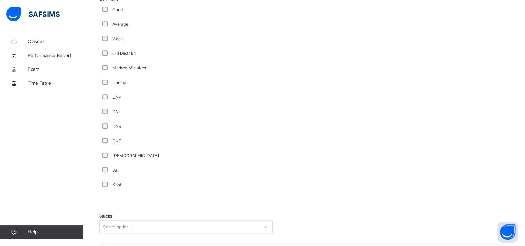
scroll to position [410, 0]
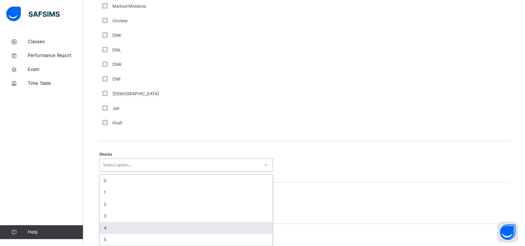
click at [121, 171] on div "option 4 focused, 5 of 6. 6 results available. Use Up and Down to choose option…" at bounding box center [186, 164] width 174 height 13
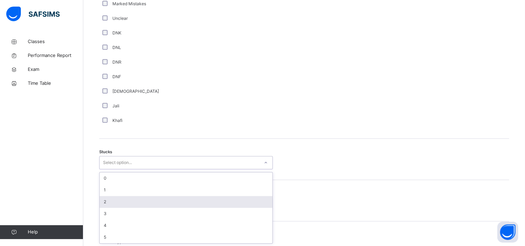
click at [142, 198] on div "2" at bounding box center [186, 202] width 173 height 12
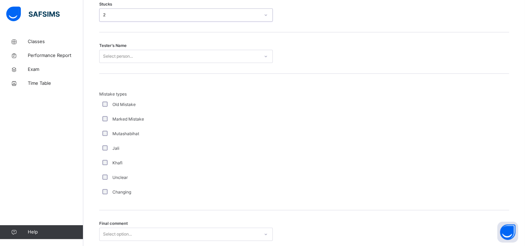
scroll to position [621, 0]
click at [153, 57] on div "Select person..." at bounding box center [180, 56] width 160 height 11
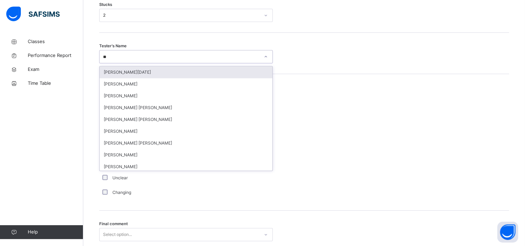
type input "***"
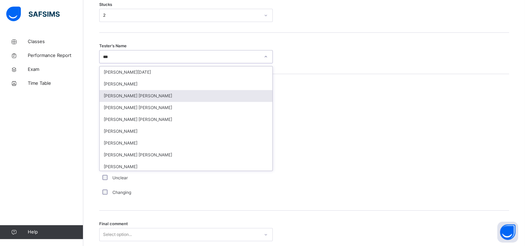
click at [152, 94] on div "[PERSON_NAME] [PERSON_NAME]" at bounding box center [186, 96] width 173 height 12
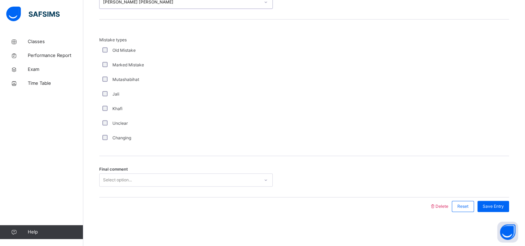
scroll to position [676, 0]
click at [128, 180] on div "Select option..." at bounding box center [117, 179] width 29 height 13
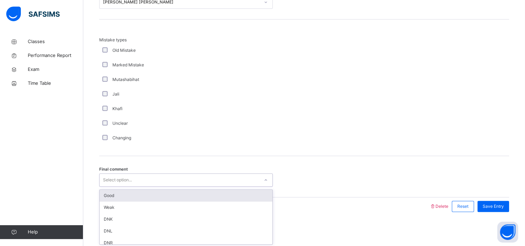
click at [133, 192] on div "Good" at bounding box center [186, 195] width 173 height 12
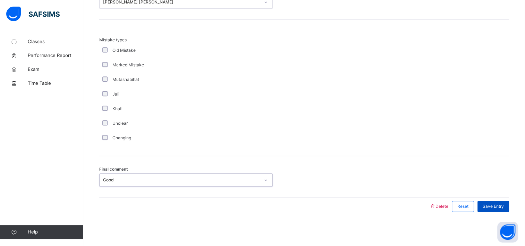
click at [490, 203] on span "Save Entry" at bounding box center [493, 206] width 21 height 6
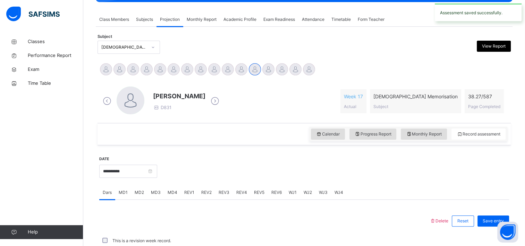
scroll to position [275, 0]
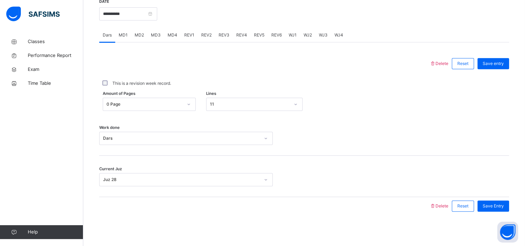
click at [121, 32] on span "MD1" at bounding box center [123, 35] width 9 height 6
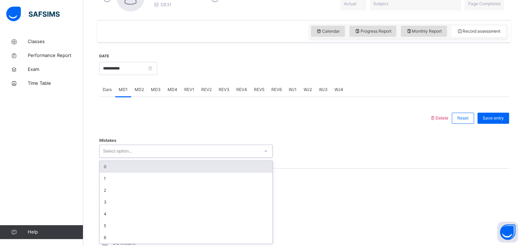
click at [117, 158] on div "option 0 focused, 1 of 7. 7 results available. Use Up and Down to choose option…" at bounding box center [186, 150] width 174 height 13
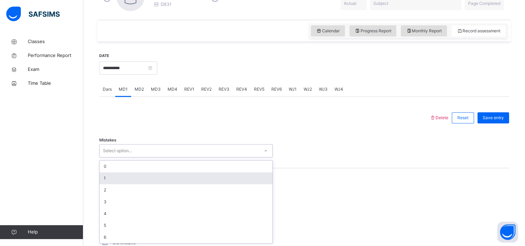
click at [117, 177] on div "1" at bounding box center [186, 178] width 173 height 12
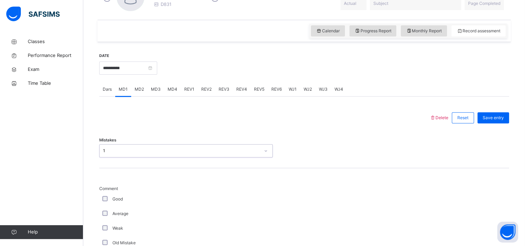
click at [104, 201] on div "Good" at bounding box center [186, 199] width 170 height 6
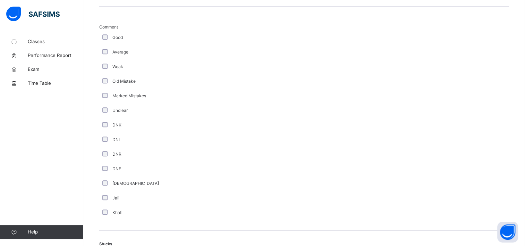
scroll to position [496, 0]
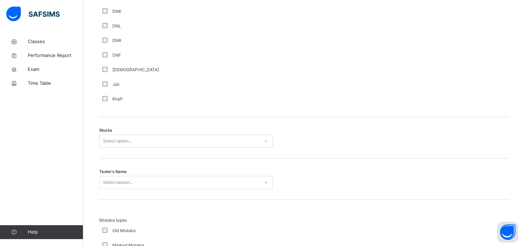
click at [144, 141] on div "Select option..." at bounding box center [180, 141] width 160 height 11
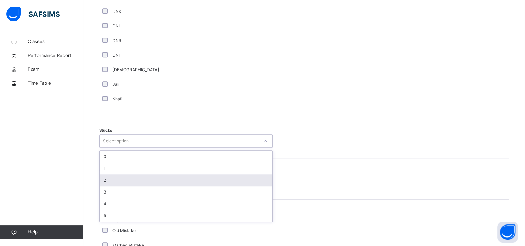
click at [127, 180] on div "2" at bounding box center [186, 180] width 173 height 12
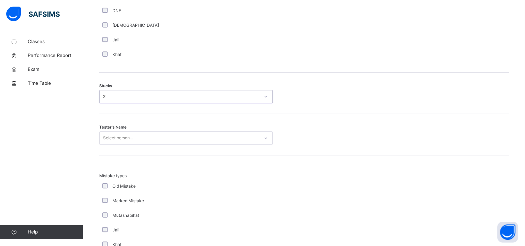
click at [127, 144] on div "Select person..." at bounding box center [186, 137] width 174 height 13
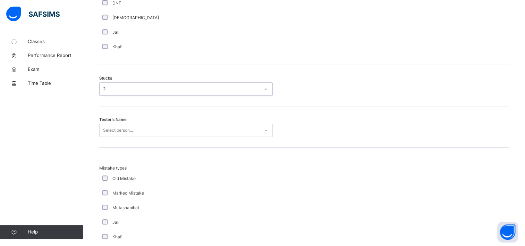
scroll to position [549, 0]
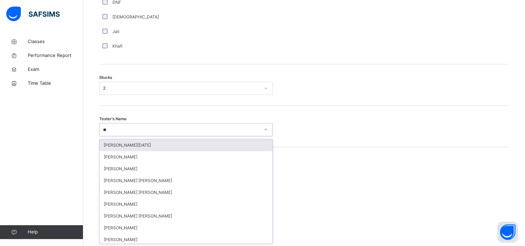
type input "***"
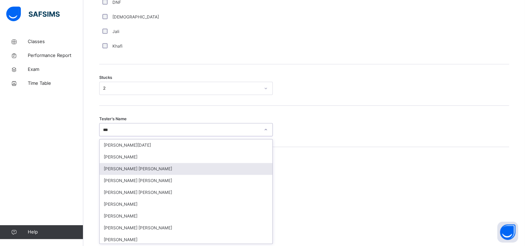
click at [130, 172] on div "[PERSON_NAME] [PERSON_NAME]" at bounding box center [186, 169] width 173 height 12
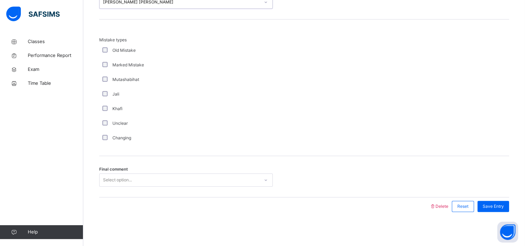
scroll to position [676, 0]
click at [122, 179] on div "Select option..." at bounding box center [117, 179] width 29 height 13
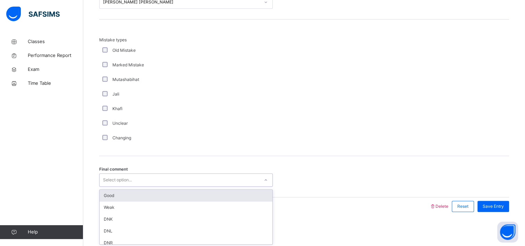
click at [126, 193] on div "Good" at bounding box center [186, 195] width 173 height 12
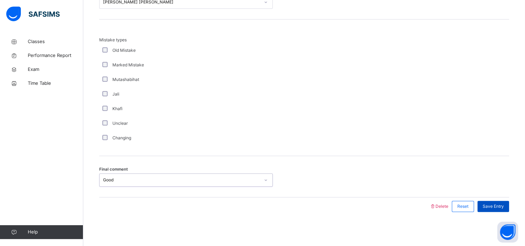
click at [494, 201] on div "Save Entry" at bounding box center [493, 206] width 32 height 11
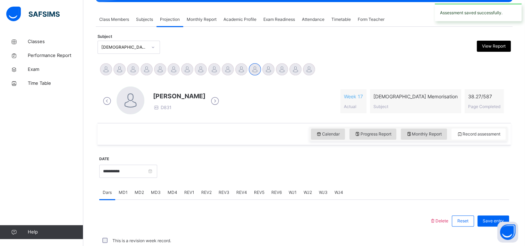
scroll to position [275, 0]
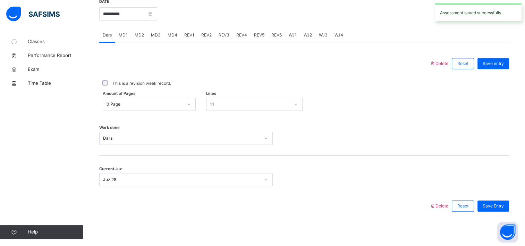
click at [186, 36] on span "REV1" at bounding box center [189, 35] width 10 height 6
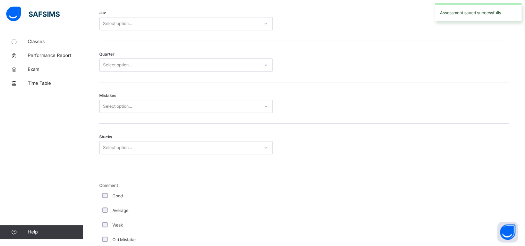
scroll to position [271, 0]
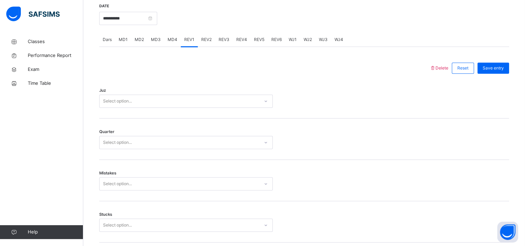
click at [137, 103] on div "Select option..." at bounding box center [180, 101] width 160 height 11
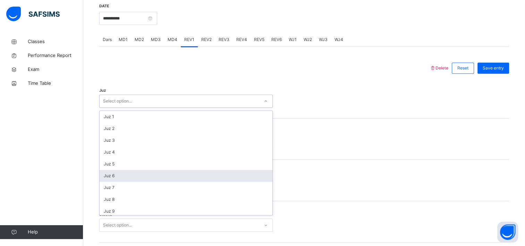
scroll to position [250, 0]
click at [130, 169] on div "Juz 27" at bounding box center [186, 174] width 173 height 12
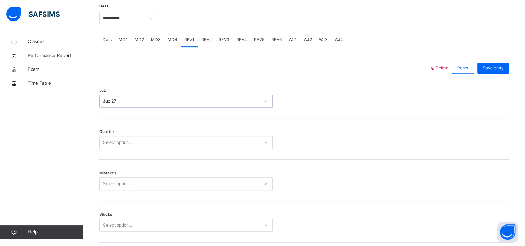
click at [132, 144] on div "Select option..." at bounding box center [117, 142] width 29 height 13
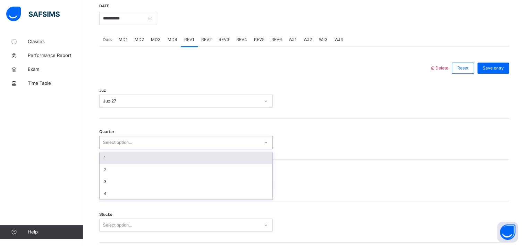
click at [129, 157] on div "1" at bounding box center [186, 158] width 173 height 12
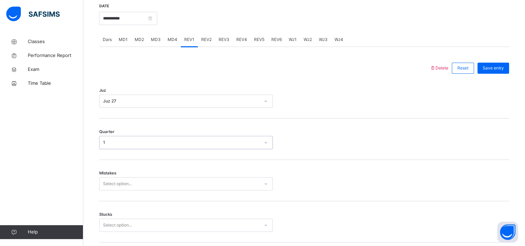
click at [125, 182] on div "Select option..." at bounding box center [186, 183] width 174 height 13
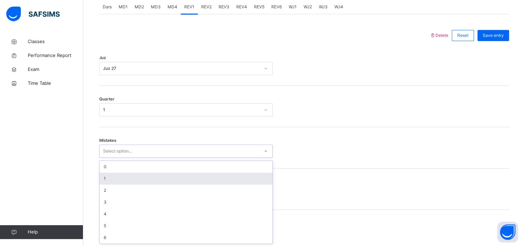
scroll to position [304, 0]
click at [125, 182] on div "1" at bounding box center [186, 178] width 173 height 12
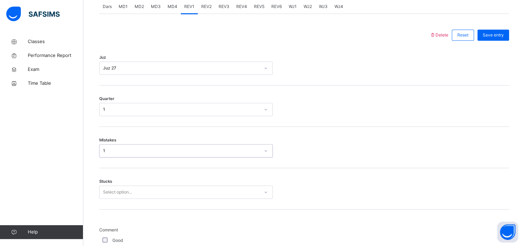
click at [122, 192] on div "Select option..." at bounding box center [186, 191] width 174 height 13
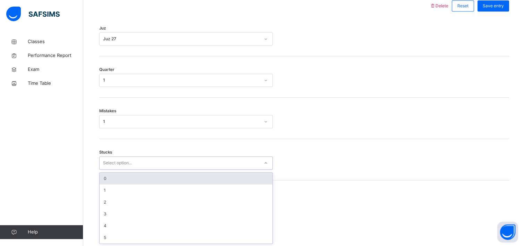
scroll to position [333, 0]
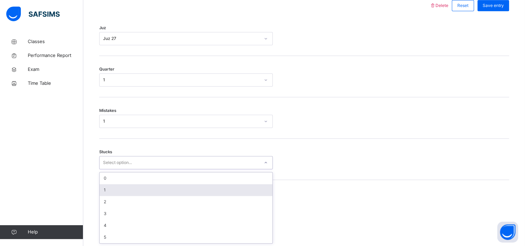
click at [122, 192] on div "1" at bounding box center [186, 190] width 173 height 12
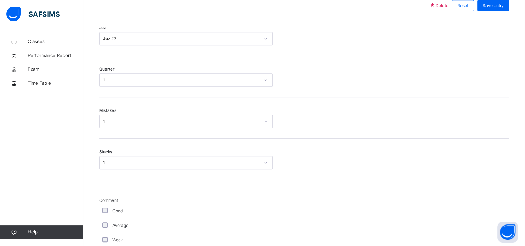
scroll to position [532, 0]
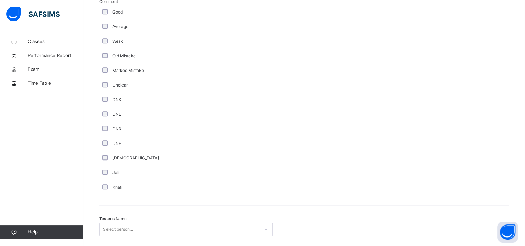
click at [110, 229] on div "Select person..." at bounding box center [186, 228] width 174 height 13
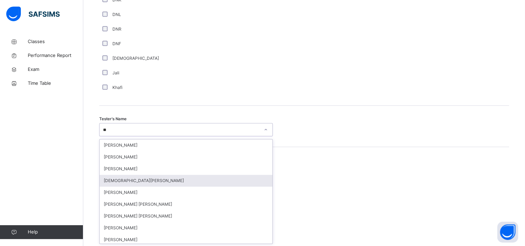
type input "***"
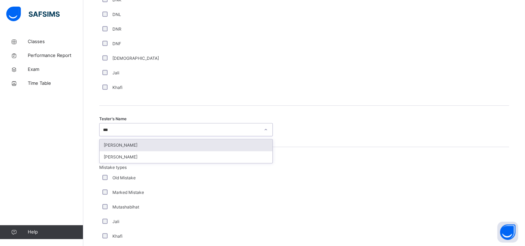
click at [124, 142] on div "[PERSON_NAME]" at bounding box center [186, 145] width 173 height 12
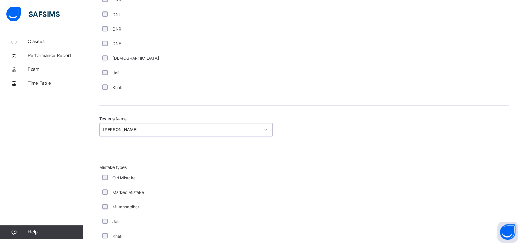
scroll to position [759, 0]
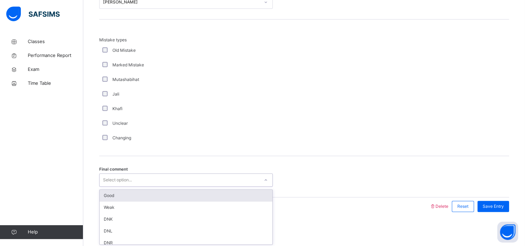
click at [126, 181] on div "Select option..." at bounding box center [117, 179] width 29 height 13
click at [124, 197] on div "Good" at bounding box center [186, 195] width 173 height 12
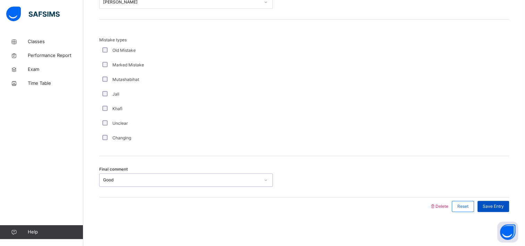
click at [499, 206] on span "Save Entry" at bounding box center [493, 206] width 21 height 6
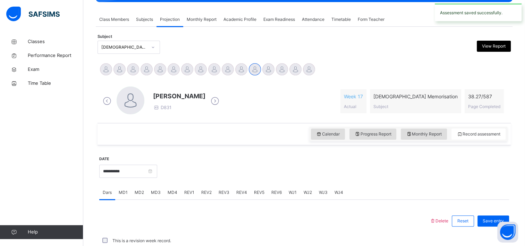
scroll to position [275, 0]
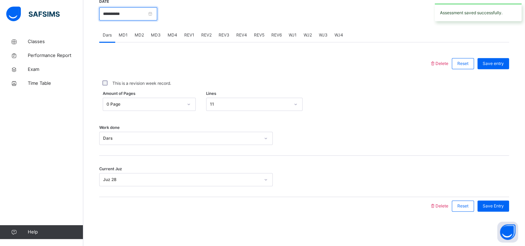
click at [104, 15] on input "**********" at bounding box center [128, 13] width 58 height 13
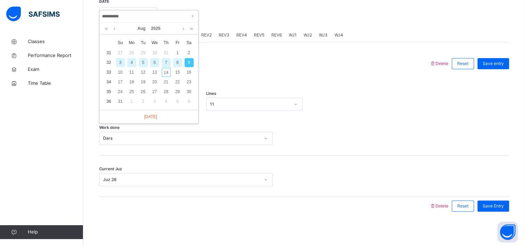
click at [179, 63] on div "8" at bounding box center [177, 62] width 9 height 9
type input "**********"
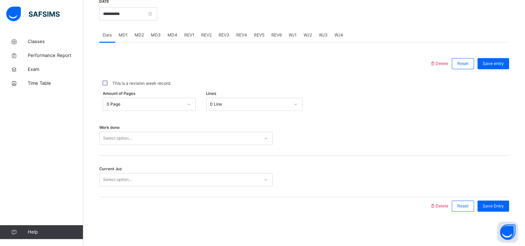
click at [130, 104] on div "0 Page" at bounding box center [145, 104] width 76 height 6
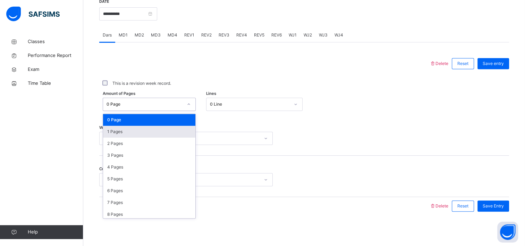
click at [125, 128] on div "1 Pages" at bounding box center [149, 132] width 92 height 12
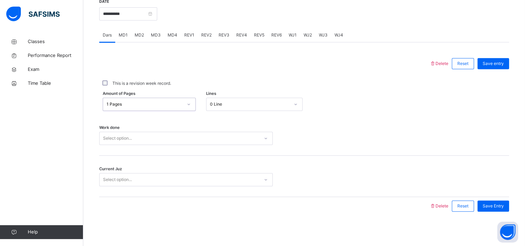
click at [121, 136] on div "Select option..." at bounding box center [117, 138] width 29 height 13
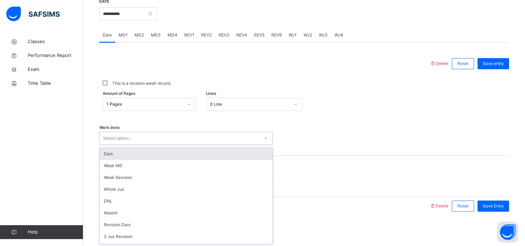
click at [116, 146] on div "Work done option Dars focused, 1 of 16. 16 results available. Use Up and Down t…" at bounding box center [304, 134] width 410 height 41
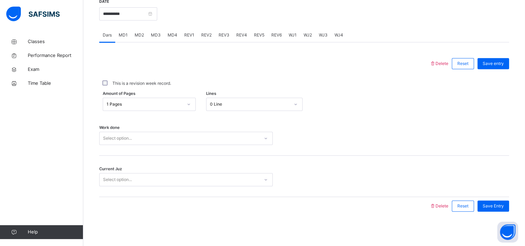
click at [121, 137] on div "Select option..." at bounding box center [117, 138] width 29 height 13
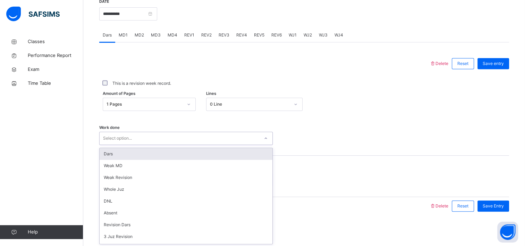
click at [119, 154] on div "Dars" at bounding box center [186, 154] width 173 height 12
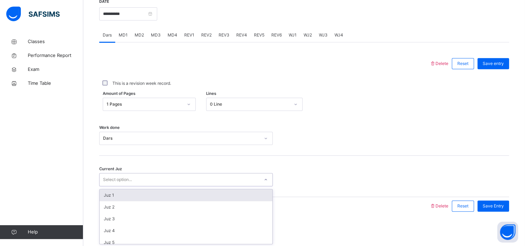
click at [114, 174] on div "Select option..." at bounding box center [117, 179] width 29 height 13
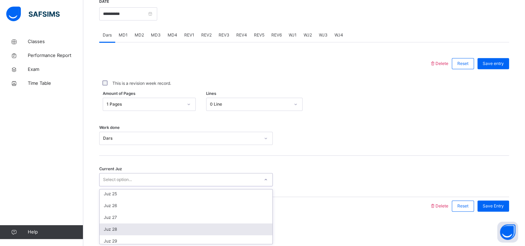
scroll to position [299, 0]
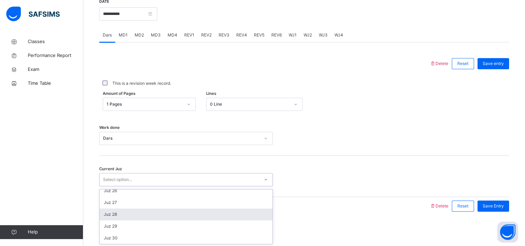
click at [129, 214] on div "Juz 28" at bounding box center [186, 214] width 173 height 12
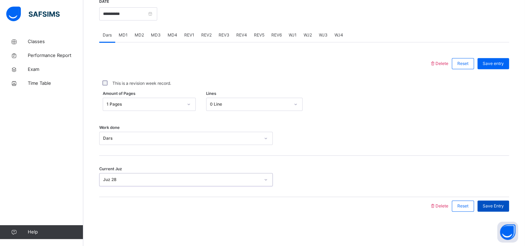
click at [502, 207] on span "Save Entry" at bounding box center [493, 206] width 21 height 6
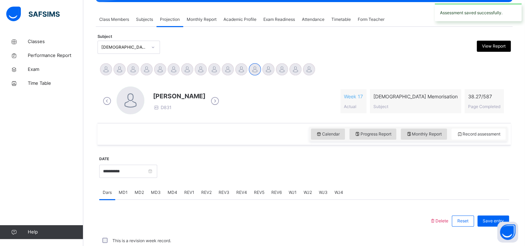
scroll to position [275, 0]
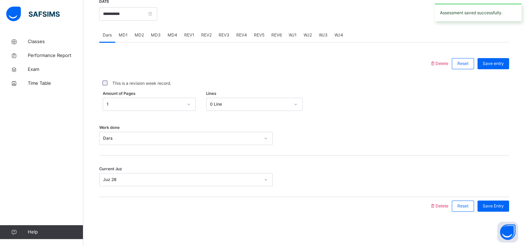
click at [170, 36] on span "MD4" at bounding box center [173, 35] width 10 height 6
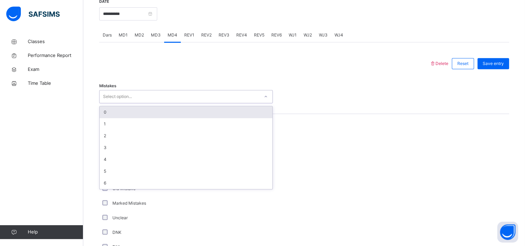
click at [121, 94] on div "Select option..." at bounding box center [117, 96] width 29 height 13
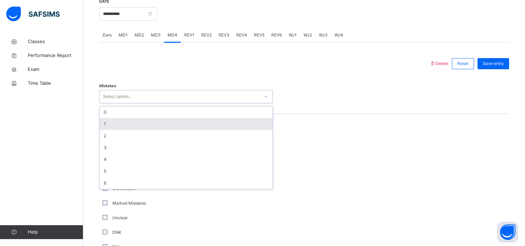
click at [117, 121] on div "1" at bounding box center [186, 124] width 173 height 12
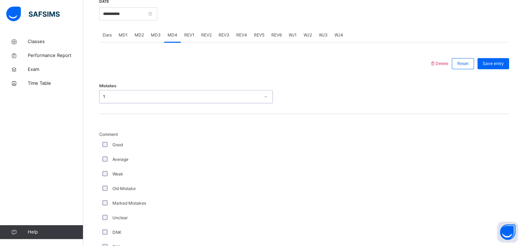
click at [110, 143] on div "Good" at bounding box center [186, 145] width 170 height 6
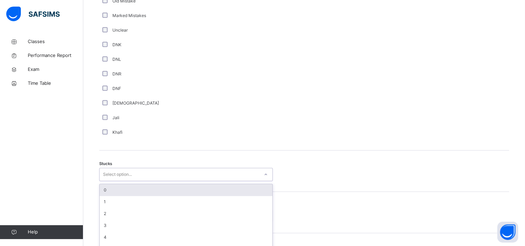
click at [110, 181] on div "option 0 focused, 1 of 6. 6 results available. Use Up and Down to choose option…" at bounding box center [186, 174] width 174 height 13
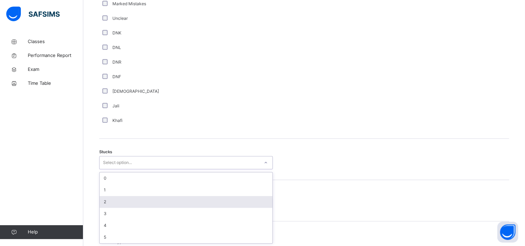
click at [110, 201] on div "2" at bounding box center [186, 202] width 173 height 12
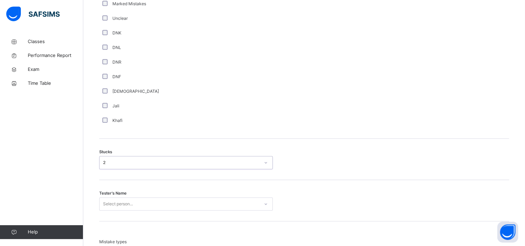
click at [110, 201] on div "Select person..." at bounding box center [186, 203] width 174 height 13
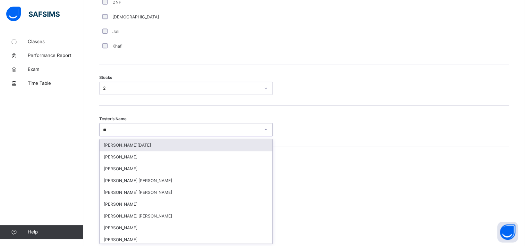
type input "***"
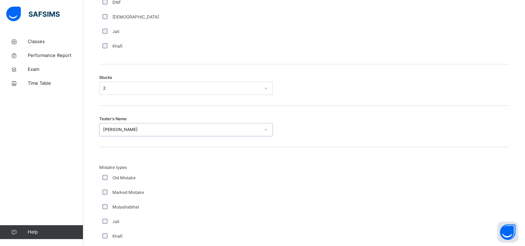
scroll to position [676, 0]
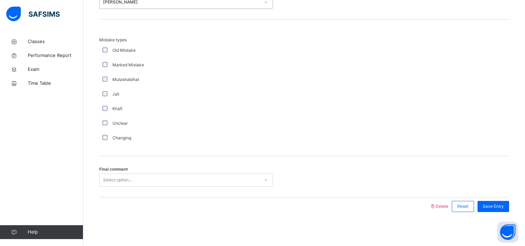
click at [125, 187] on div "Final comment Select option..." at bounding box center [304, 176] width 410 height 41
click at [133, 180] on div "Select option..." at bounding box center [180, 180] width 160 height 11
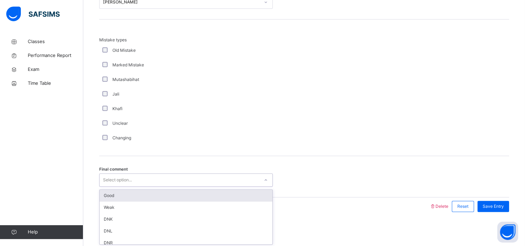
click at [129, 194] on div "Good" at bounding box center [186, 195] width 173 height 12
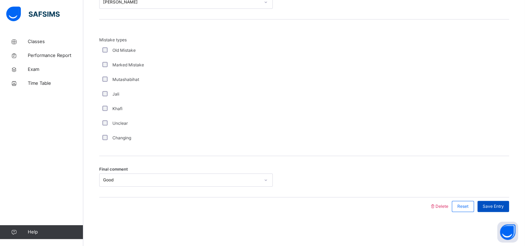
click at [495, 204] on span "Save Entry" at bounding box center [493, 206] width 21 height 6
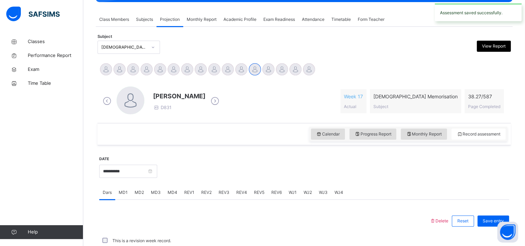
scroll to position [275, 0]
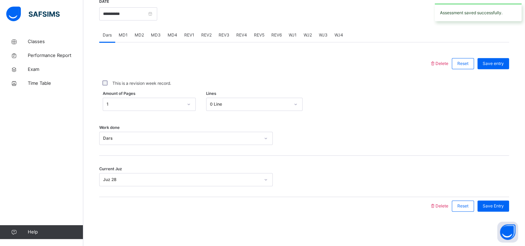
click at [156, 30] on div "MD3" at bounding box center [155, 35] width 17 height 14
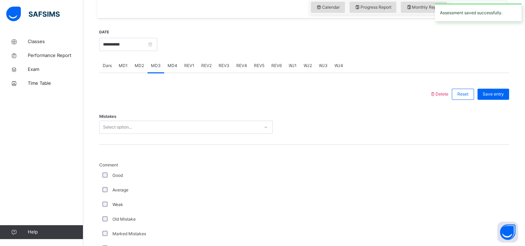
scroll to position [244, 0]
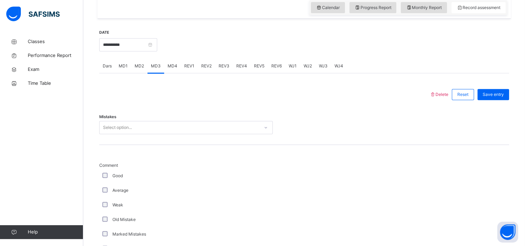
click at [138, 127] on div "Select option..." at bounding box center [180, 127] width 160 height 11
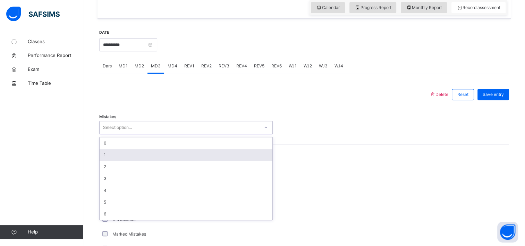
click at [126, 158] on div "1" at bounding box center [186, 155] width 173 height 12
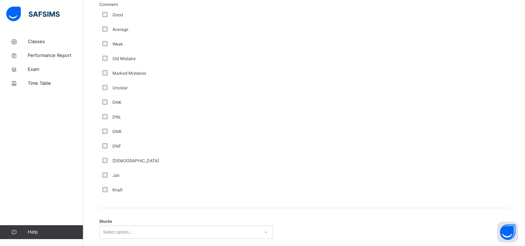
click at [113, 233] on div "Select option..." at bounding box center [186, 231] width 174 height 13
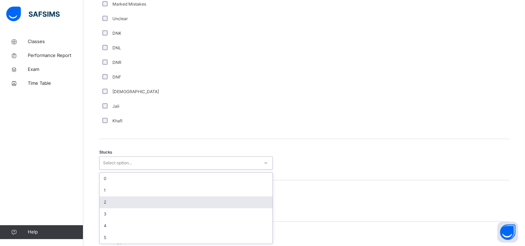
click at [131, 200] on div "2" at bounding box center [186, 202] width 173 height 12
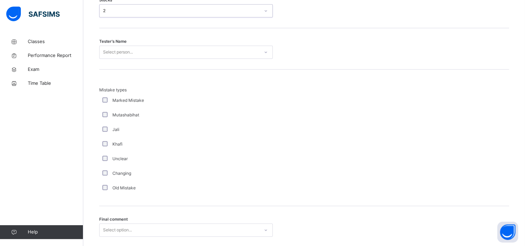
scroll to position [626, 0]
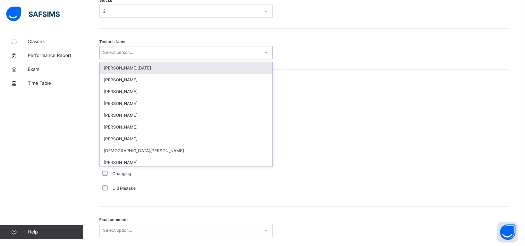
click at [147, 50] on div "Select person..." at bounding box center [180, 52] width 160 height 11
type input "***"
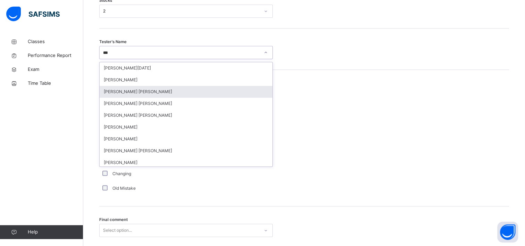
click at [147, 92] on div "[PERSON_NAME] [PERSON_NAME]" at bounding box center [186, 92] width 173 height 12
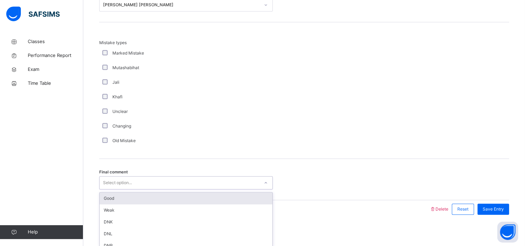
scroll to position [676, 0]
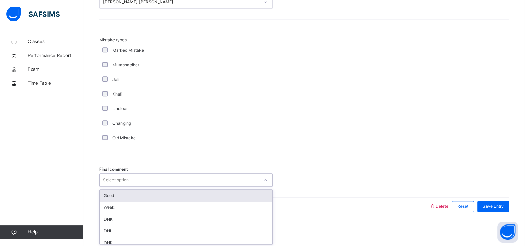
click at [131, 187] on div "Final comment option Good focused, 1 of 6. 6 results available. Use Up and Down…" at bounding box center [304, 176] width 410 height 41
click at [131, 193] on div "Good" at bounding box center [186, 195] width 173 height 12
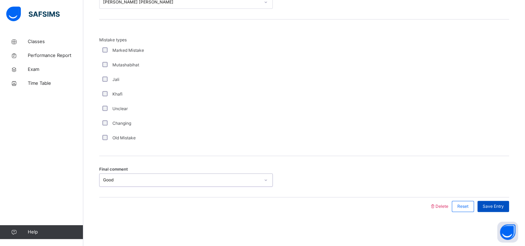
click at [496, 201] on div "Save Entry" at bounding box center [493, 206] width 32 height 11
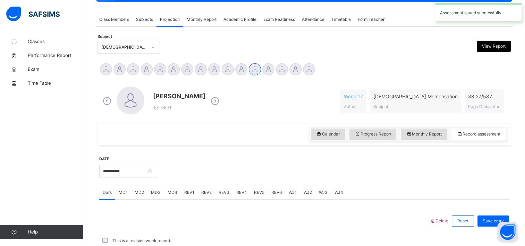
scroll to position [275, 0]
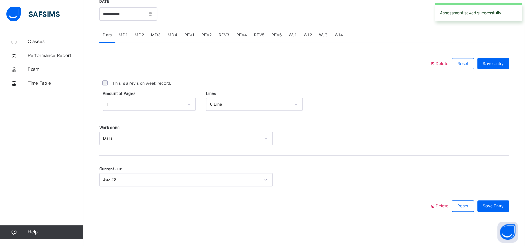
click at [189, 36] on span "REV1" at bounding box center [189, 35] width 10 height 6
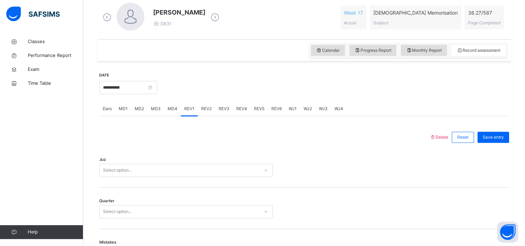
scroll to position [202, 0]
click at [132, 164] on div "Select option..." at bounding box center [186, 169] width 174 height 13
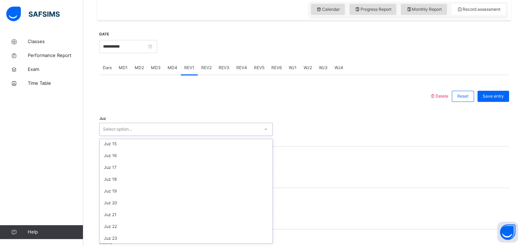
scroll to position [250, 0]
click at [123, 202] on div "Juz 27" at bounding box center [186, 202] width 173 height 12
click at [128, 171] on div "Select option..." at bounding box center [117, 170] width 29 height 13
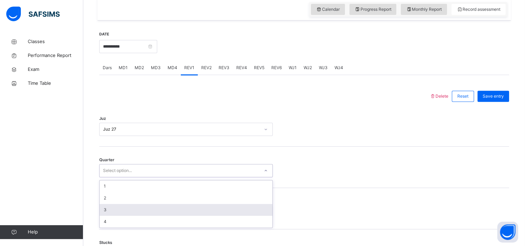
click at [121, 207] on div "3" at bounding box center [186, 210] width 173 height 12
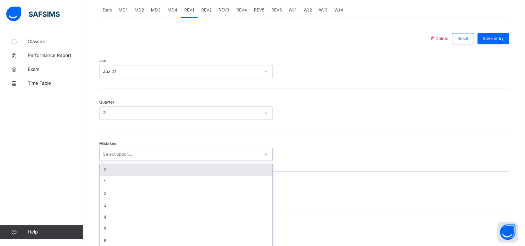
click at [121, 161] on div "option 0 focused, 1 of 7. 7 results available. Use Up and Down to choose option…" at bounding box center [186, 153] width 174 height 13
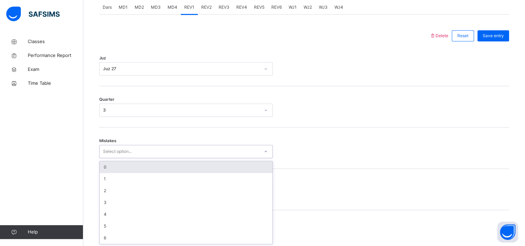
scroll to position [304, 0]
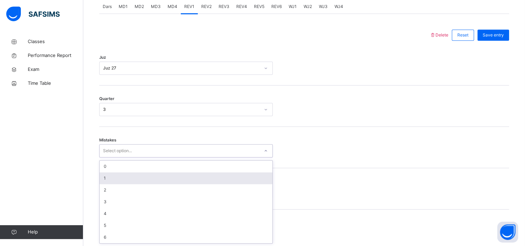
click at [127, 173] on div "1" at bounding box center [186, 178] width 173 height 12
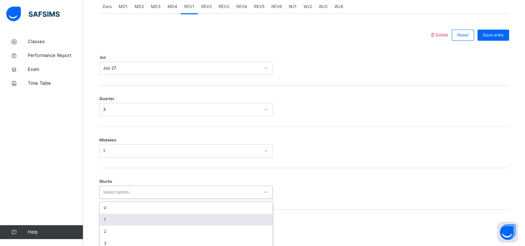
scroll to position [333, 0]
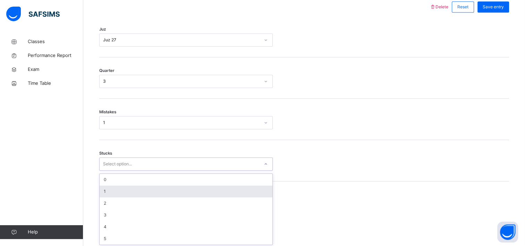
click at [121, 170] on div "option 1 focused, 2 of 6. 6 results available. Use Up and Down to choose option…" at bounding box center [186, 163] width 174 height 13
click at [121, 191] on div "1" at bounding box center [186, 190] width 173 height 12
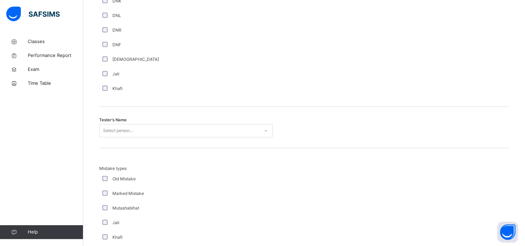
scroll to position [630, 0]
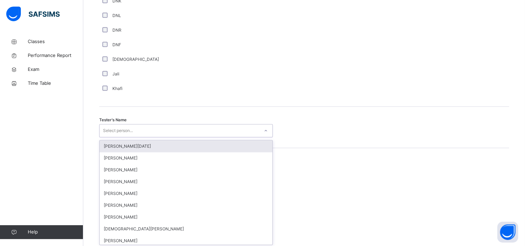
click at [150, 131] on div "Select person..." at bounding box center [180, 130] width 160 height 11
type input "***"
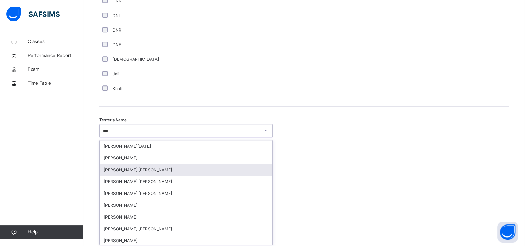
click at [148, 167] on div "[PERSON_NAME] [PERSON_NAME]" at bounding box center [186, 170] width 173 height 12
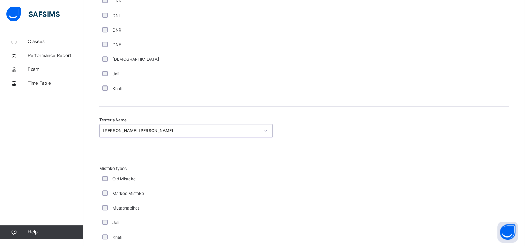
scroll to position [759, 0]
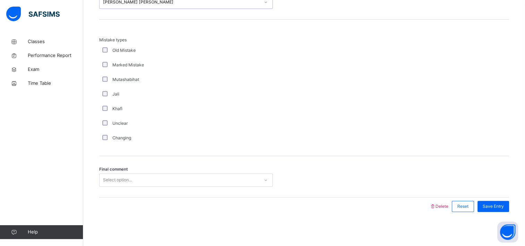
click at [122, 177] on div "Select option..." at bounding box center [117, 179] width 29 height 13
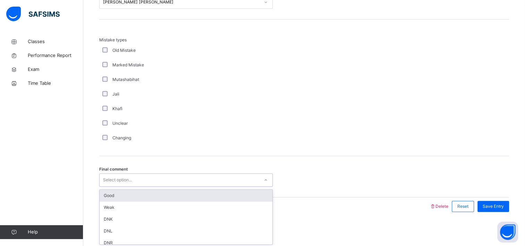
click at [122, 192] on div "Good" at bounding box center [186, 195] width 173 height 12
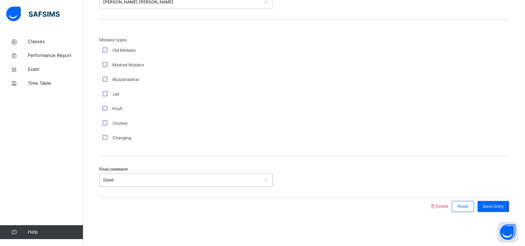
click at [509, 211] on div "Save Entry" at bounding box center [491, 206] width 35 height 18
click at [504, 203] on span "Save Entry" at bounding box center [493, 206] width 21 height 6
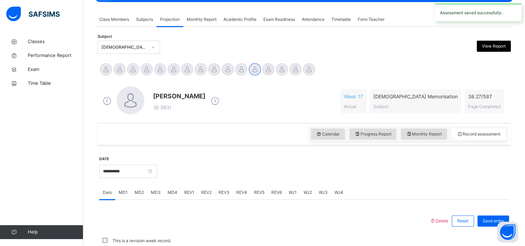
scroll to position [275, 0]
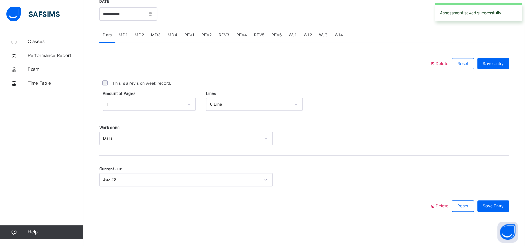
click at [204, 34] on span "REV2" at bounding box center [206, 35] width 10 height 6
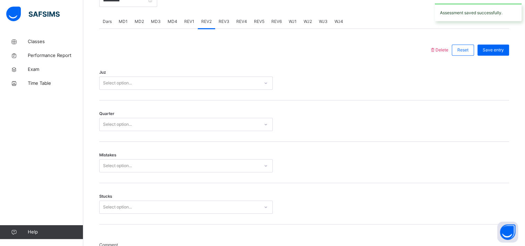
scroll to position [288, 0]
click at [143, 87] on div "Select option..." at bounding box center [180, 83] width 160 height 11
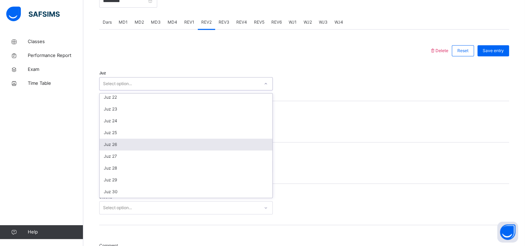
click at [139, 146] on div "Juz 26" at bounding box center [186, 144] width 173 height 12
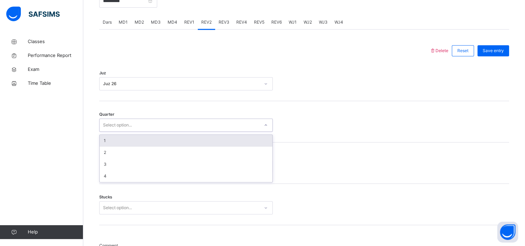
click at [139, 120] on div "Select option..." at bounding box center [180, 125] width 160 height 11
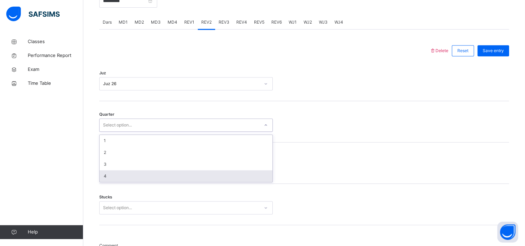
click at [128, 175] on div "4" at bounding box center [186, 176] width 173 height 12
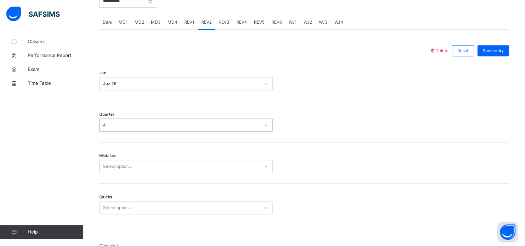
scroll to position [304, 0]
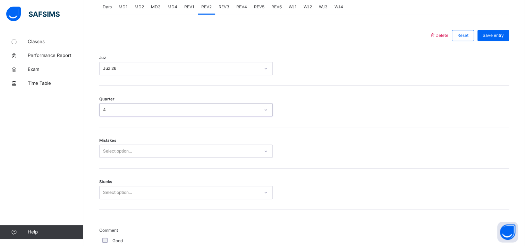
click at [128, 158] on div "Select option..." at bounding box center [186, 150] width 174 height 13
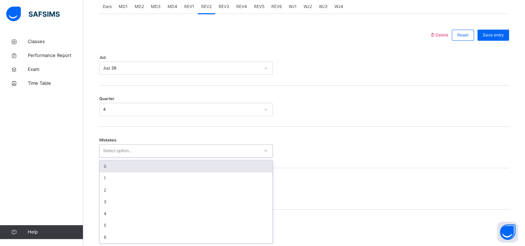
click at [128, 169] on div "0" at bounding box center [186, 166] width 173 height 12
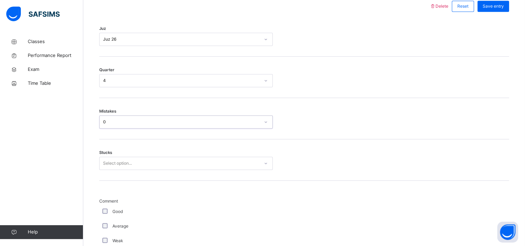
click at [119, 170] on div "Select option..." at bounding box center [186, 163] width 174 height 13
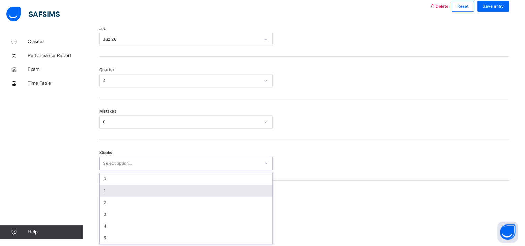
scroll to position [333, 0]
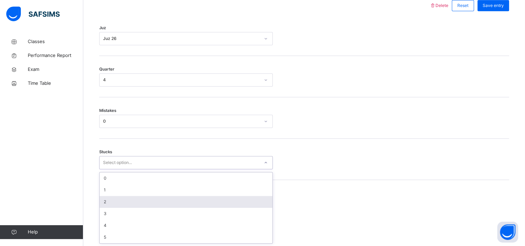
click at [118, 199] on div "2" at bounding box center [186, 202] width 173 height 12
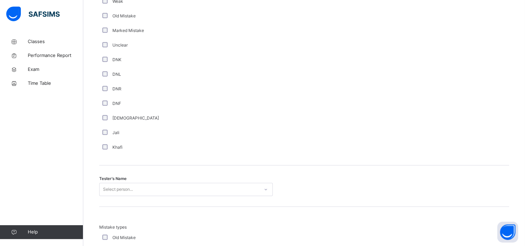
click at [129, 189] on div "Select person..." at bounding box center [186, 189] width 174 height 13
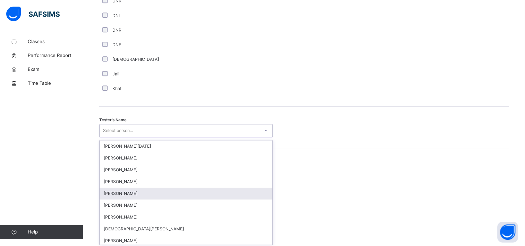
scroll to position [631, 0]
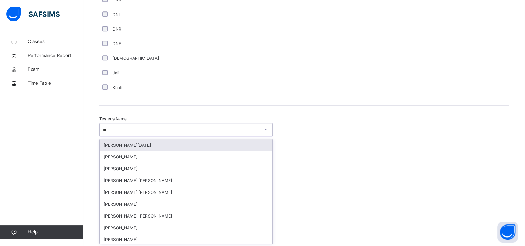
type input "***"
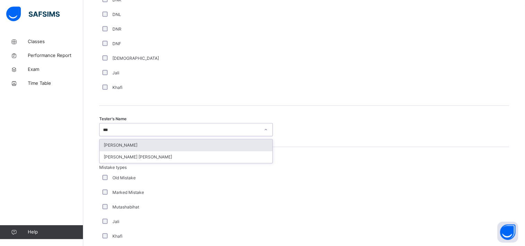
click at [145, 140] on div "[PERSON_NAME]" at bounding box center [186, 145] width 173 height 12
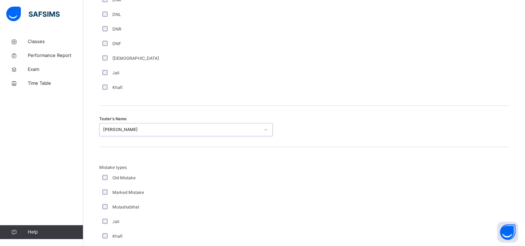
scroll to position [759, 0]
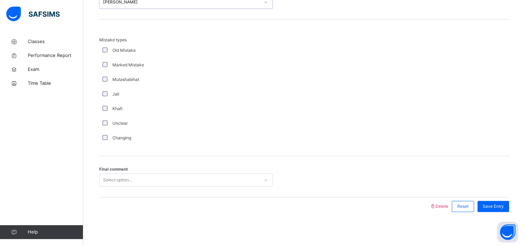
click at [133, 173] on div "Select option..." at bounding box center [186, 179] width 174 height 13
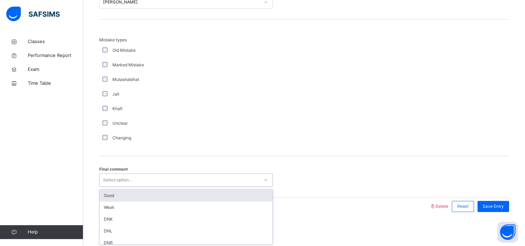
click at [130, 185] on div "Select option..." at bounding box center [186, 179] width 174 height 13
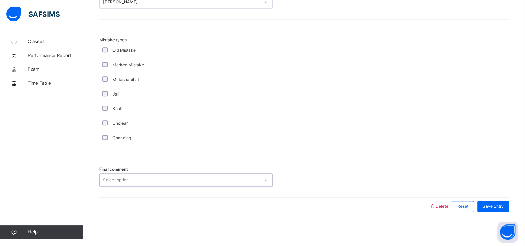
click at [130, 185] on div "Select option..." at bounding box center [186, 179] width 174 height 13
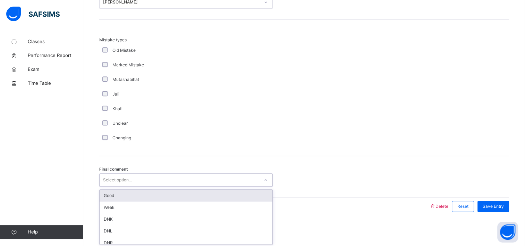
click at [128, 197] on div "Good" at bounding box center [186, 195] width 173 height 12
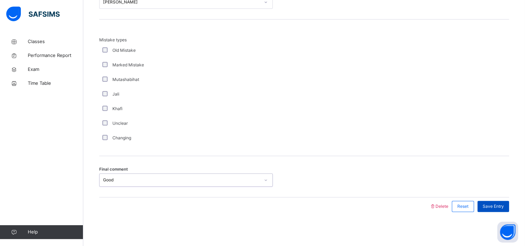
click at [496, 204] on span "Save Entry" at bounding box center [493, 206] width 21 height 6
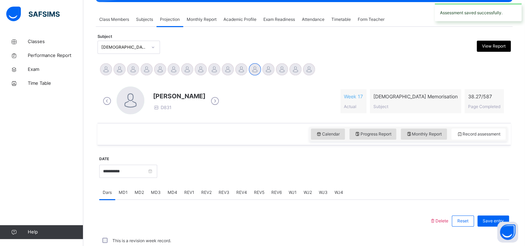
scroll to position [275, 0]
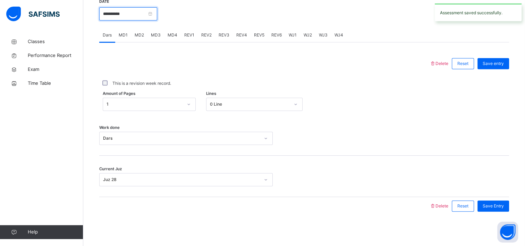
click at [107, 14] on input "**********" at bounding box center [128, 13] width 58 height 13
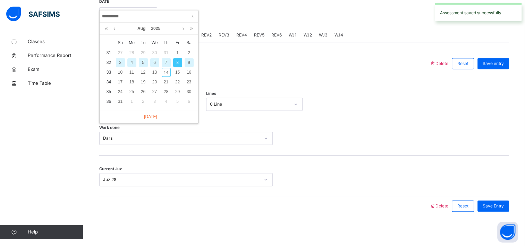
click at [165, 63] on div "7" at bounding box center [166, 62] width 9 height 9
type input "**********"
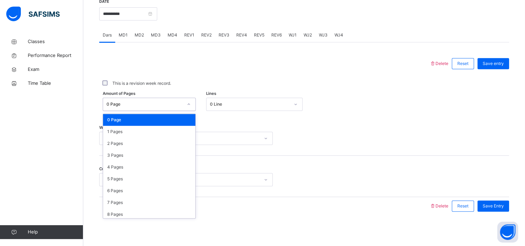
click at [128, 106] on div "0 Page" at bounding box center [145, 104] width 76 height 6
click at [125, 135] on div "1 Pages" at bounding box center [149, 132] width 92 height 12
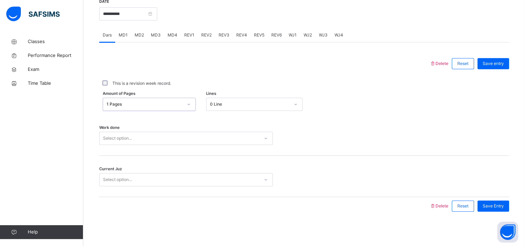
click at [125, 142] on div "Select option..." at bounding box center [117, 138] width 29 height 13
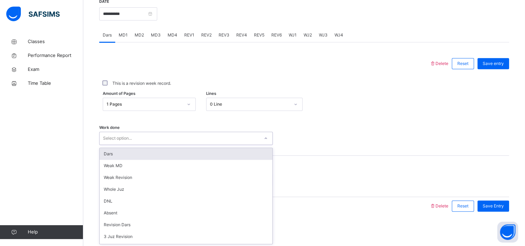
click at [125, 153] on div "Dars" at bounding box center [186, 154] width 173 height 12
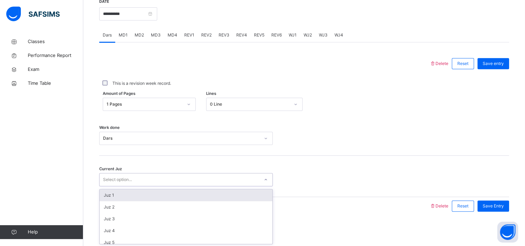
click at [121, 175] on div "Select option..." at bounding box center [117, 179] width 29 height 13
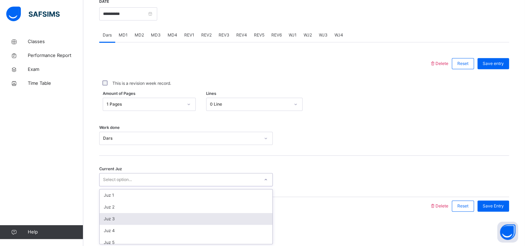
scroll to position [299, 0]
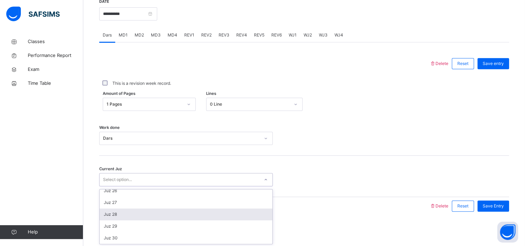
click at [133, 212] on div "Juz 28" at bounding box center [186, 214] width 173 height 12
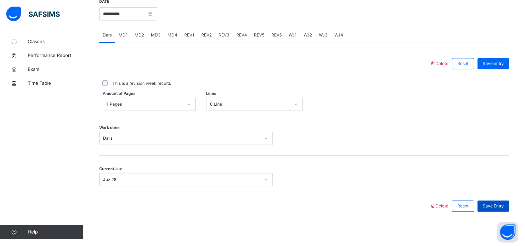
click at [491, 203] on span "Save Entry" at bounding box center [493, 206] width 21 height 6
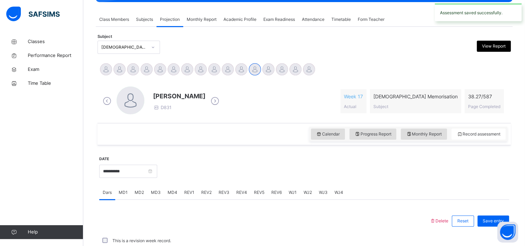
scroll to position [275, 0]
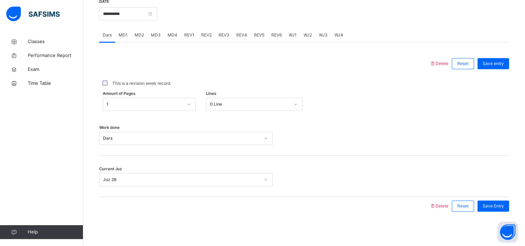
click at [166, 35] on div "MD4" at bounding box center [172, 35] width 17 height 14
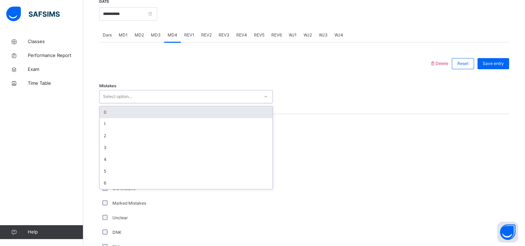
click at [129, 100] on div "Select option..." at bounding box center [117, 96] width 29 height 13
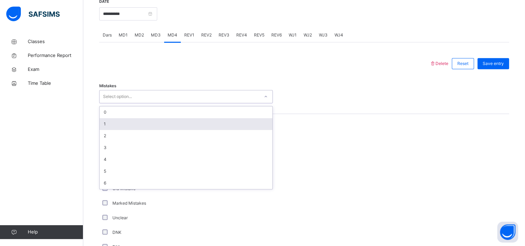
click at [126, 121] on div "1" at bounding box center [186, 124] width 173 height 12
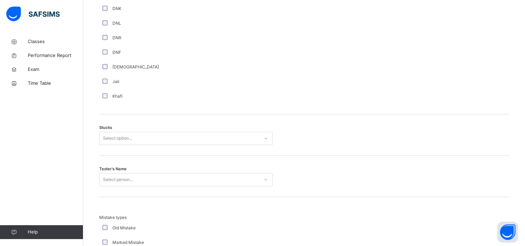
scroll to position [498, 0]
click at [116, 141] on div "Select option..." at bounding box center [117, 138] width 29 height 13
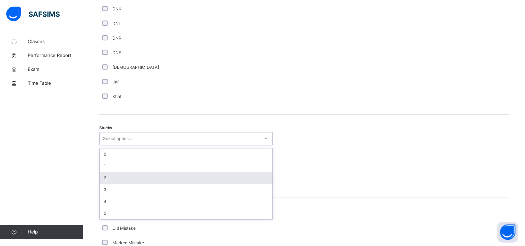
click at [112, 178] on div "2" at bounding box center [186, 178] width 173 height 12
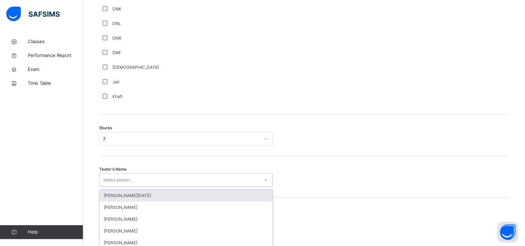
click at [115, 175] on div "option [PERSON_NAME][DATE] focused, 1 of 88. 88 results available. Use Up and D…" at bounding box center [186, 179] width 174 height 13
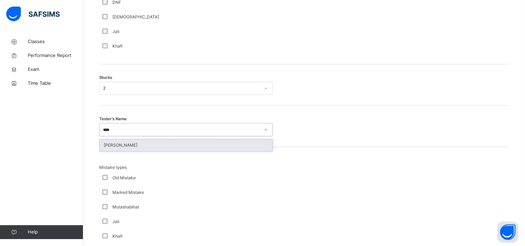
type input "*****"
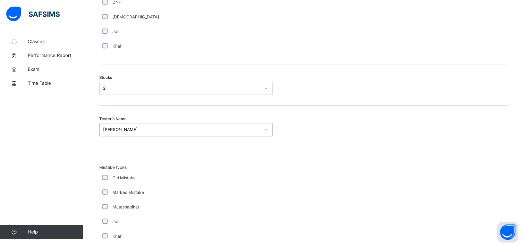
scroll to position [676, 0]
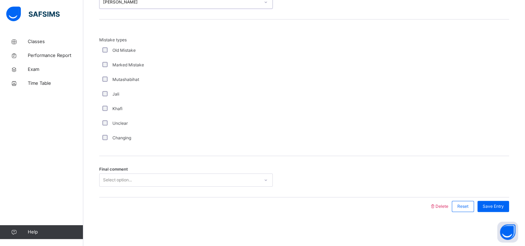
click at [117, 178] on div "Select option..." at bounding box center [117, 179] width 29 height 13
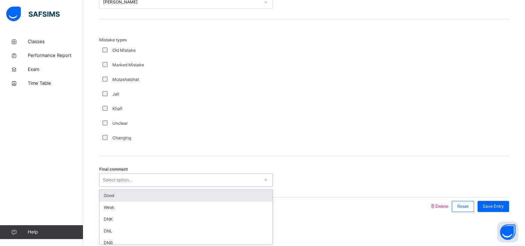
click at [118, 192] on div "Good" at bounding box center [186, 195] width 173 height 12
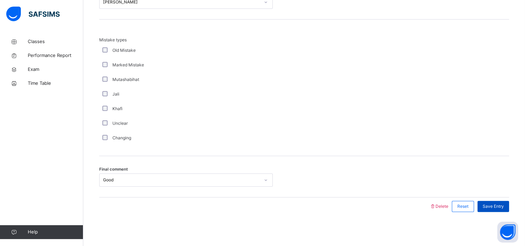
click at [503, 203] on span "Save Entry" at bounding box center [493, 206] width 21 height 6
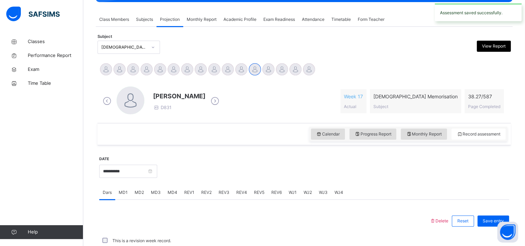
scroll to position [275, 0]
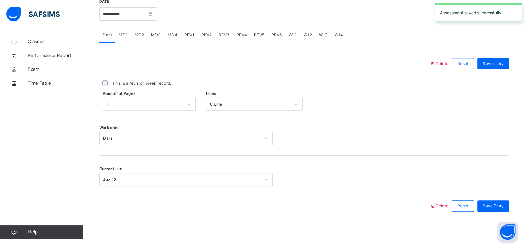
click at [160, 35] on div "MD3" at bounding box center [155, 35] width 17 height 14
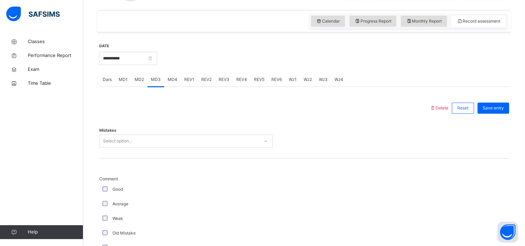
scroll to position [223, 0]
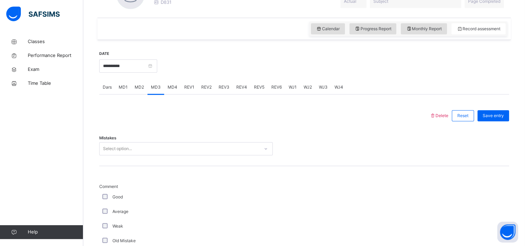
click at [118, 152] on div "Select option..." at bounding box center [117, 148] width 29 height 13
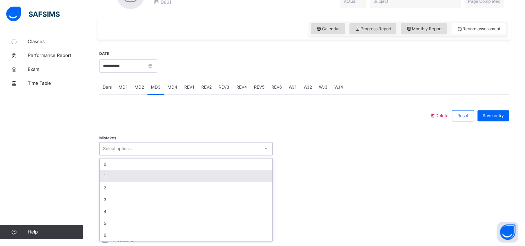
click at [116, 172] on div "1" at bounding box center [186, 176] width 173 height 12
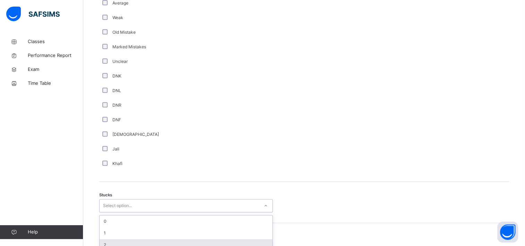
scroll to position [474, 0]
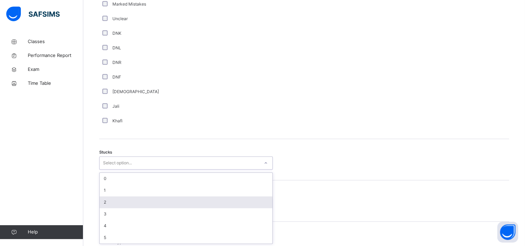
click at [109, 169] on div "option 2 focused, 3 of 6. 6 results available. Use Up and Down to choose option…" at bounding box center [186, 162] width 174 height 13
click at [122, 196] on div "2" at bounding box center [186, 202] width 173 height 12
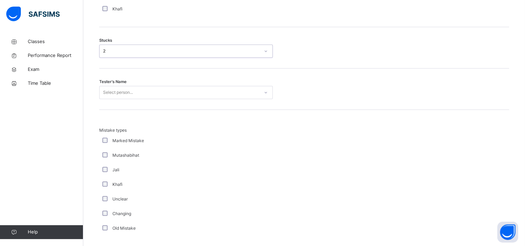
scroll to position [596, 0]
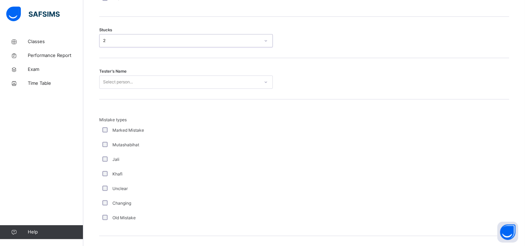
click at [137, 81] on div "Select person..." at bounding box center [180, 82] width 160 height 11
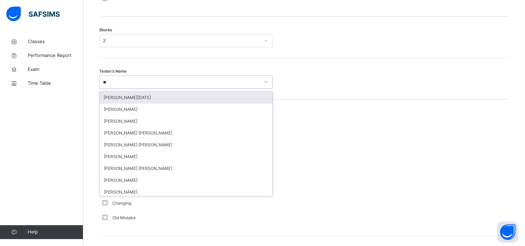
type input "***"
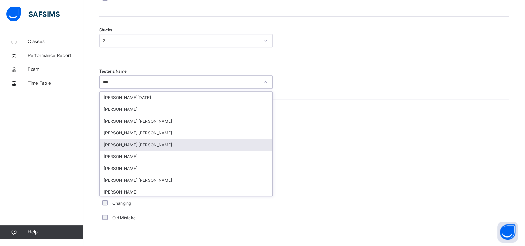
click at [143, 145] on div "[PERSON_NAME] [PERSON_NAME]" at bounding box center [186, 145] width 173 height 12
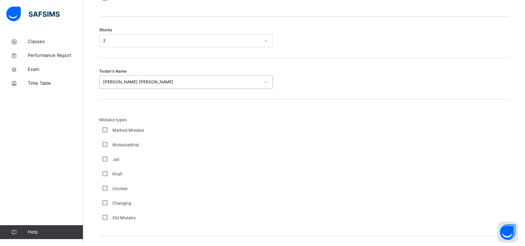
scroll to position [676, 0]
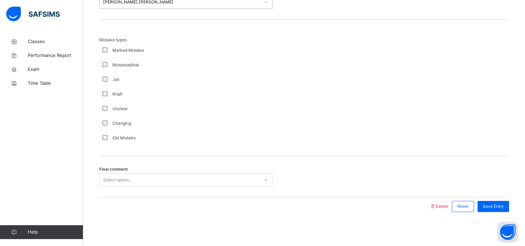
click at [137, 170] on div "Final comment Select option..." at bounding box center [304, 176] width 410 height 41
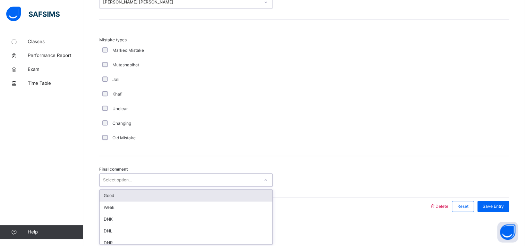
click at [137, 176] on div "Select option..." at bounding box center [180, 180] width 160 height 11
click at [135, 189] on div "Good" at bounding box center [186, 195] width 173 height 12
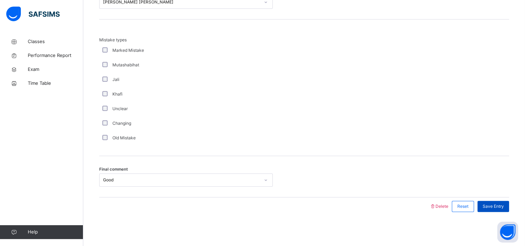
click at [504, 201] on div "Save Entry" at bounding box center [493, 206] width 32 height 11
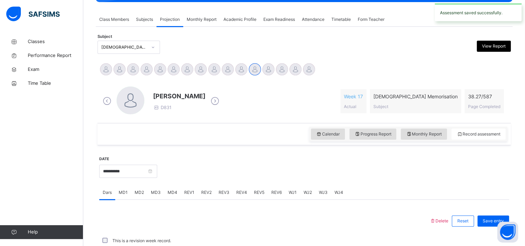
scroll to position [275, 0]
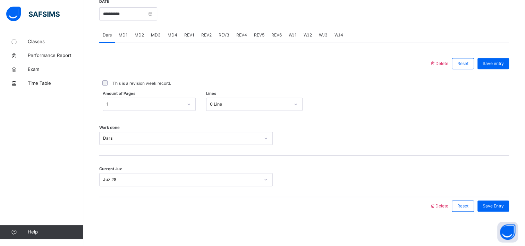
click at [188, 36] on span "REV1" at bounding box center [189, 35] width 10 height 6
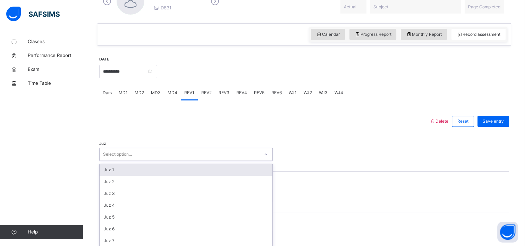
scroll to position [243, 0]
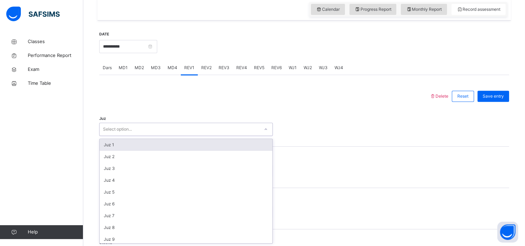
click at [128, 136] on div "option Juz 1 focused, 1 of 30. 30 results available. Use Up and Down to choose …" at bounding box center [186, 128] width 174 height 13
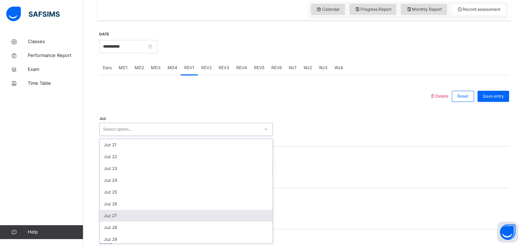
scroll to position [250, 0]
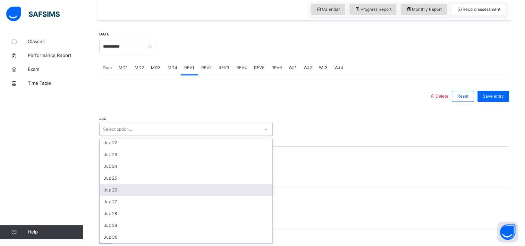
click at [132, 194] on div "Juz 26" at bounding box center [186, 190] width 173 height 12
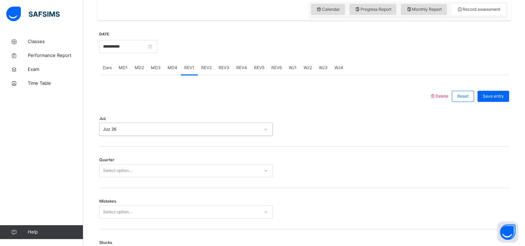
click at [132, 167] on div "Select option..." at bounding box center [117, 170] width 29 height 13
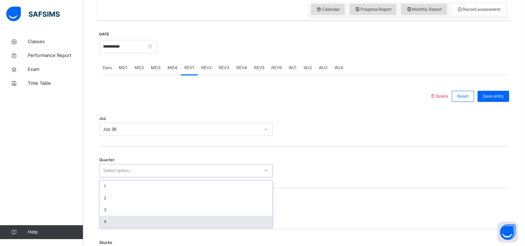
click at [126, 217] on div "4" at bounding box center [186, 221] width 173 height 12
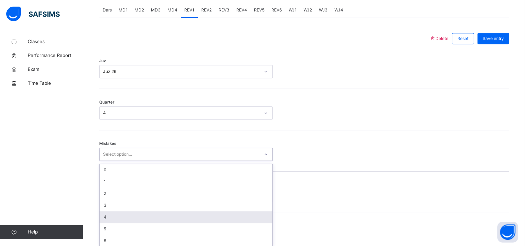
scroll to position [304, 0]
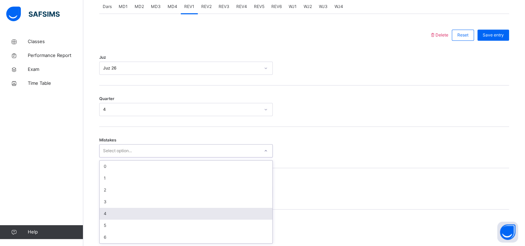
click at [133, 157] on div "option 4 focused, 5 of 7. 7 results available. Use Up and Down to choose option…" at bounding box center [186, 150] width 174 height 13
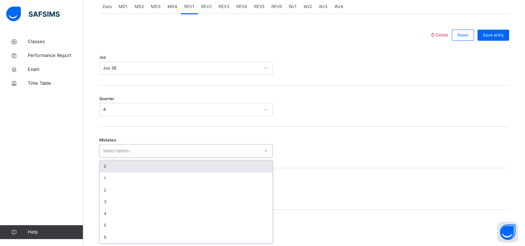
click at [150, 171] on div "0" at bounding box center [186, 166] width 173 height 12
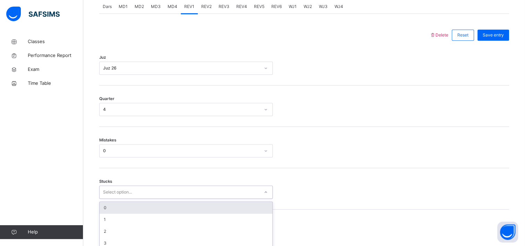
scroll to position [333, 0]
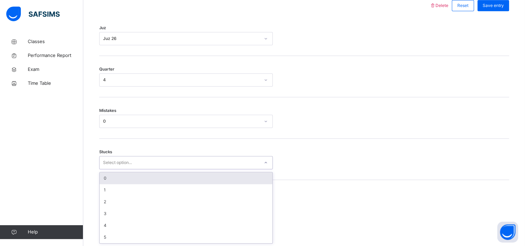
click at [134, 169] on div "option 0 focused, 1 of 6. 6 results available. Use Up and Down to choose option…" at bounding box center [186, 162] width 174 height 13
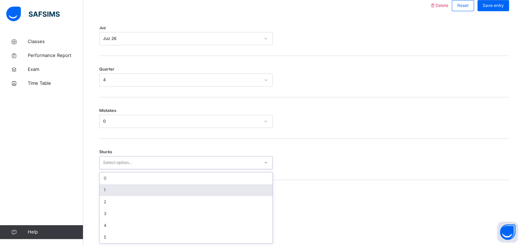
click at [134, 192] on div "1" at bounding box center [186, 190] width 173 height 12
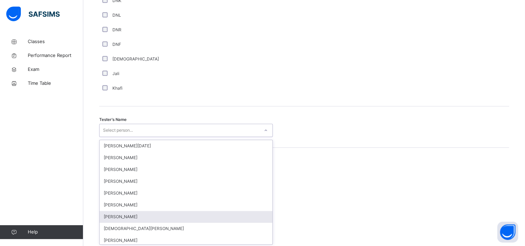
scroll to position [631, 0]
click at [108, 136] on div "option [PERSON_NAME] focused, 7 of 88. 88 results available. Use Up and Down to…" at bounding box center [186, 129] width 174 height 13
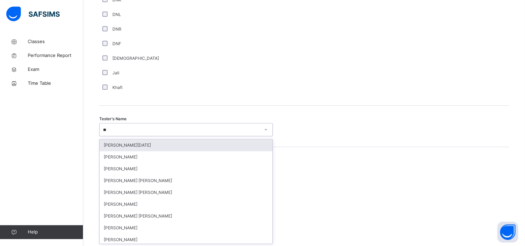
type input "***"
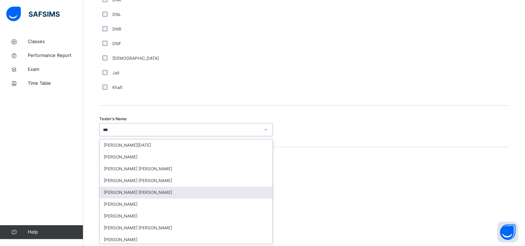
click at [146, 193] on div "[PERSON_NAME] [PERSON_NAME]" at bounding box center [186, 192] width 173 height 12
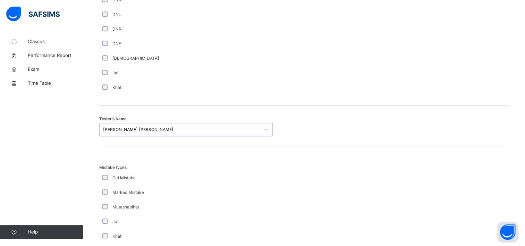
scroll to position [759, 0]
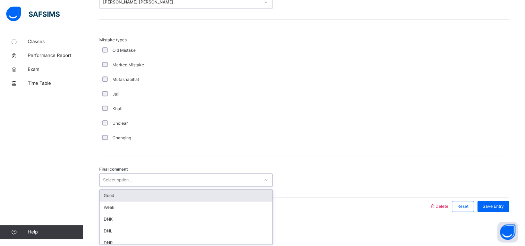
click at [153, 183] on div "Select option..." at bounding box center [180, 180] width 160 height 11
click at [152, 192] on div "Good" at bounding box center [186, 195] width 173 height 12
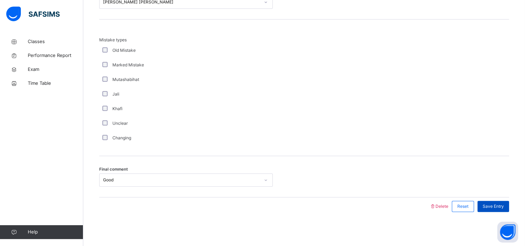
click at [504, 203] on span "Save Entry" at bounding box center [493, 206] width 21 height 6
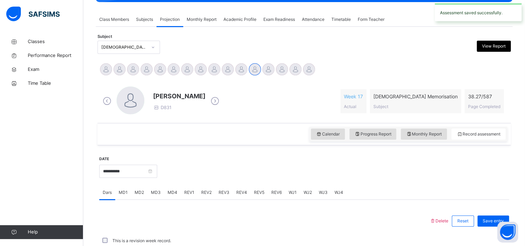
scroll to position [275, 0]
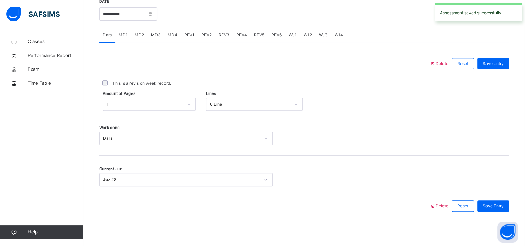
click at [207, 31] on div "REV2" at bounding box center [206, 35] width 17 height 14
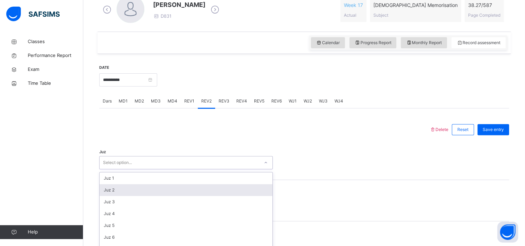
scroll to position [243, 0]
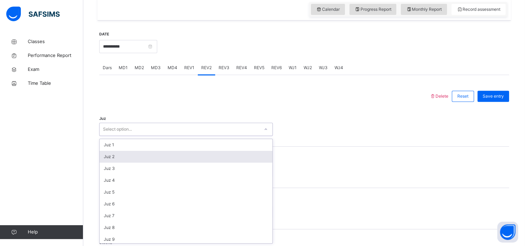
click at [137, 136] on div "option Juz 2 focused, 2 of 30. 30 results available. Use Up and Down to choose …" at bounding box center [186, 128] width 174 height 13
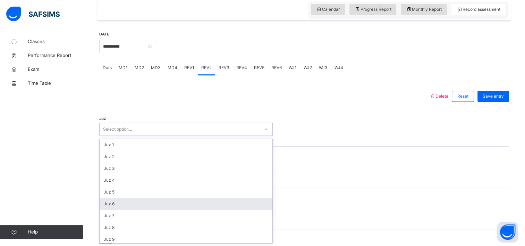
scroll to position [250, 0]
click at [133, 202] on div "Juz 27" at bounding box center [186, 202] width 173 height 12
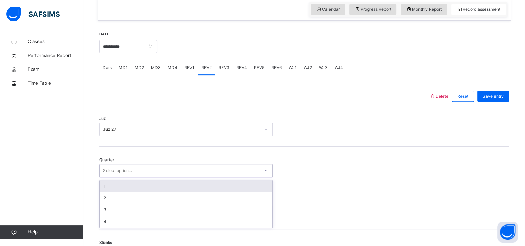
click at [140, 171] on div "Select option..." at bounding box center [180, 170] width 160 height 11
click at [138, 188] on div "1" at bounding box center [186, 186] width 173 height 12
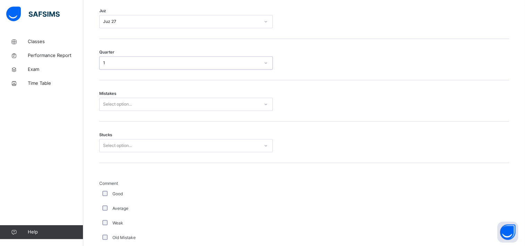
scroll to position [351, 0]
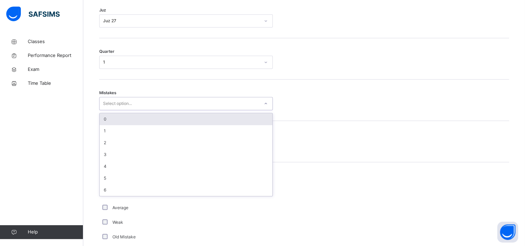
click at [155, 103] on div "Select option..." at bounding box center [180, 103] width 160 height 11
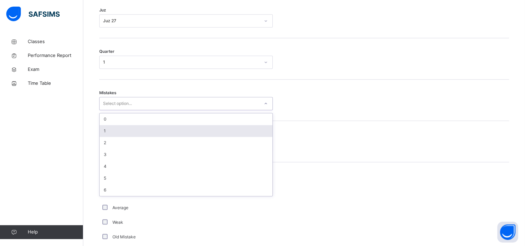
click at [146, 134] on div "1" at bounding box center [186, 131] width 173 height 12
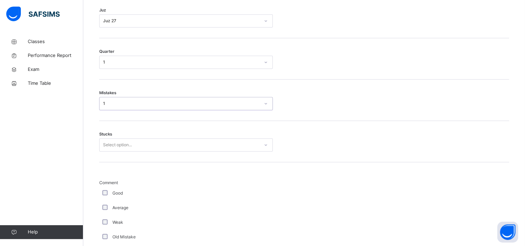
click at [141, 141] on div "Select option..." at bounding box center [180, 144] width 160 height 11
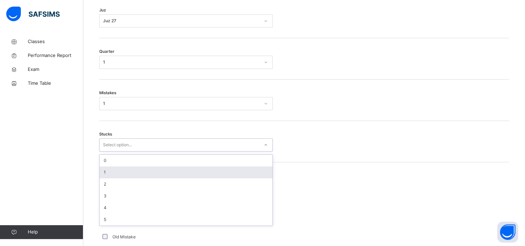
click at [133, 174] on div "1" at bounding box center [186, 172] width 173 height 12
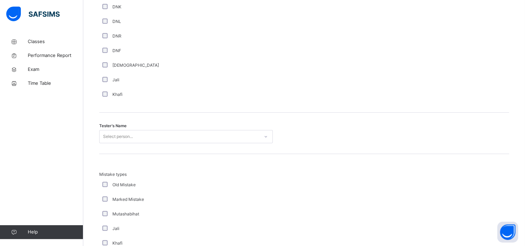
scroll to position [631, 0]
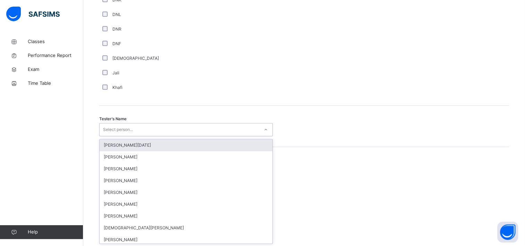
click at [161, 135] on div "Select person..." at bounding box center [186, 129] width 174 height 13
type input "**"
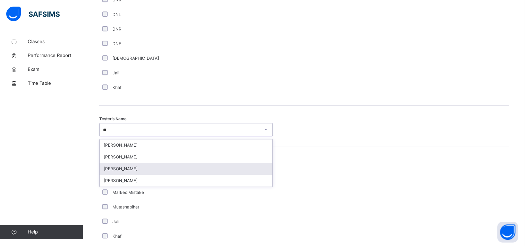
click at [160, 171] on div "[PERSON_NAME]" at bounding box center [186, 169] width 173 height 12
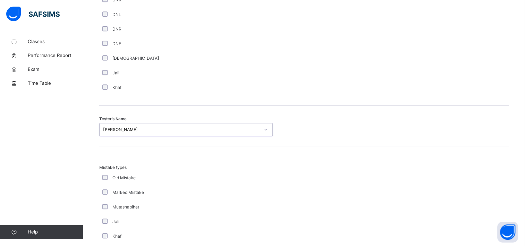
scroll to position [759, 0]
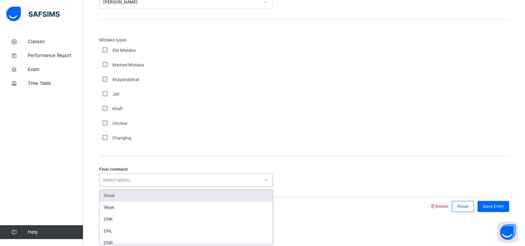
click at [141, 181] on div "Select option..." at bounding box center [180, 180] width 160 height 11
click at [140, 190] on div "Good" at bounding box center [186, 195] width 173 height 12
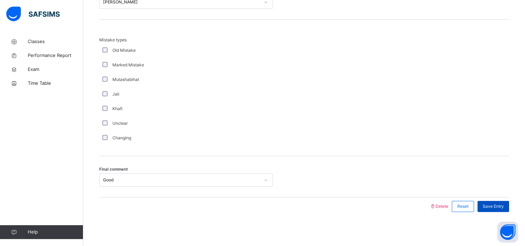
click at [501, 206] on span "Save Entry" at bounding box center [493, 206] width 21 height 6
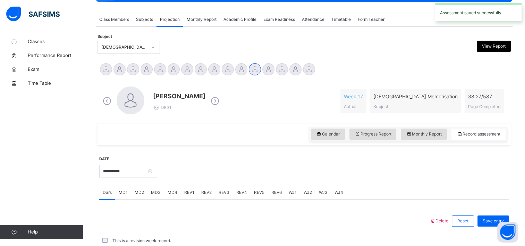
scroll to position [275, 0]
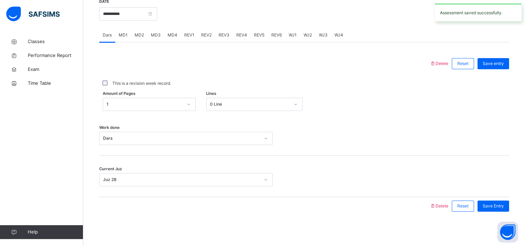
click at [219, 33] on span "REV3" at bounding box center [224, 35] width 11 height 6
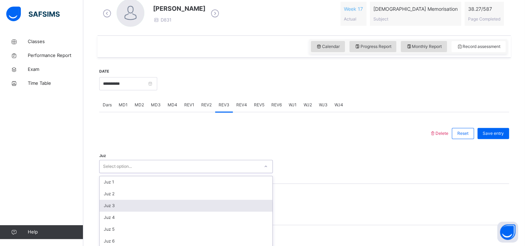
scroll to position [243, 0]
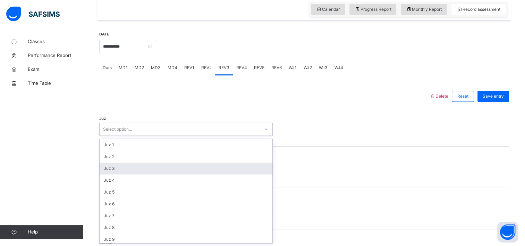
click at [118, 136] on div "option Juz 3 focused, 3 of 30. 30 results available. Use Up and Down to choose …" at bounding box center [186, 128] width 174 height 13
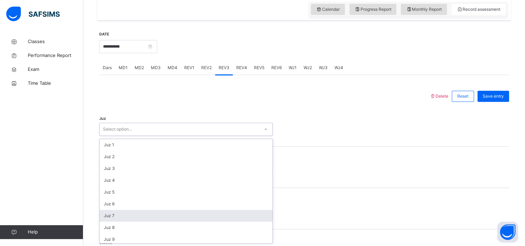
scroll to position [250, 0]
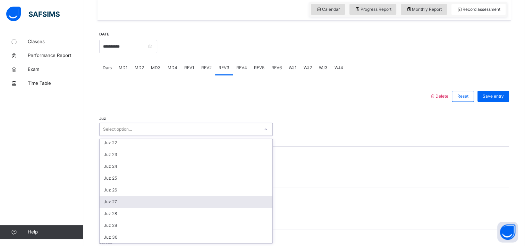
click at [129, 203] on div "Juz 27" at bounding box center [186, 202] width 173 height 12
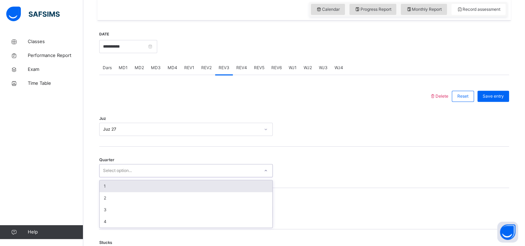
click at [144, 170] on div "Select option..." at bounding box center [180, 170] width 160 height 11
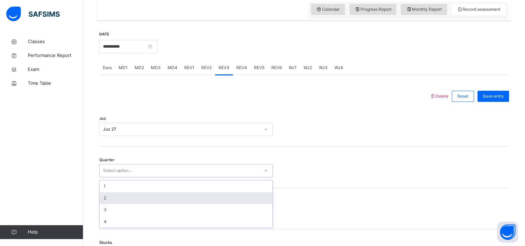
click at [135, 195] on div "2" at bounding box center [186, 198] width 173 height 12
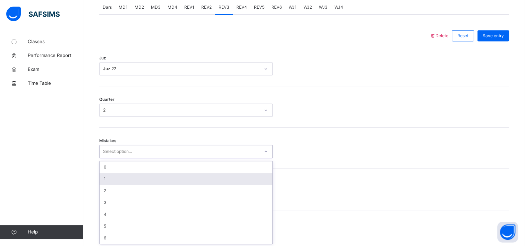
scroll to position [304, 0]
click at [138, 157] on div "option 1 focused, 2 of 7. 7 results available. Use Up and Down to choose option…" at bounding box center [186, 150] width 174 height 13
click at [138, 178] on div "1" at bounding box center [186, 178] width 173 height 12
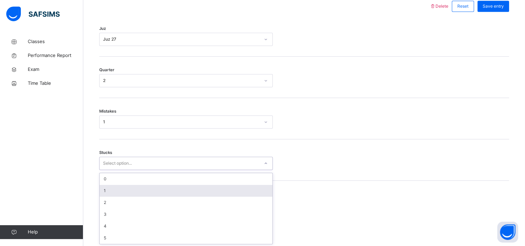
scroll to position [333, 0]
click at [103, 169] on div "option 1 focused, 2 of 6. 6 results available. Use Up and Down to choose option…" at bounding box center [186, 162] width 174 height 13
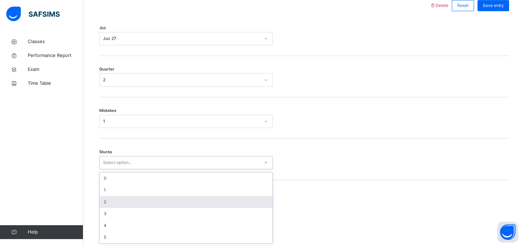
click at [103, 202] on div "2" at bounding box center [186, 202] width 173 height 12
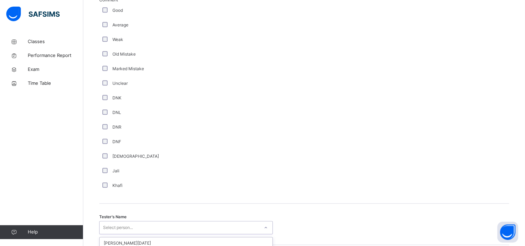
scroll to position [631, 0]
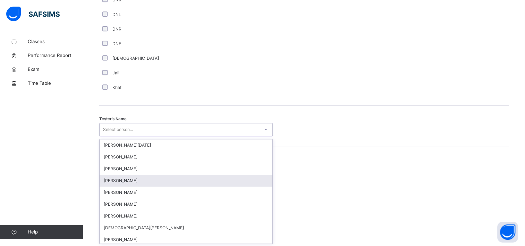
click at [108, 136] on div "option [PERSON_NAME] focused, 4 of 88. 88 results available. Use Up and Down to…" at bounding box center [186, 129] width 174 height 13
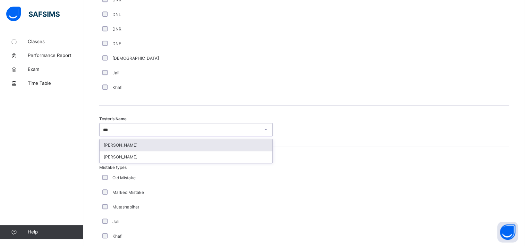
type input "****"
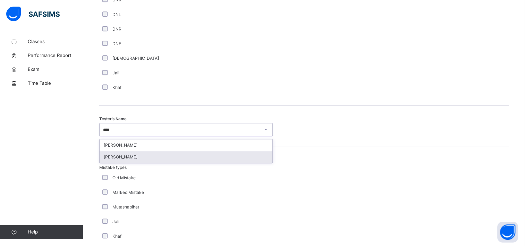
click at [166, 155] on div "[PERSON_NAME]" at bounding box center [186, 157] width 173 height 12
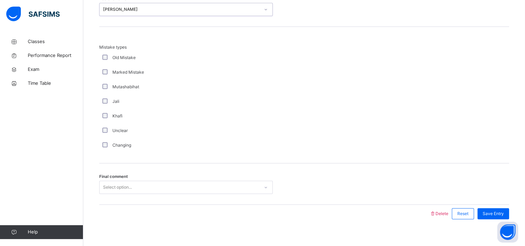
scroll to position [759, 0]
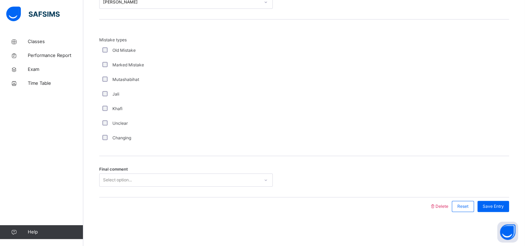
click at [112, 186] on div "Final comment Select option..." at bounding box center [304, 176] width 410 height 41
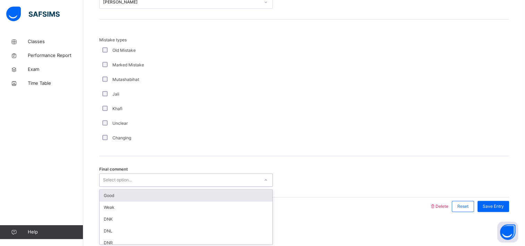
click at [121, 177] on div "Select option..." at bounding box center [117, 179] width 29 height 13
click at [124, 193] on div "Good" at bounding box center [186, 195] width 173 height 12
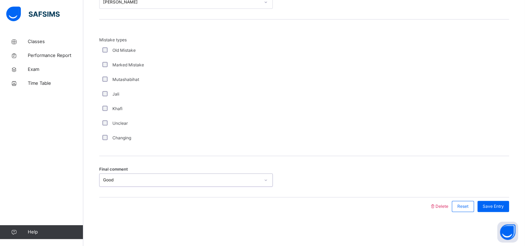
click at [503, 199] on div "Save Entry" at bounding box center [491, 206] width 35 height 18
click at [501, 203] on span "Save Entry" at bounding box center [493, 206] width 21 height 6
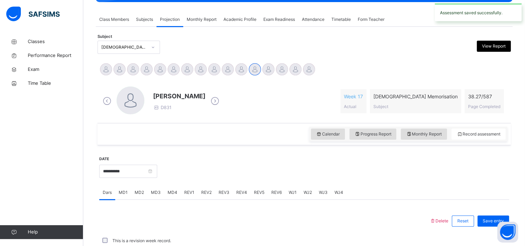
scroll to position [275, 0]
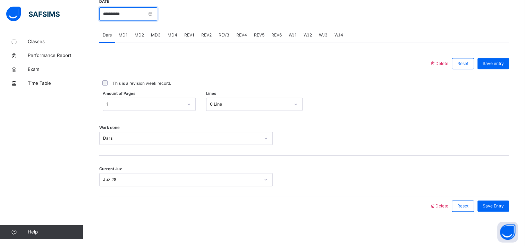
click at [104, 15] on input "**********" at bounding box center [128, 13] width 58 height 13
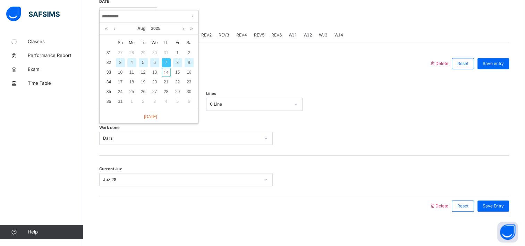
click at [154, 62] on div "6" at bounding box center [154, 62] width 9 height 9
type input "**********"
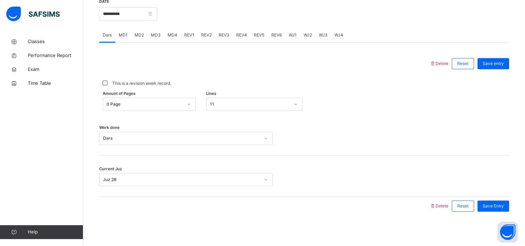
click at [198, 35] on div "REV2" at bounding box center [206, 35] width 17 height 14
